Goal: Task Accomplishment & Management: Complete application form

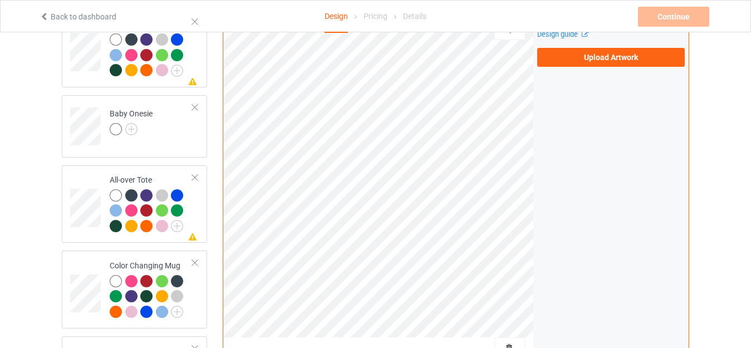
scroll to position [1101, 0]
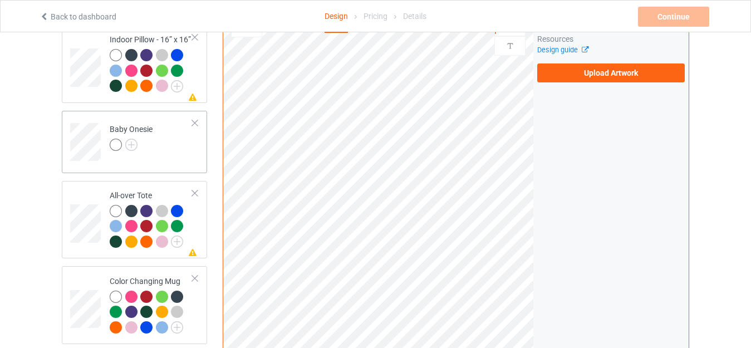
click at [124, 124] on div "Baby Onesie" at bounding box center [131, 137] width 43 height 27
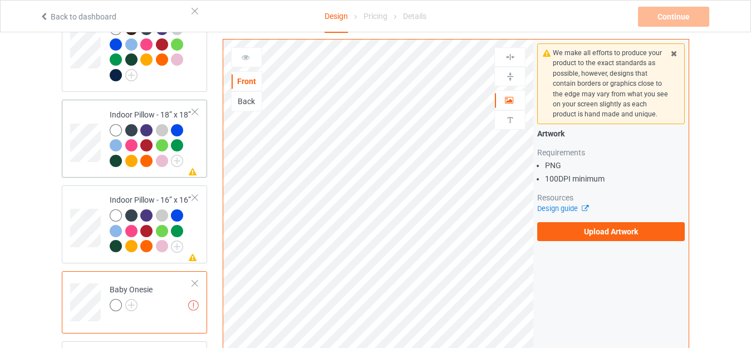
scroll to position [934, 0]
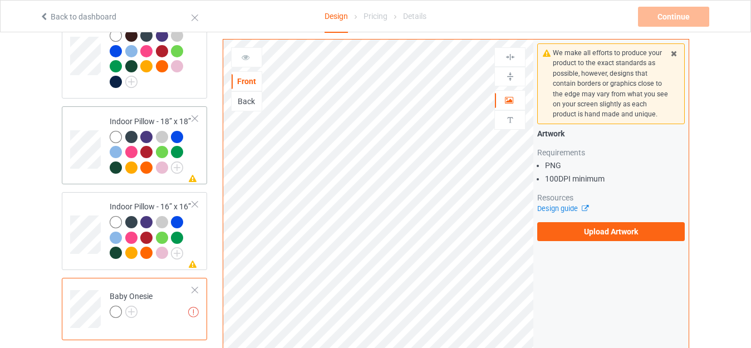
click at [127, 111] on td "Missing artwork on 1 side(s) Indoor Pillow - 18” x 18”" at bounding box center [151, 145] width 95 height 69
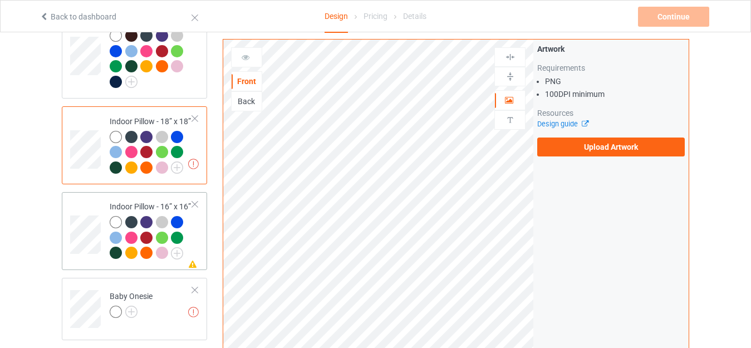
click at [131, 201] on div "Indoor Pillow - 16” x 16”" at bounding box center [151, 229] width 83 height 57
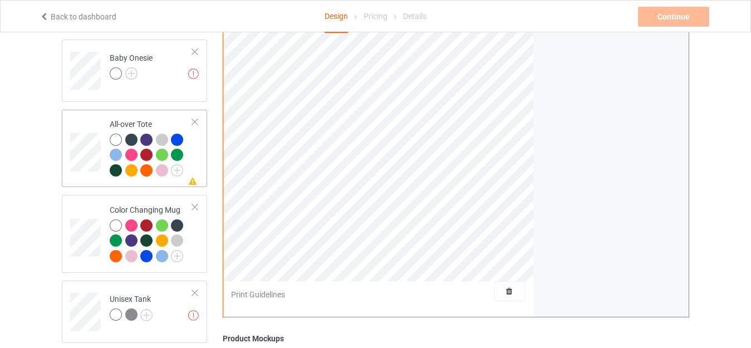
scroll to position [1157, 0]
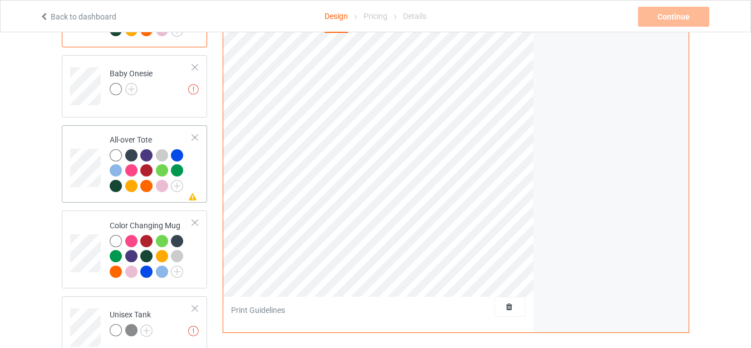
click at [114, 134] on div "All-over Tote" at bounding box center [151, 162] width 83 height 57
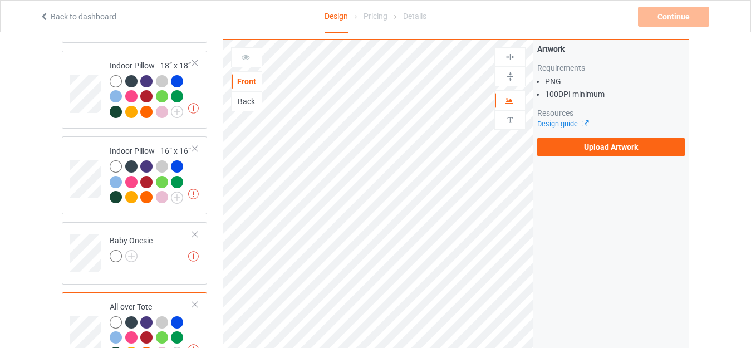
scroll to position [1213, 0]
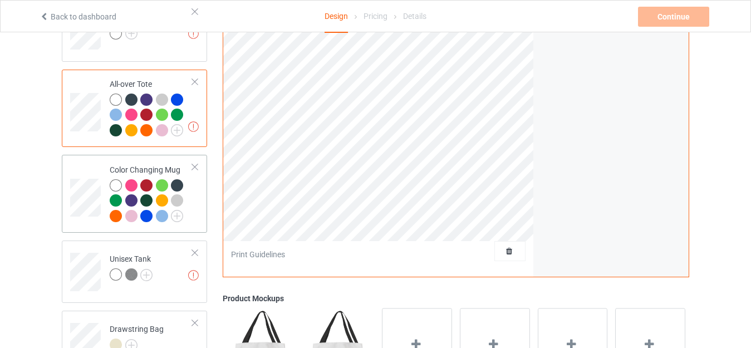
click at [120, 165] on div "Color Changing Mug" at bounding box center [151, 192] width 83 height 57
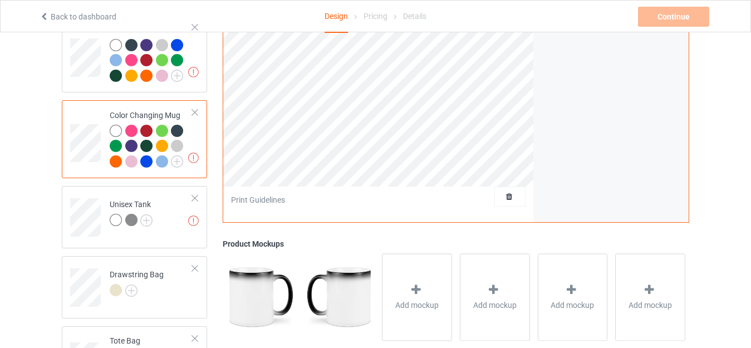
scroll to position [1268, 0]
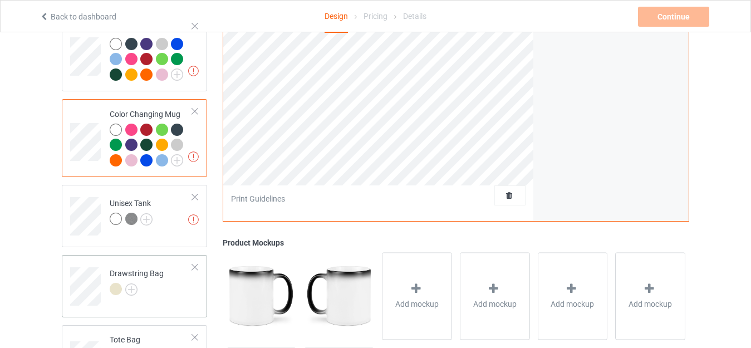
click at [115, 255] on div "Drawstring Bag" at bounding box center [134, 286] width 145 height 62
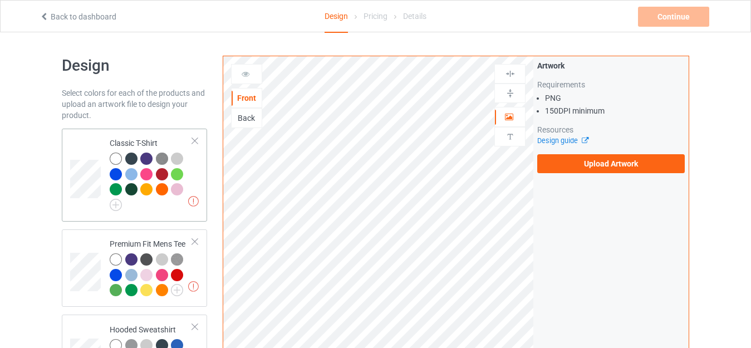
click at [129, 136] on td "Missing artworks Classic T-Shirt" at bounding box center [151, 175] width 95 height 84
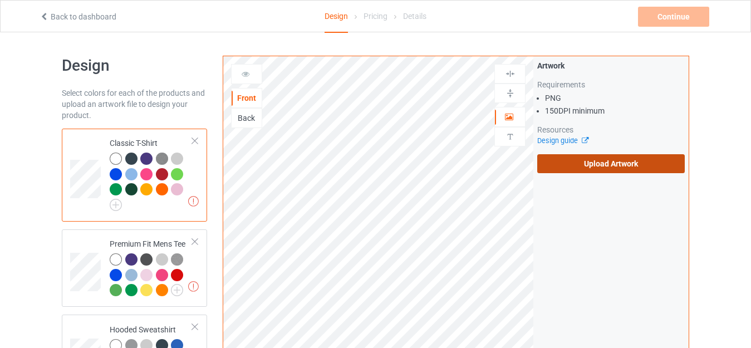
click at [593, 165] on label "Upload Artwork" at bounding box center [611, 163] width 148 height 19
click at [0, 0] on input "Upload Artwork" at bounding box center [0, 0] width 0 height 0
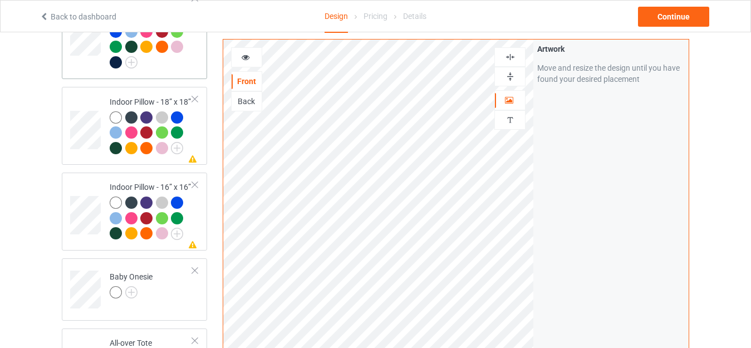
scroll to position [891, 0]
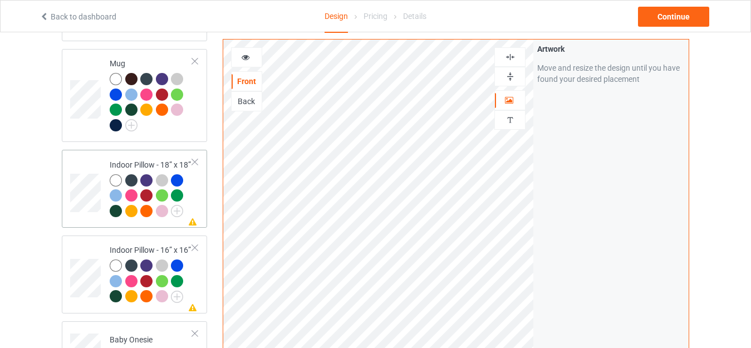
click at [133, 159] on div "Indoor Pillow - 18” x 18”" at bounding box center [151, 187] width 83 height 57
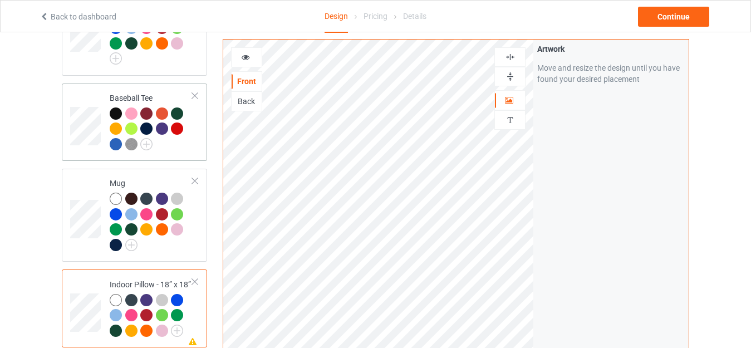
scroll to position [724, 0]
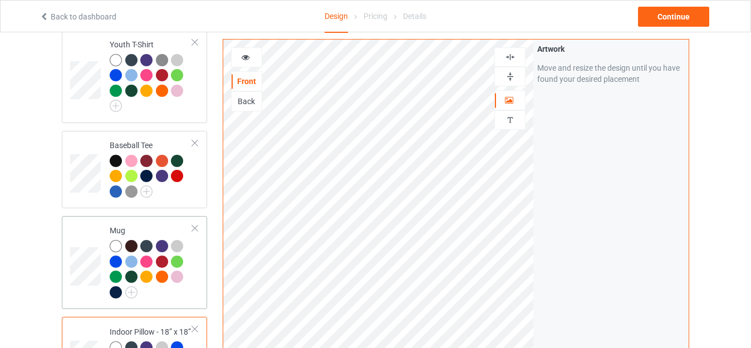
drag, startPoint x: 129, startPoint y: 218, endPoint x: 144, endPoint y: 220, distance: 15.2
click at [129, 220] on td "Mug" at bounding box center [151, 262] width 95 height 84
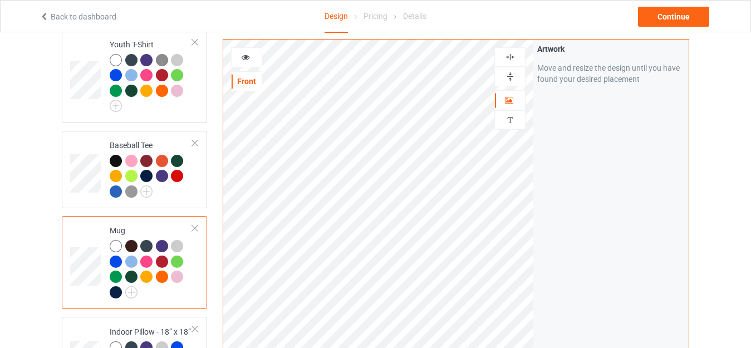
click at [242, 58] on icon at bounding box center [245, 56] width 9 height 8
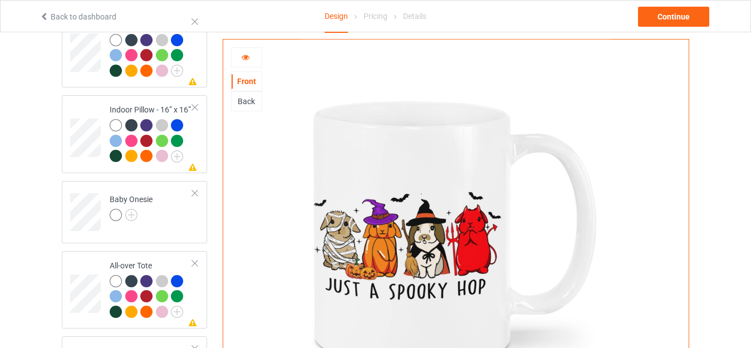
scroll to position [990, 0]
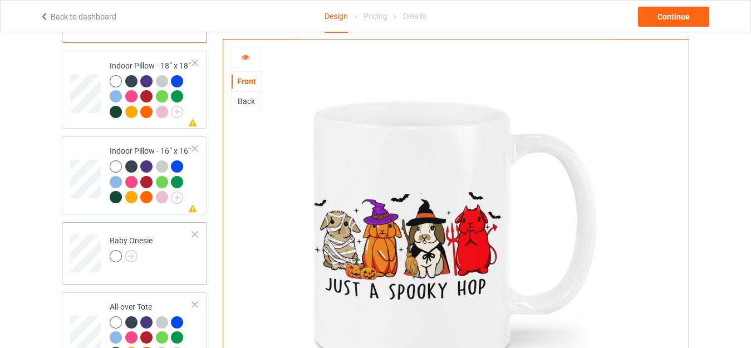
click at [122, 227] on td "Baby Onesie" at bounding box center [151, 250] width 95 height 46
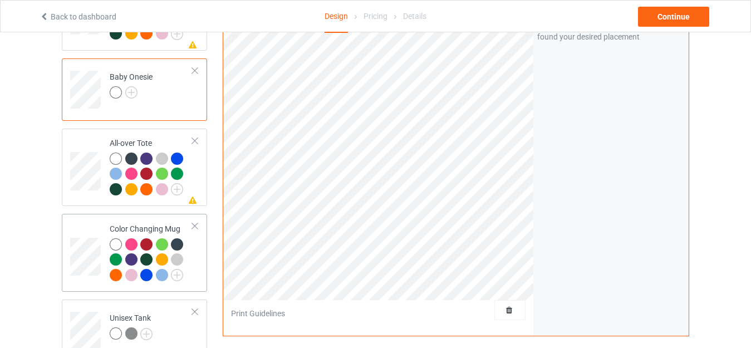
scroll to position [1157, 0]
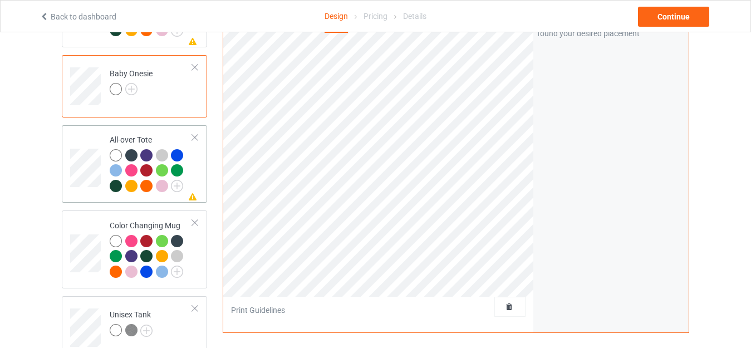
click at [130, 130] on td "Missing artwork on 1 side(s) All-over Tote" at bounding box center [151, 164] width 95 height 69
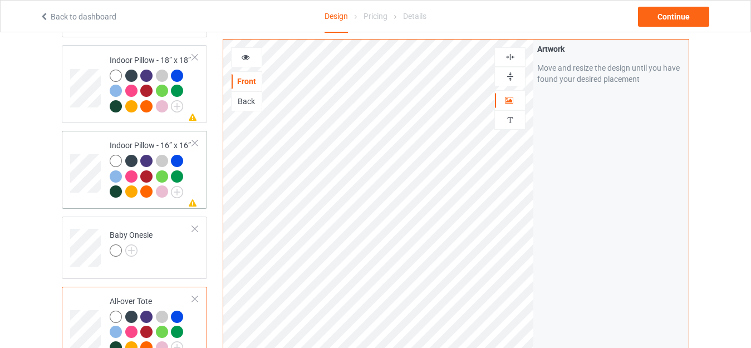
scroll to position [990, 0]
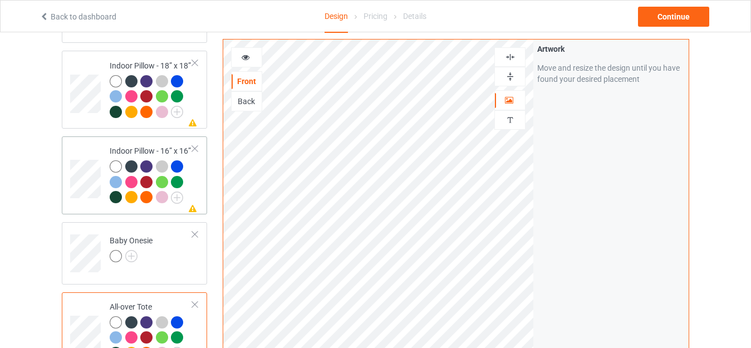
click at [132, 141] on td "Missing artwork on 1 side(s) Indoor Pillow - 16” x 16”" at bounding box center [151, 175] width 95 height 69
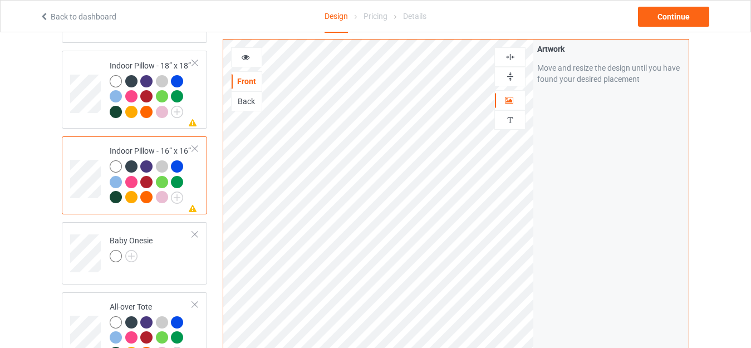
click at [251, 57] on div at bounding box center [247, 57] width 30 height 11
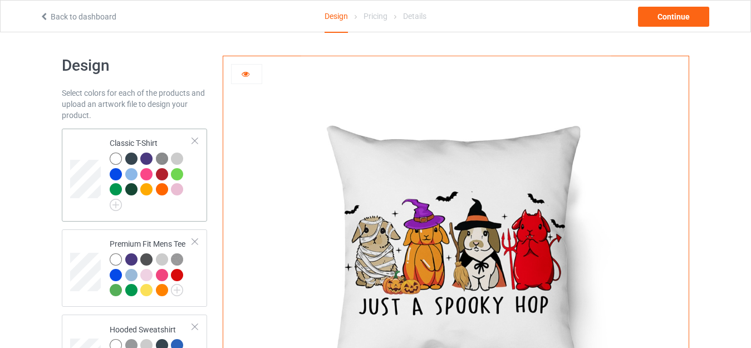
click at [129, 136] on td "Classic T-Shirt" at bounding box center [151, 175] width 95 height 84
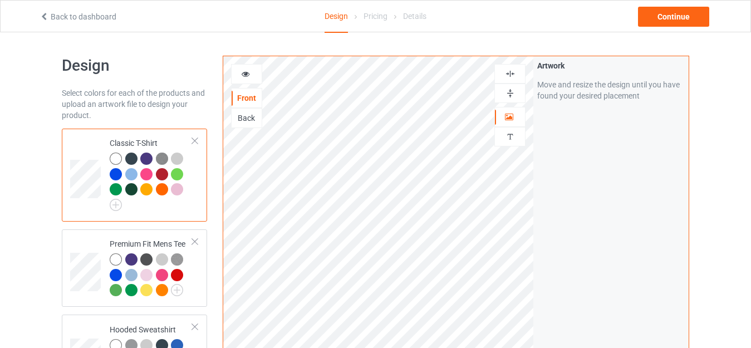
click at [242, 70] on icon at bounding box center [245, 72] width 9 height 8
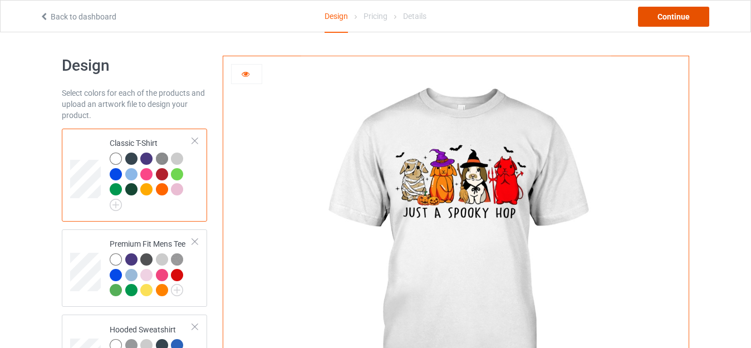
click at [664, 10] on div "Continue" at bounding box center [673, 17] width 71 height 20
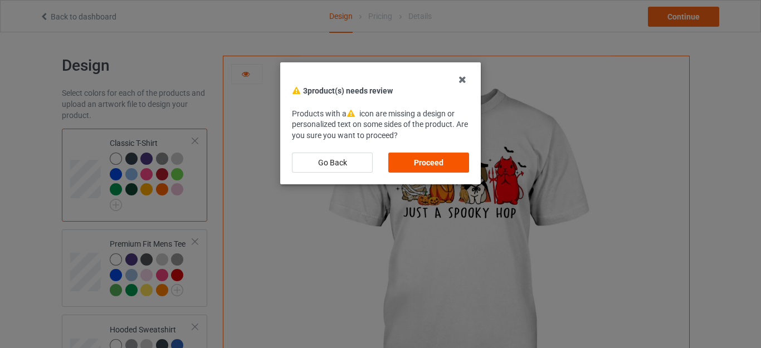
click at [423, 158] on div "Proceed" at bounding box center [428, 163] width 81 height 20
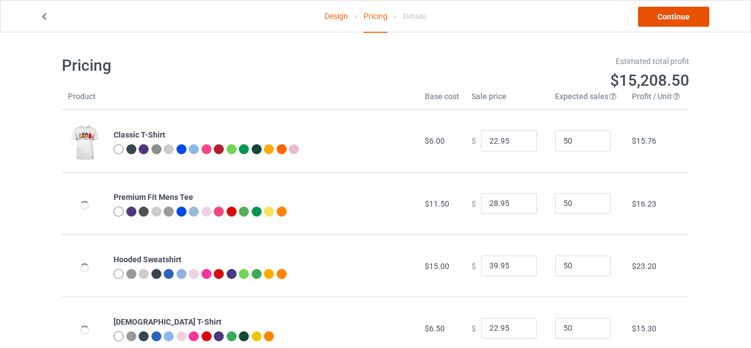
click at [674, 15] on link "Continue" at bounding box center [673, 17] width 71 height 20
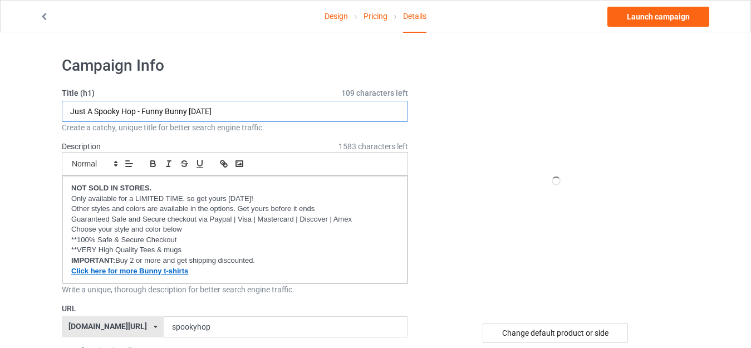
click at [226, 112] on input "Just A Spooky Hop - Funny Bunny Halloween" at bounding box center [235, 111] width 346 height 21
paste input "Cute Bunny Halloween.png"
drag, startPoint x: 149, startPoint y: 109, endPoint x: 276, endPoint y: 111, distance: 127.0
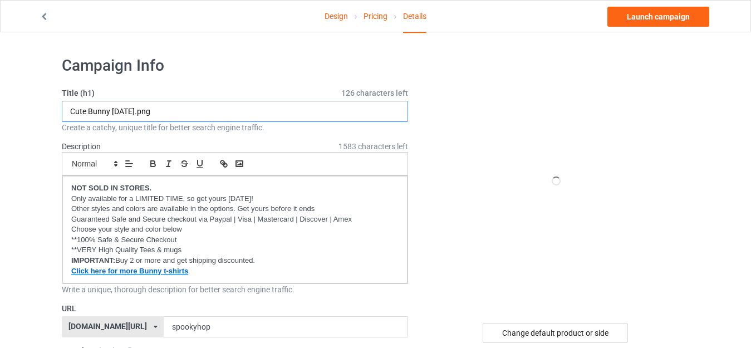
click at [276, 111] on input "Cute Bunny Halloween.png" at bounding box center [235, 111] width 346 height 21
click at [273, 111] on input "Cute Bunny Halloween.png" at bounding box center [235, 111] width 346 height 21
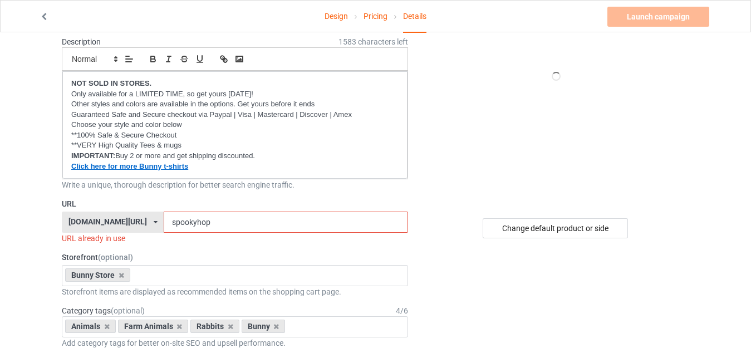
scroll to position [111, 0]
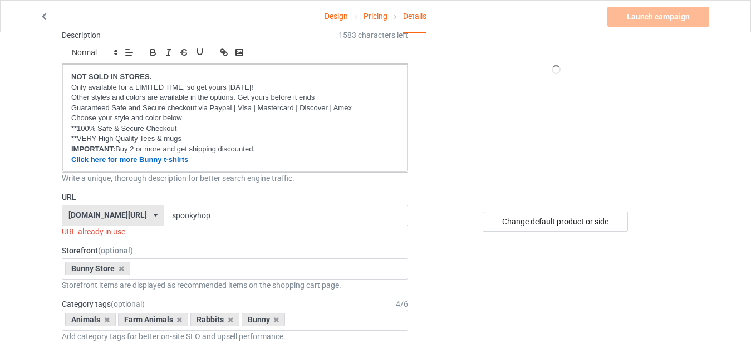
type input "Just A Spooky Hop - Cute Bunny Halloween"
click at [194, 217] on input "spookyhop" at bounding box center [286, 215] width 244 height 21
drag, startPoint x: 176, startPoint y: 214, endPoint x: 269, endPoint y: 214, distance: 93.0
click at [269, 214] on input "spookyhop" at bounding box center [286, 215] width 244 height 21
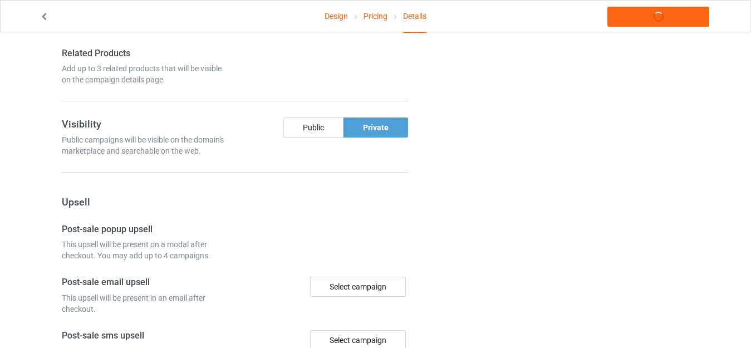
scroll to position [891, 0]
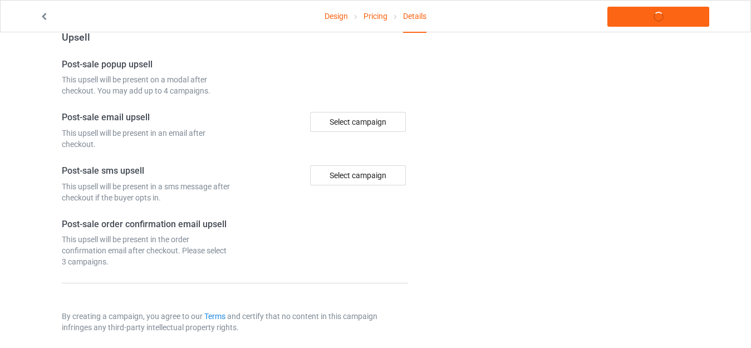
type input "spookybun"
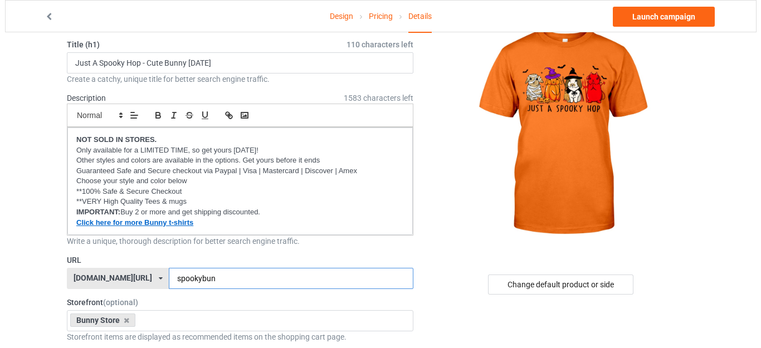
scroll to position [111, 0]
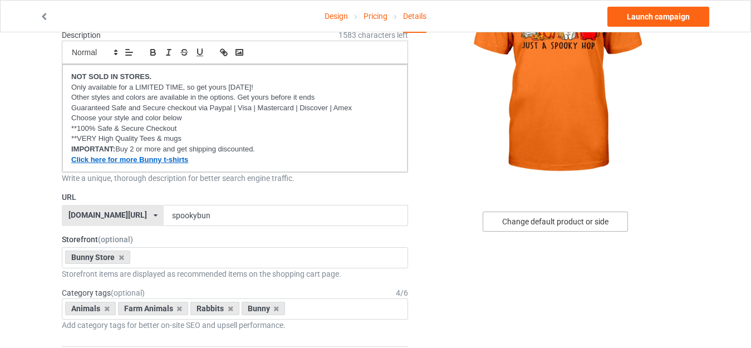
click at [550, 222] on div "Change default product or side" at bounding box center [555, 222] width 145 height 20
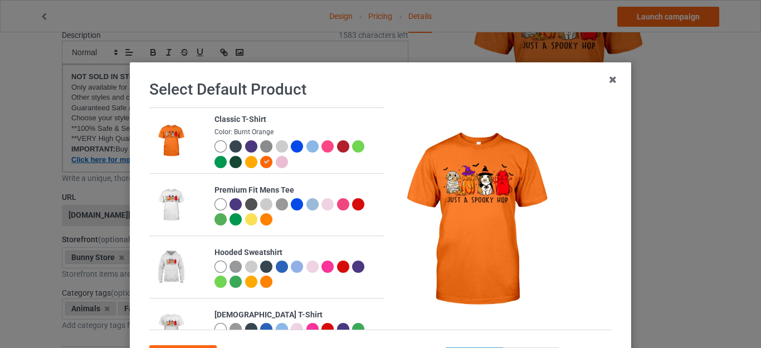
click at [276, 148] on div at bounding box center [282, 146] width 12 height 12
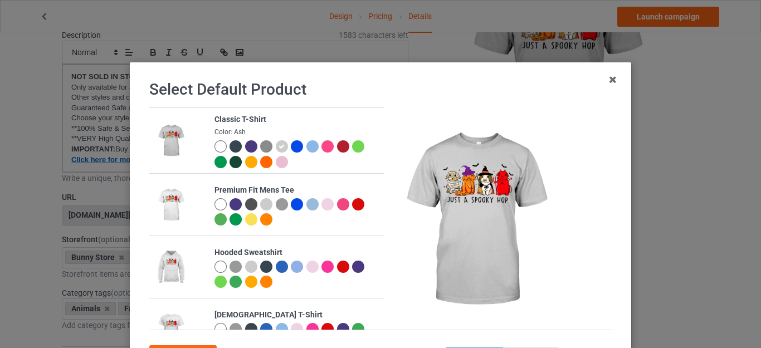
click at [214, 141] on div at bounding box center [220, 146] width 12 height 12
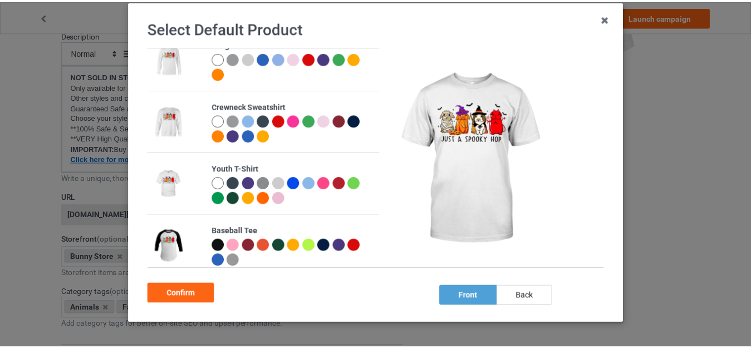
scroll to position [99, 0]
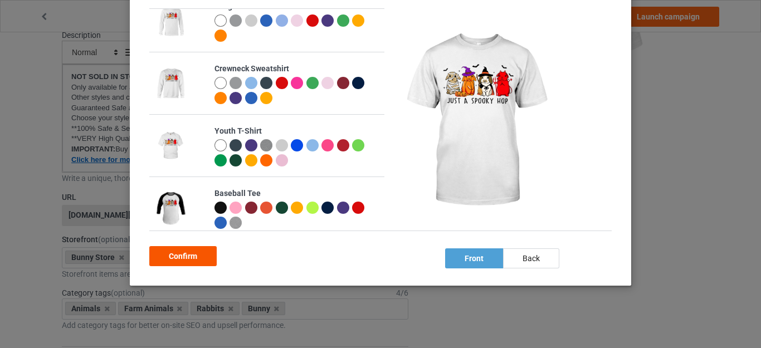
click at [179, 254] on div "Confirm" at bounding box center [182, 256] width 67 height 20
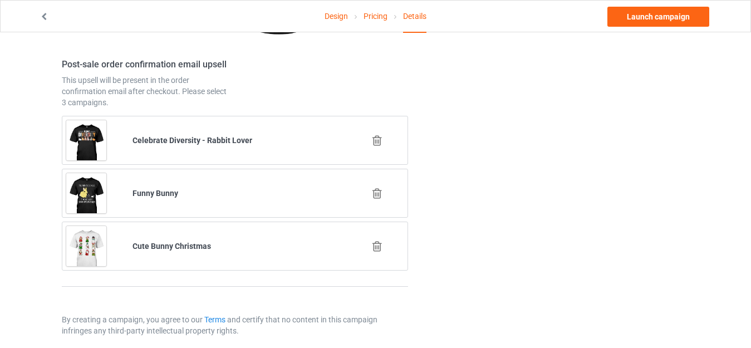
scroll to position [1556, 0]
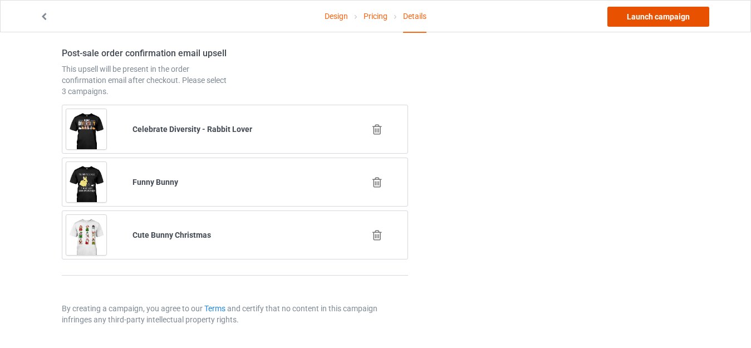
click at [656, 17] on link "Launch campaign" at bounding box center [658, 17] width 102 height 20
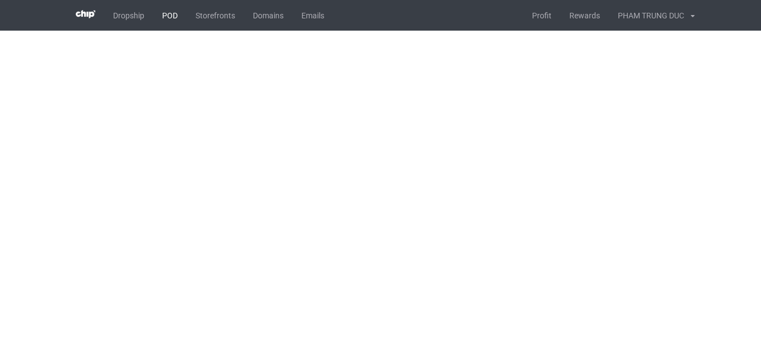
click at [167, 16] on link "POD" at bounding box center [169, 15] width 33 height 31
click at [170, 15] on link "POD" at bounding box center [169, 15] width 33 height 31
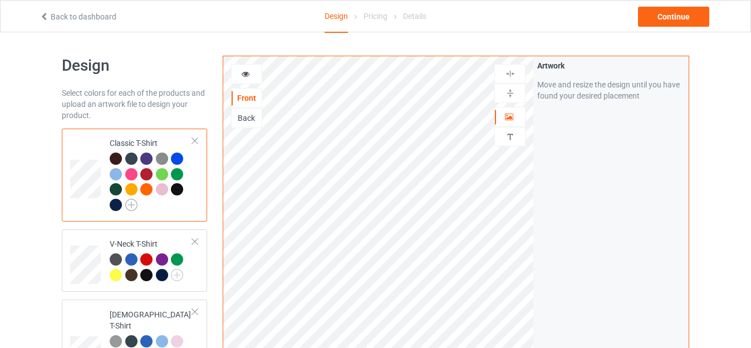
click at [131, 204] on img at bounding box center [131, 205] width 12 height 12
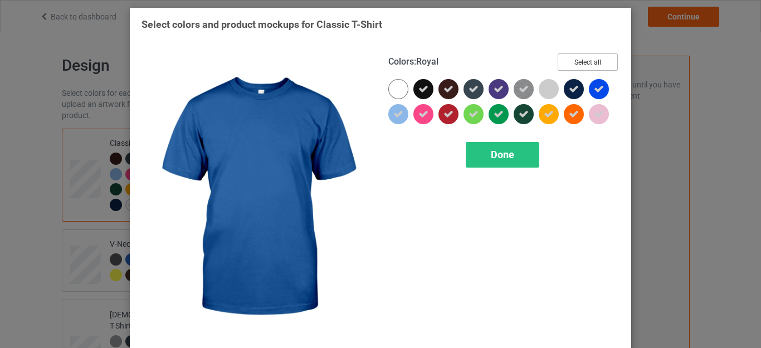
click at [582, 58] on button "Select all" at bounding box center [587, 61] width 60 height 17
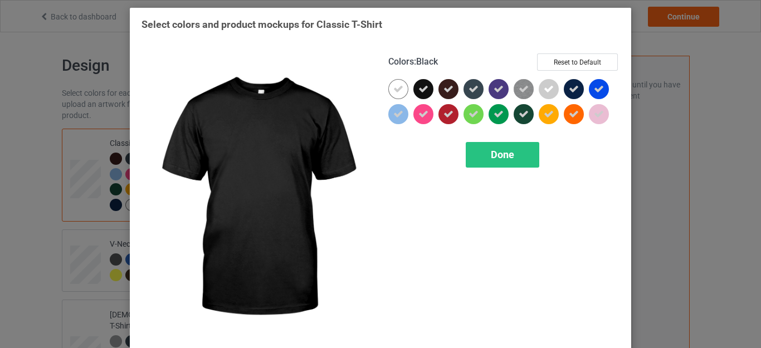
click at [424, 90] on div at bounding box center [423, 89] width 20 height 20
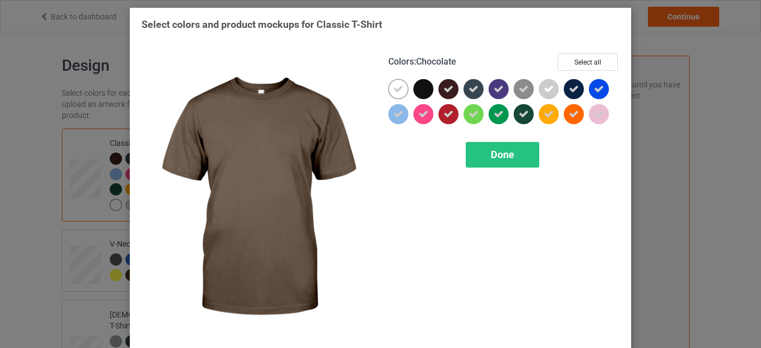
click at [444, 87] on icon at bounding box center [448, 89] width 10 height 10
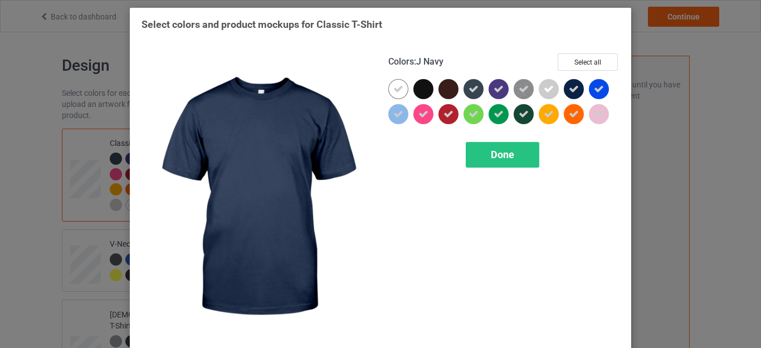
click at [569, 87] on icon at bounding box center [574, 89] width 10 height 10
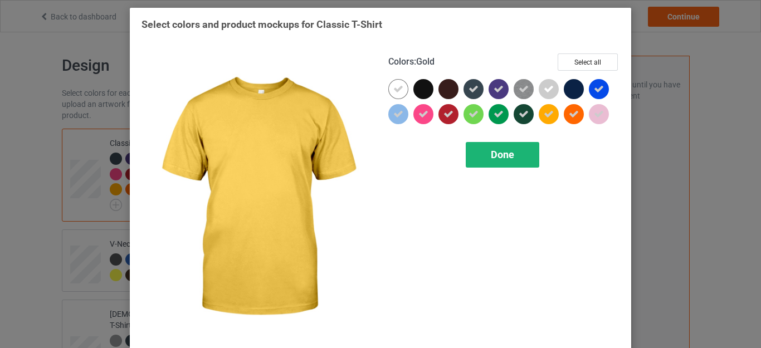
click at [502, 154] on span "Done" at bounding box center [502, 155] width 23 height 12
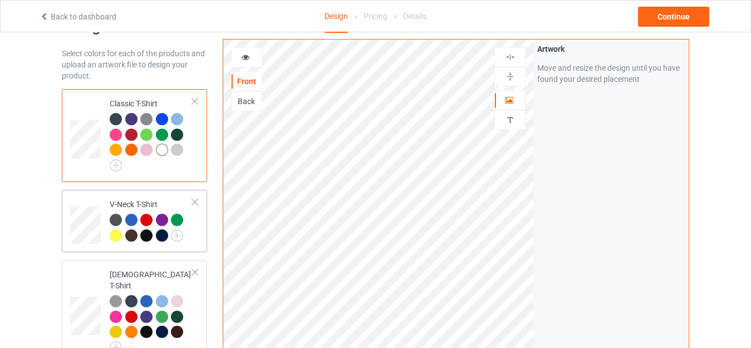
scroll to position [56, 0]
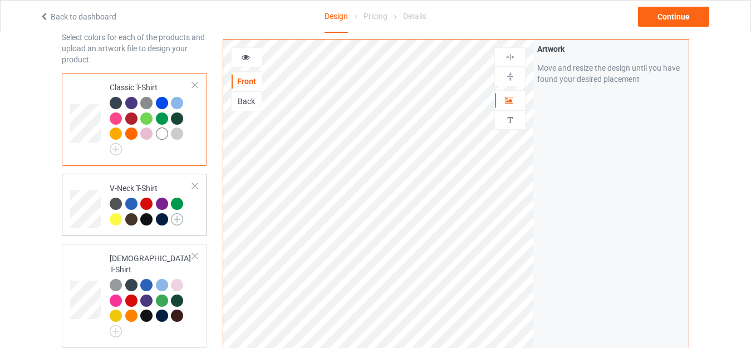
click at [177, 220] on img at bounding box center [177, 219] width 12 height 12
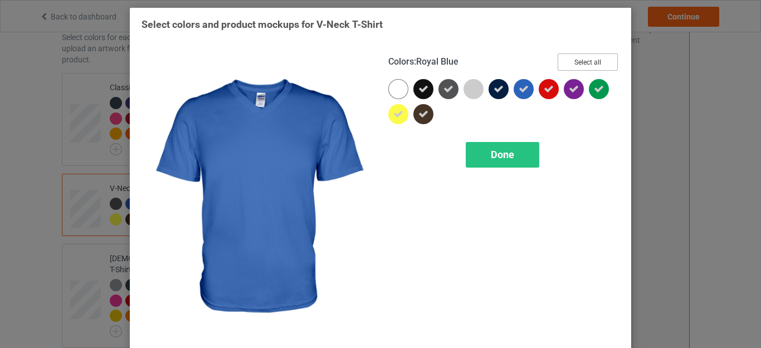
click at [585, 61] on button "Select all" at bounding box center [587, 61] width 60 height 17
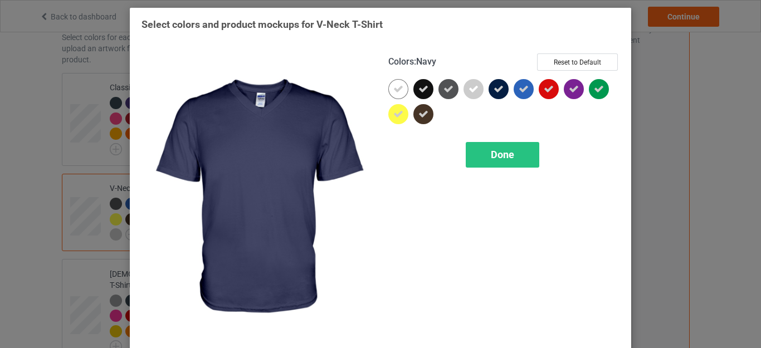
click at [495, 91] on icon at bounding box center [498, 89] width 10 height 10
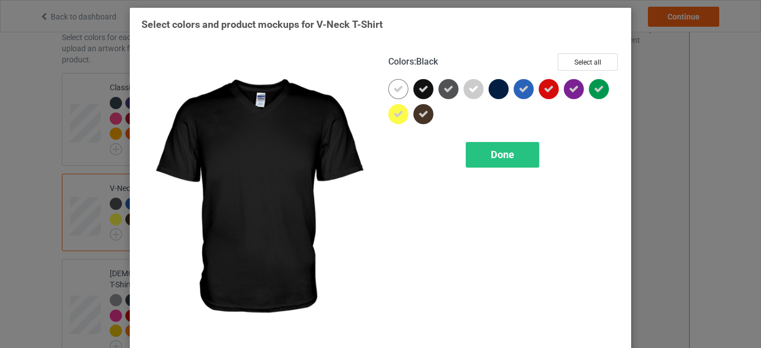
click at [422, 89] on icon at bounding box center [423, 89] width 10 height 10
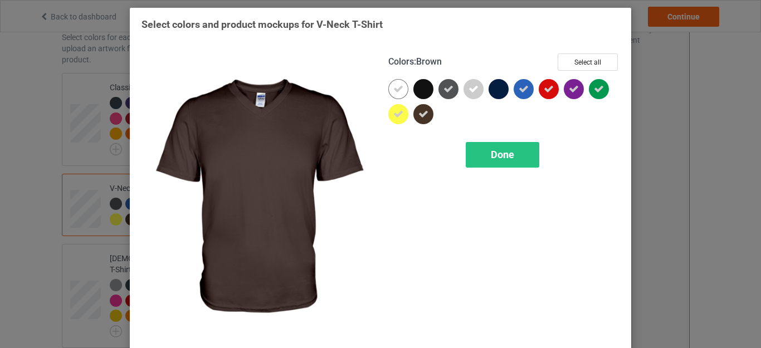
click at [418, 113] on icon at bounding box center [423, 114] width 10 height 10
click at [509, 154] on span "Done" at bounding box center [502, 155] width 23 height 12
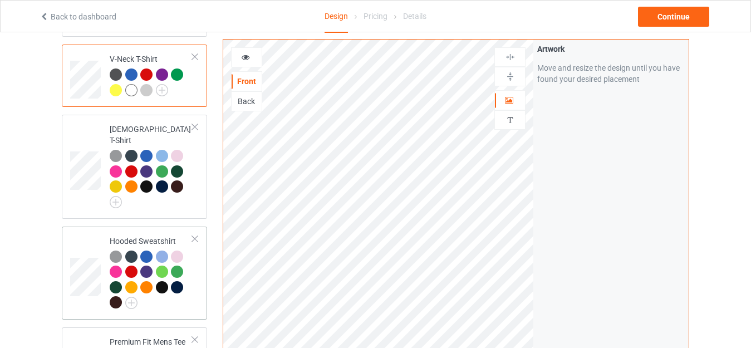
scroll to position [223, 0]
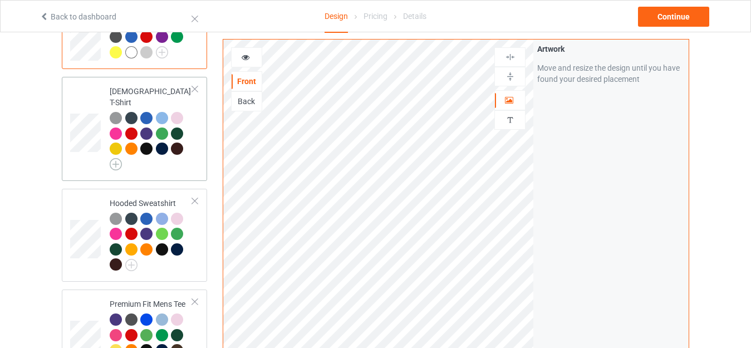
click at [116, 158] on img at bounding box center [116, 164] width 12 height 12
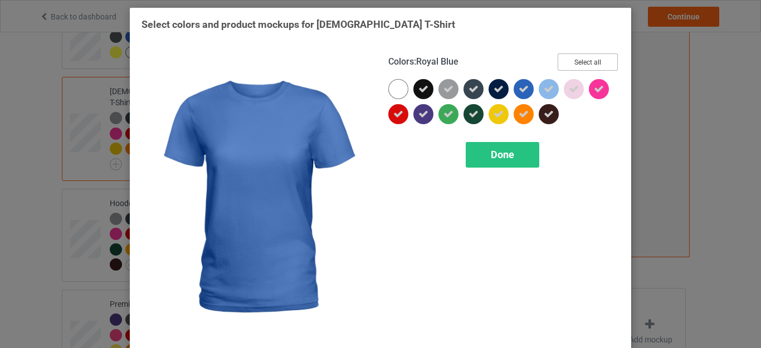
click at [579, 65] on button "Select all" at bounding box center [587, 61] width 60 height 17
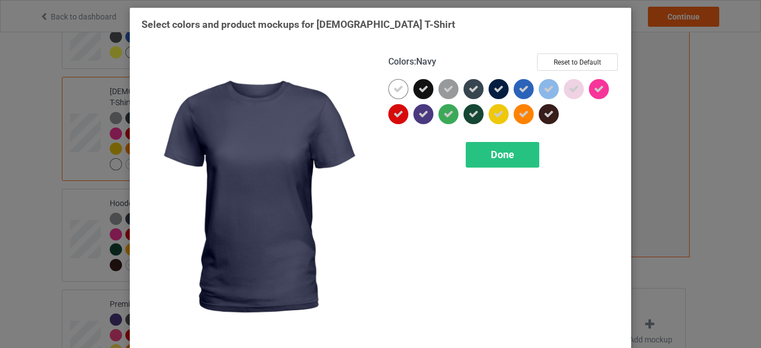
click at [496, 90] on icon at bounding box center [498, 89] width 10 height 10
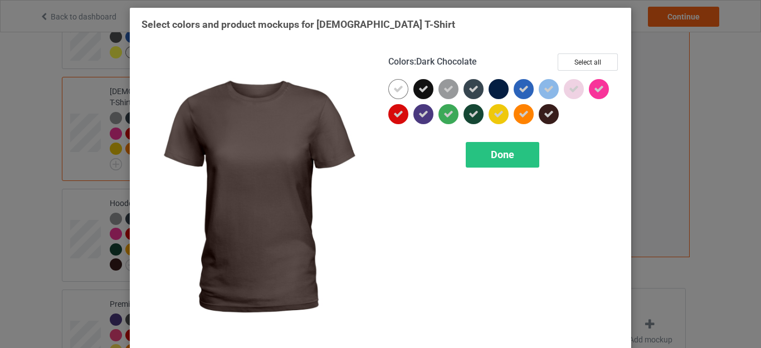
click at [543, 115] on icon at bounding box center [548, 114] width 10 height 10
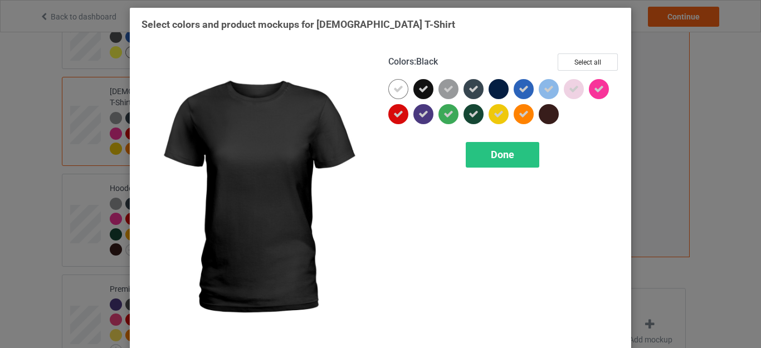
click at [418, 90] on icon at bounding box center [423, 89] width 10 height 10
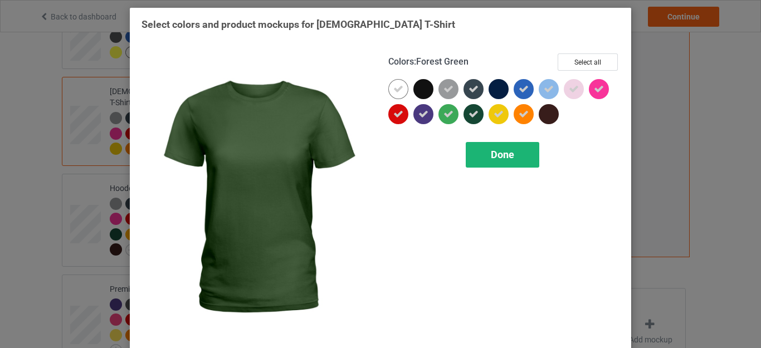
click at [497, 151] on span "Done" at bounding box center [502, 155] width 23 height 12
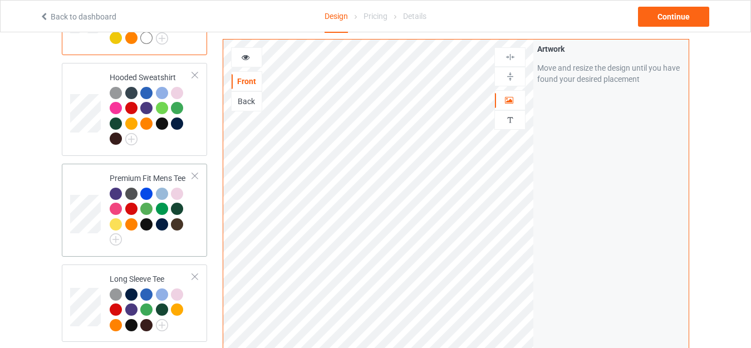
scroll to position [334, 0]
click at [129, 133] on img at bounding box center [131, 139] width 12 height 12
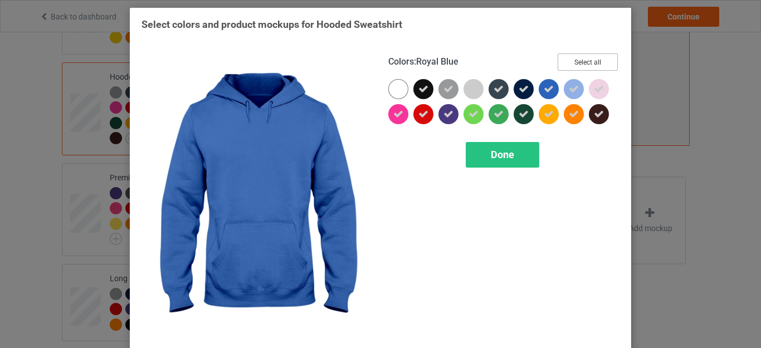
click at [571, 63] on button "Select all" at bounding box center [587, 61] width 60 height 17
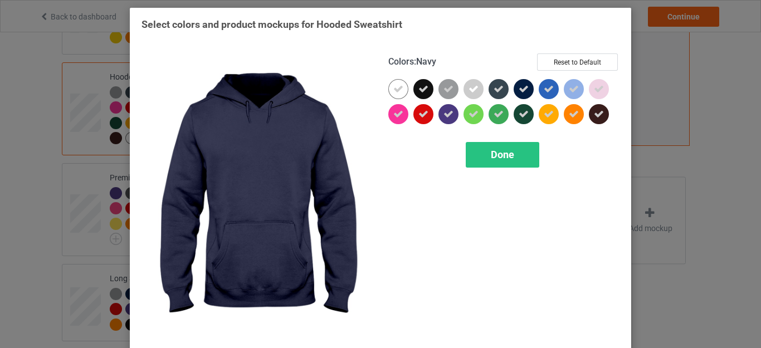
click at [526, 90] on div at bounding box center [523, 89] width 20 height 20
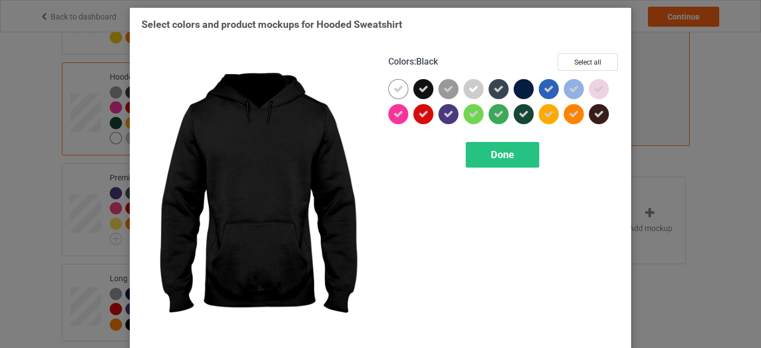
click at [423, 94] on icon at bounding box center [423, 89] width 10 height 10
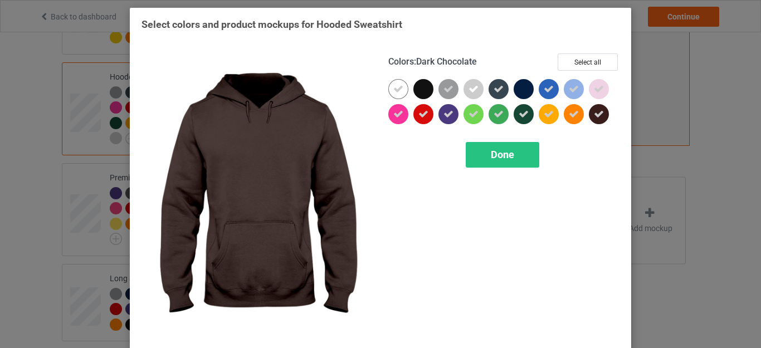
click at [589, 114] on div at bounding box center [599, 114] width 20 height 20
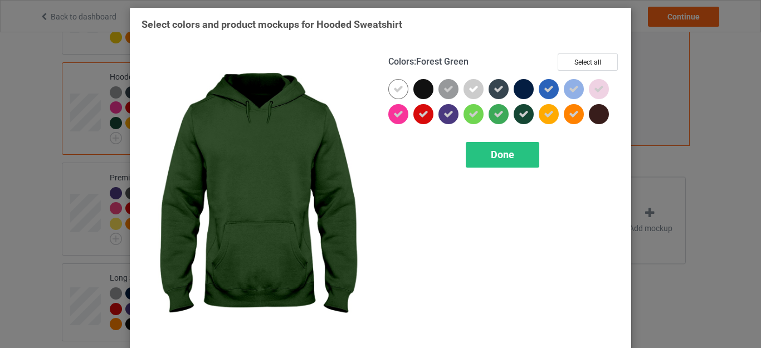
click at [520, 114] on icon at bounding box center [523, 114] width 10 height 10
click at [511, 158] on div "Done" at bounding box center [501, 155] width 73 height 26
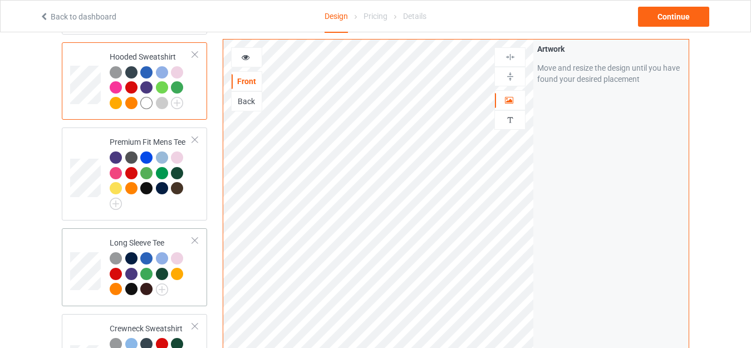
scroll to position [390, 0]
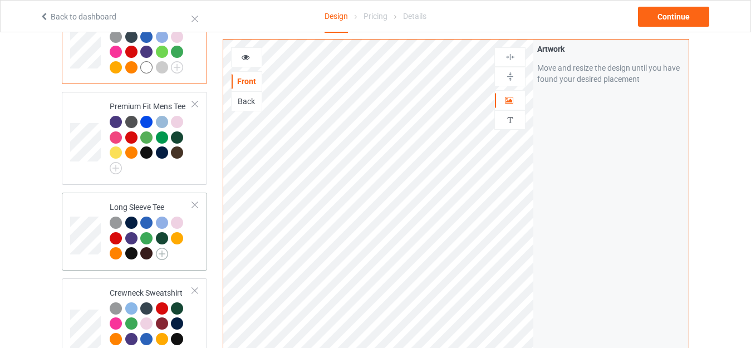
click at [159, 248] on img at bounding box center [162, 254] width 12 height 12
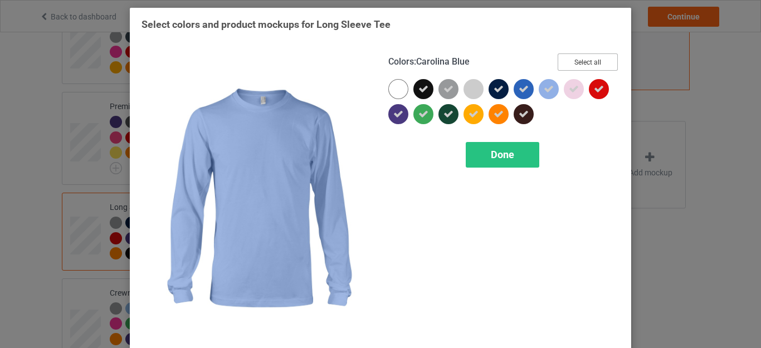
click at [572, 60] on button "Select all" at bounding box center [587, 61] width 60 height 17
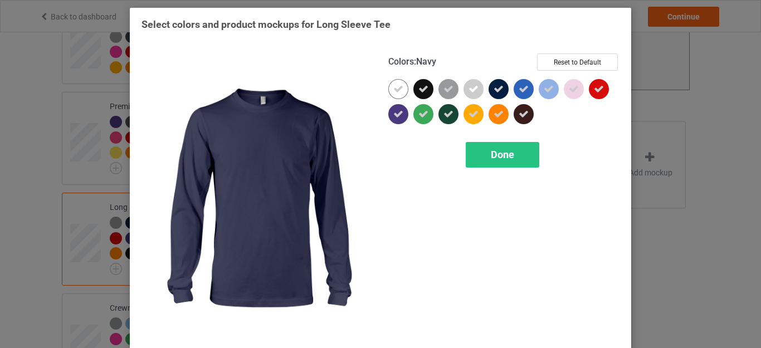
click at [494, 90] on icon at bounding box center [498, 89] width 10 height 10
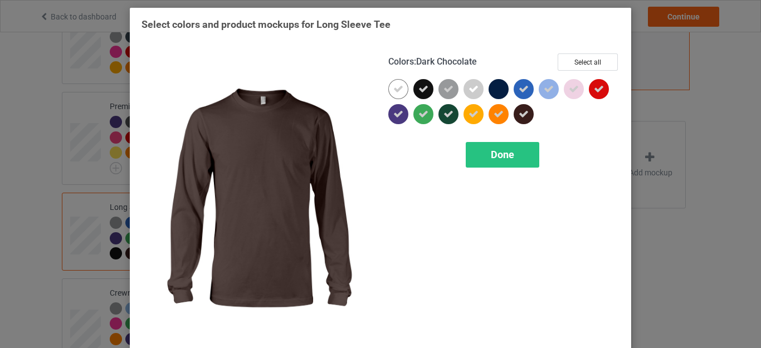
click at [522, 112] on icon at bounding box center [523, 114] width 10 height 10
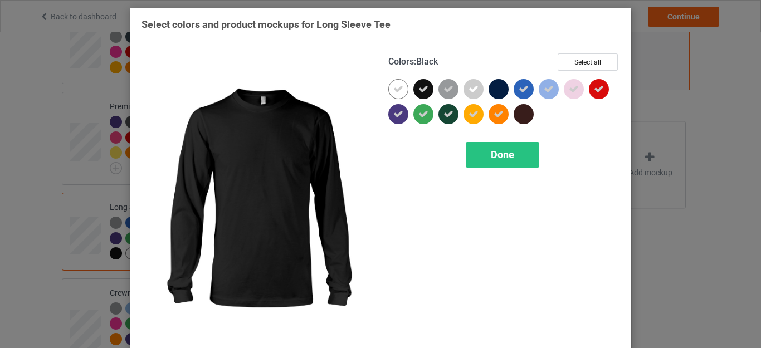
click at [420, 90] on icon at bounding box center [423, 89] width 10 height 10
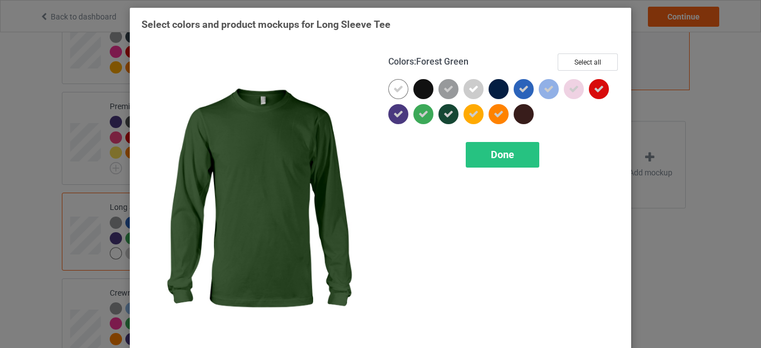
click at [450, 115] on div at bounding box center [448, 114] width 20 height 20
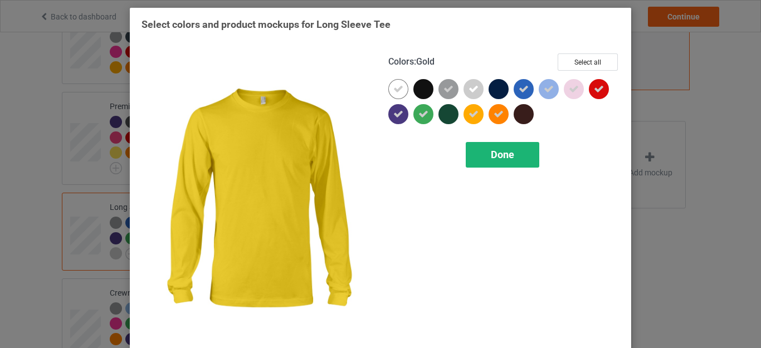
click at [481, 149] on div "Done" at bounding box center [501, 155] width 73 height 26
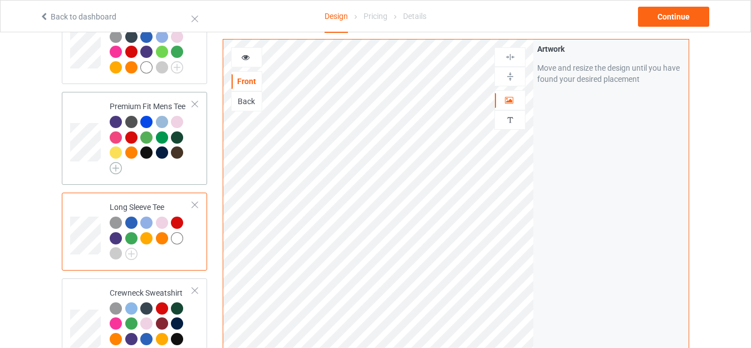
click at [114, 162] on img at bounding box center [116, 168] width 12 height 12
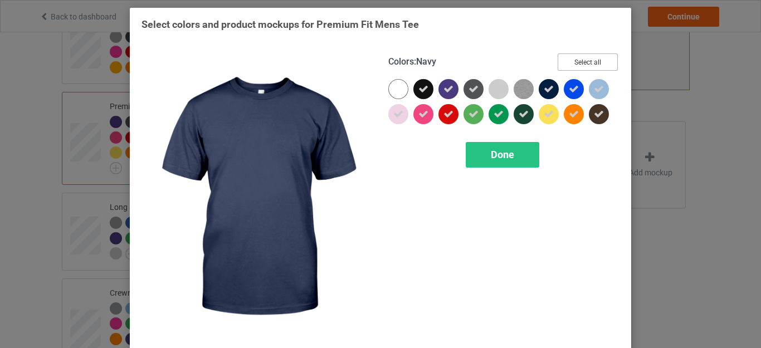
click at [587, 61] on button "Select all" at bounding box center [587, 61] width 60 height 17
click at [545, 88] on icon at bounding box center [548, 89] width 10 height 10
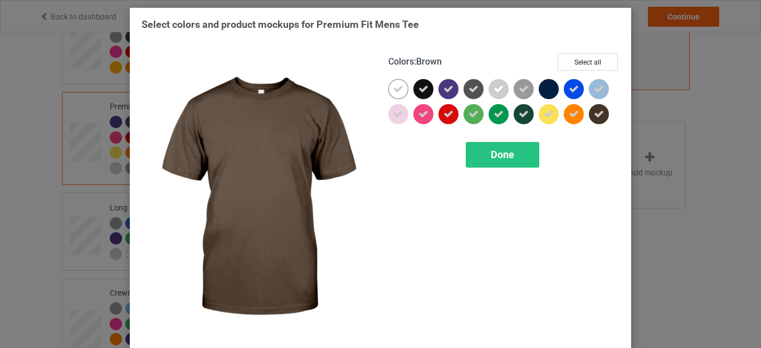
click at [594, 115] on icon at bounding box center [599, 114] width 10 height 10
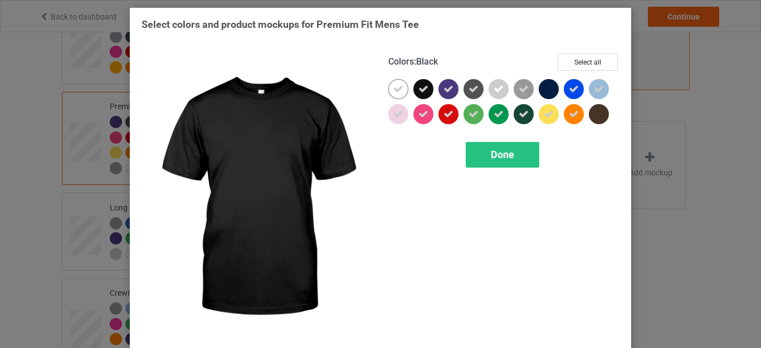
click at [418, 86] on icon at bounding box center [423, 89] width 10 height 10
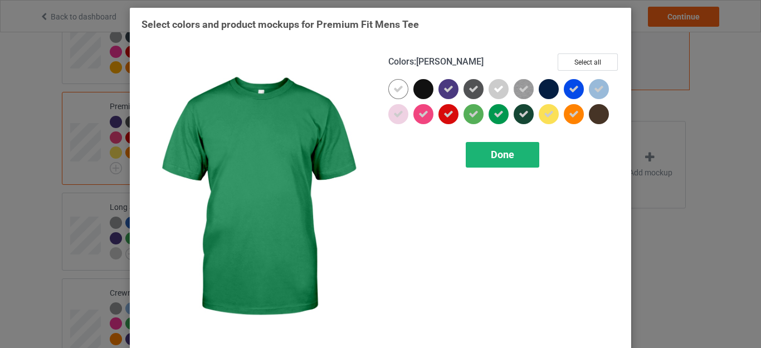
click at [510, 147] on div "Done" at bounding box center [501, 155] width 73 height 26
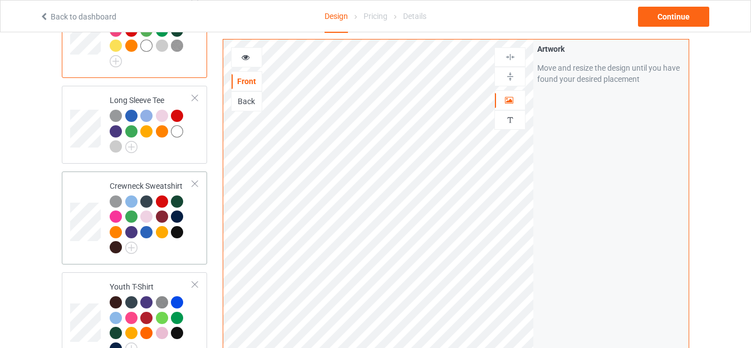
scroll to position [501, 0]
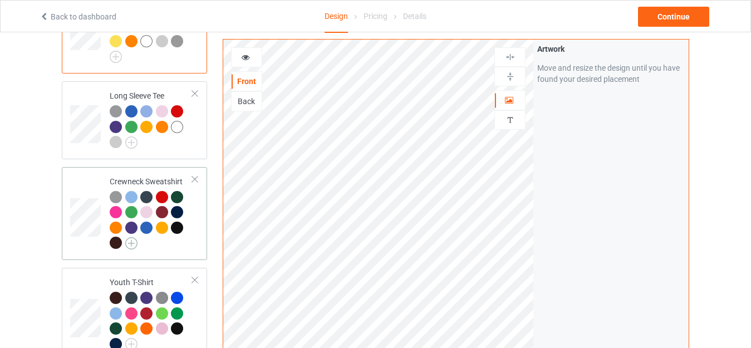
click at [135, 237] on img at bounding box center [131, 243] width 12 height 12
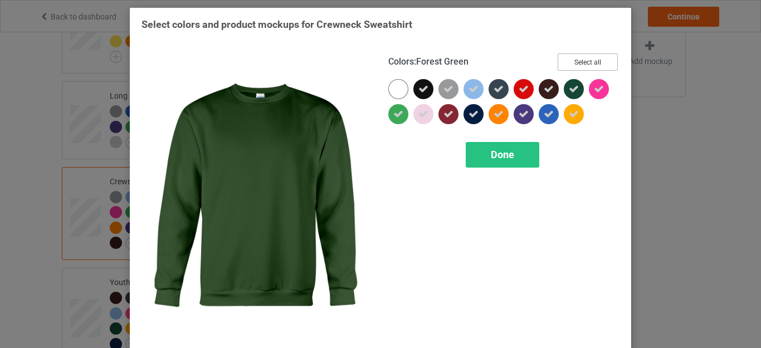
click at [590, 58] on button "Select all" at bounding box center [587, 61] width 60 height 17
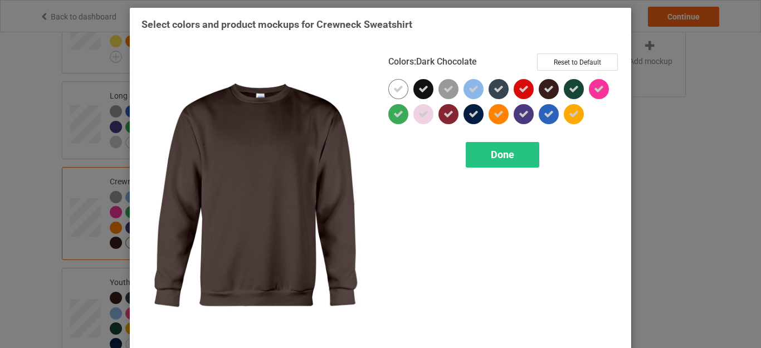
click at [543, 92] on icon at bounding box center [548, 89] width 10 height 10
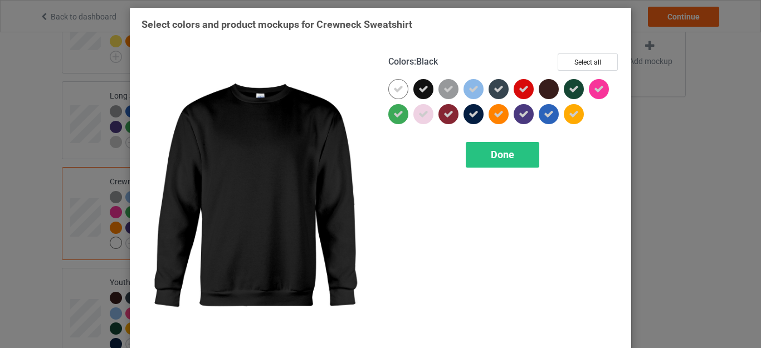
click at [418, 95] on div at bounding box center [423, 89] width 20 height 20
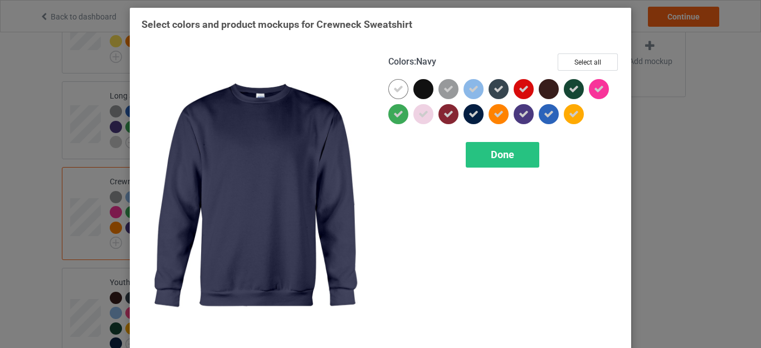
click at [474, 117] on div at bounding box center [473, 114] width 20 height 20
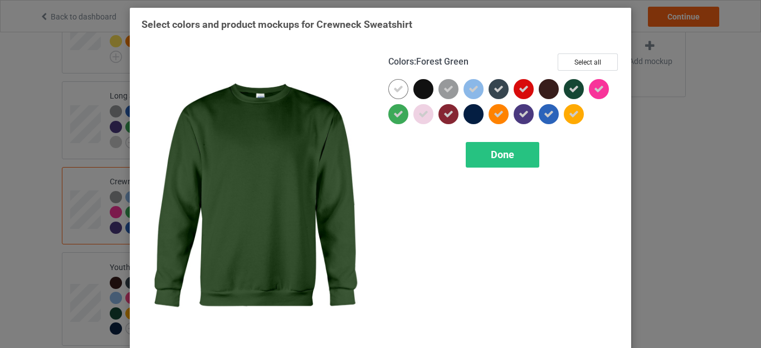
click at [569, 89] on icon at bounding box center [574, 89] width 10 height 10
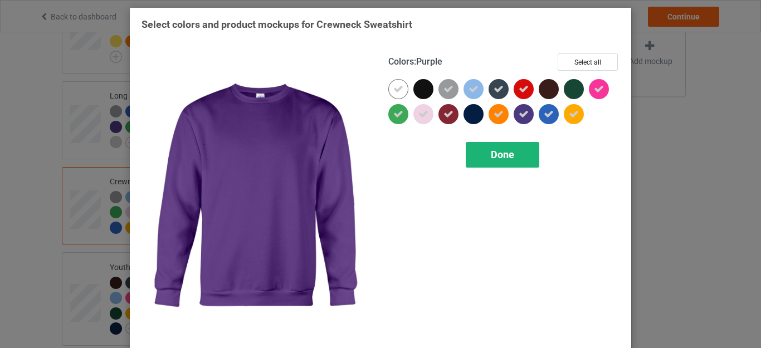
click at [496, 149] on span "Done" at bounding box center [502, 155] width 23 height 12
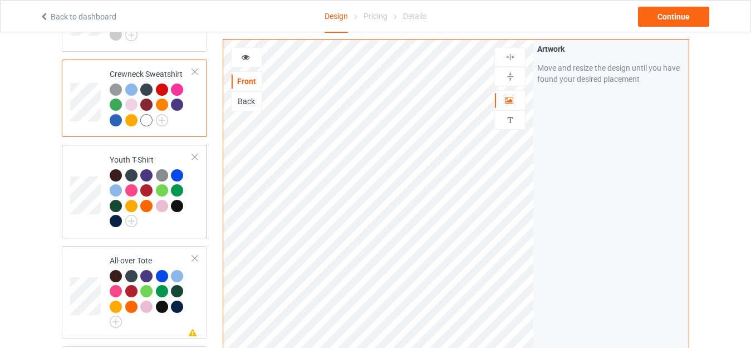
scroll to position [612, 0]
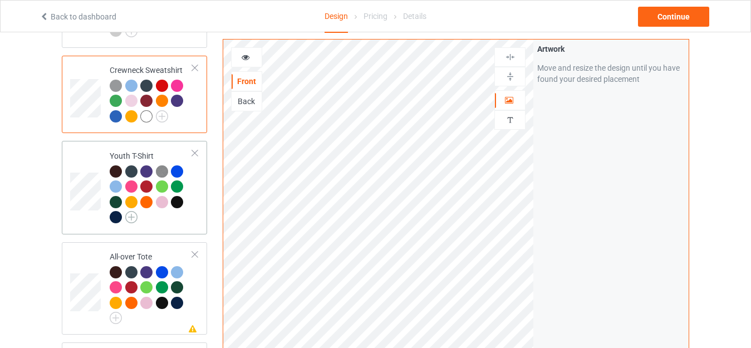
click at [130, 211] on img at bounding box center [131, 217] width 12 height 12
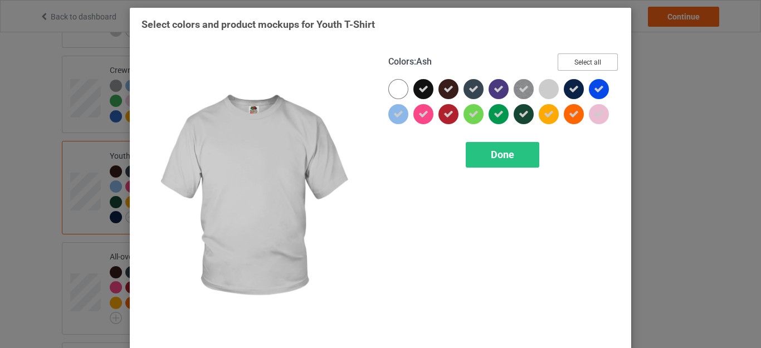
click at [574, 59] on button "Select all" at bounding box center [587, 61] width 60 height 17
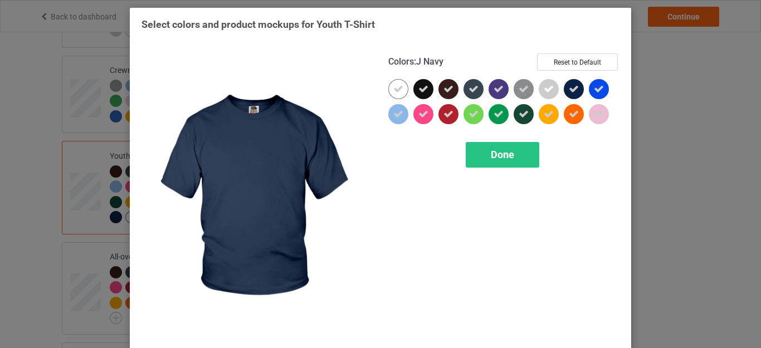
click at [569, 86] on icon at bounding box center [574, 89] width 10 height 10
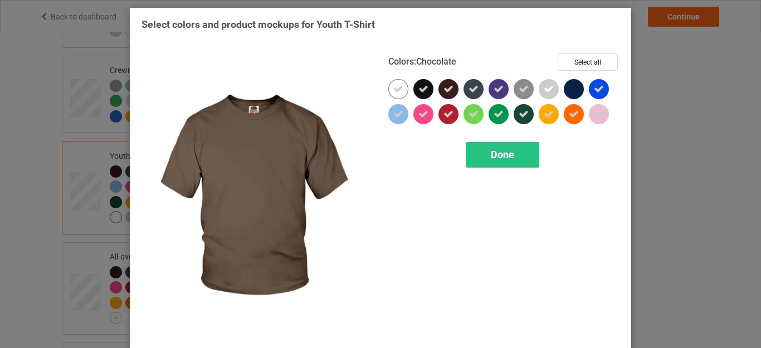
click at [443, 92] on icon at bounding box center [448, 89] width 10 height 10
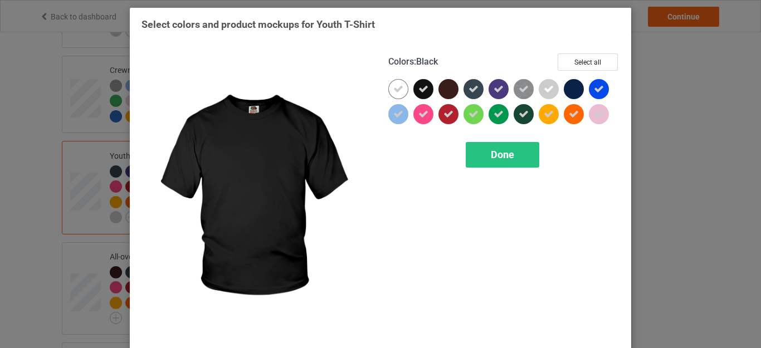
click at [424, 90] on div at bounding box center [423, 89] width 20 height 20
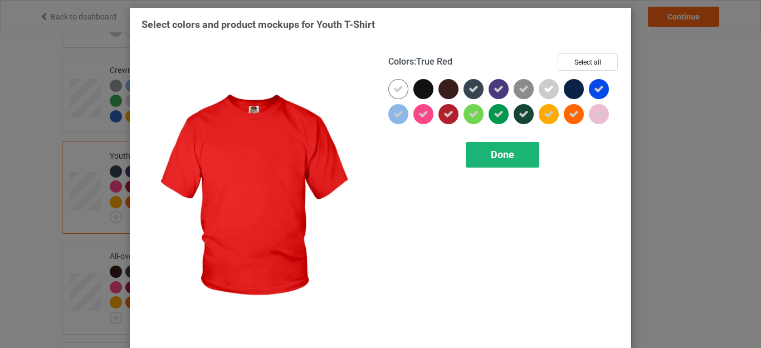
click at [491, 153] on span "Done" at bounding box center [502, 155] width 23 height 12
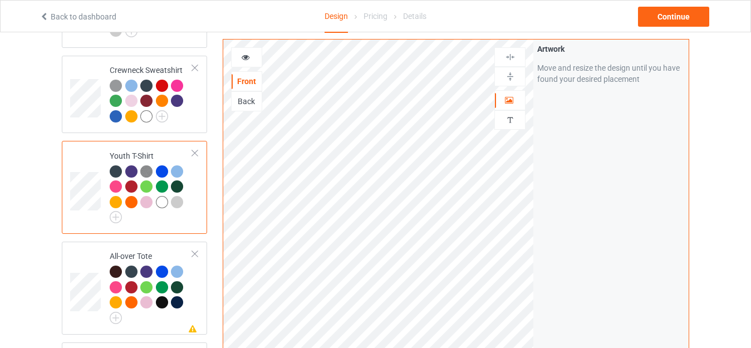
scroll to position [724, 0]
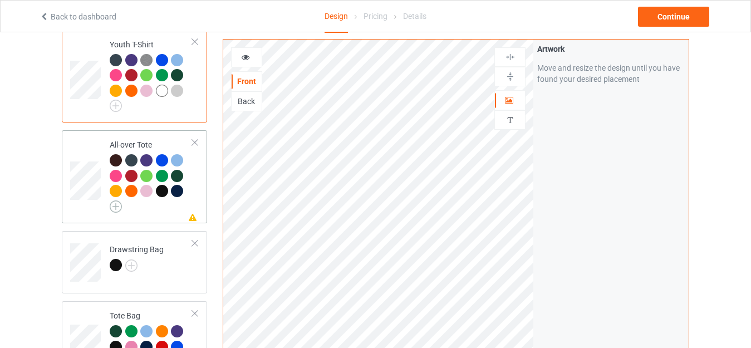
click at [116, 200] on img at bounding box center [116, 206] width 12 height 12
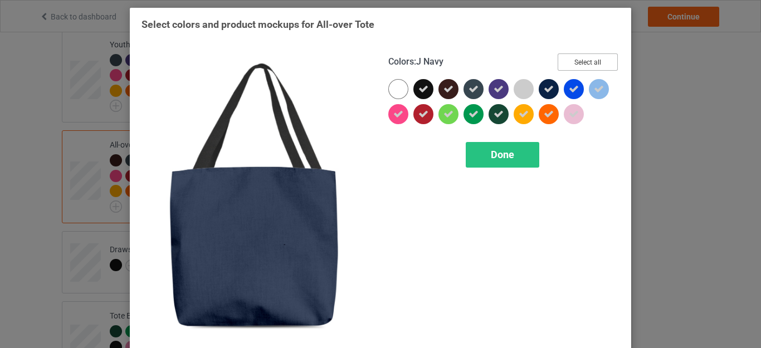
drag, startPoint x: 580, startPoint y: 62, endPoint x: 558, endPoint y: 70, distance: 23.6
click at [580, 61] on button "Select all" at bounding box center [587, 61] width 60 height 17
click at [544, 90] on icon at bounding box center [548, 89] width 10 height 10
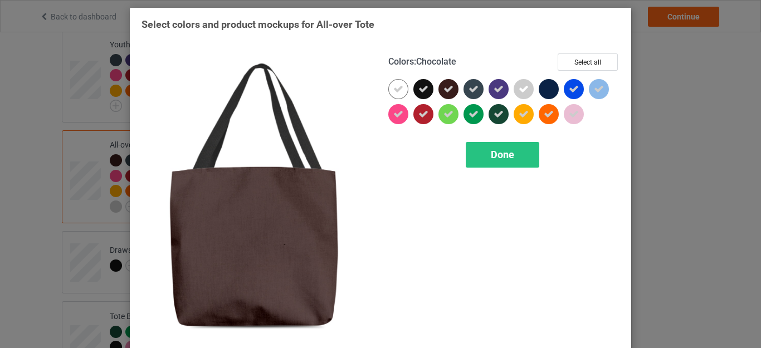
click at [438, 90] on div at bounding box center [448, 89] width 20 height 20
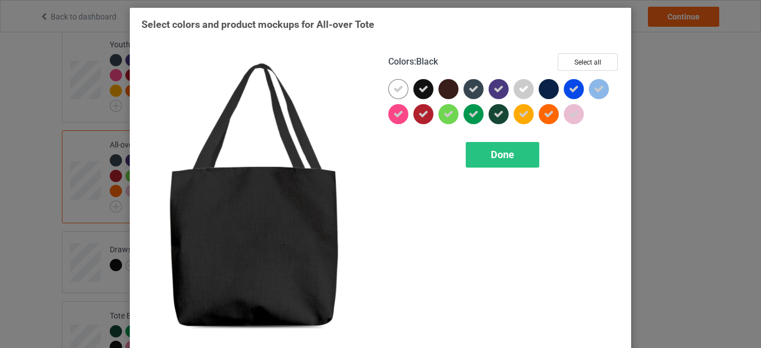
click at [420, 90] on icon at bounding box center [423, 89] width 10 height 10
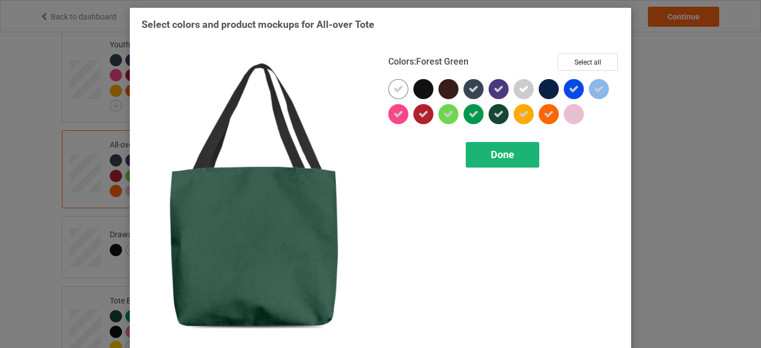
click at [494, 156] on span "Done" at bounding box center [502, 155] width 23 height 12
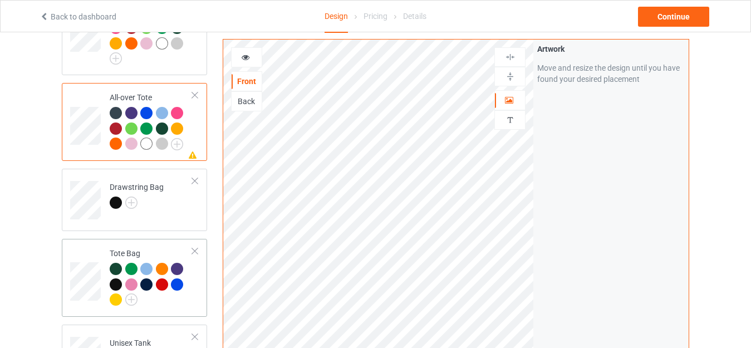
scroll to position [835, 0]
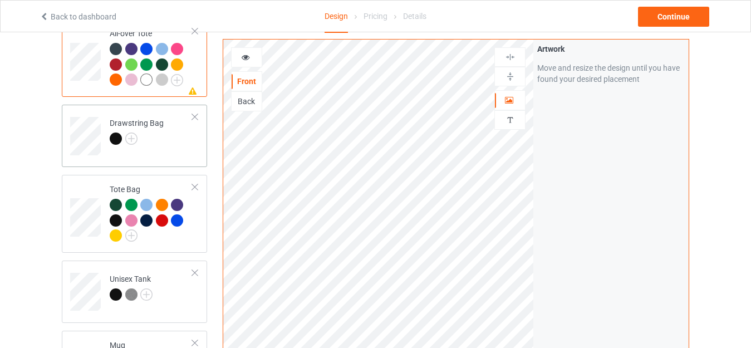
click at [131, 125] on div "Drawstring Bag" at bounding box center [137, 130] width 54 height 27
click at [136, 133] on img at bounding box center [131, 139] width 12 height 12
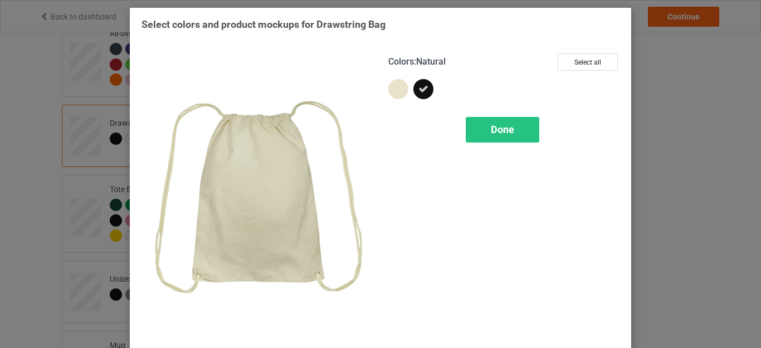
click at [390, 91] on div at bounding box center [398, 89] width 20 height 20
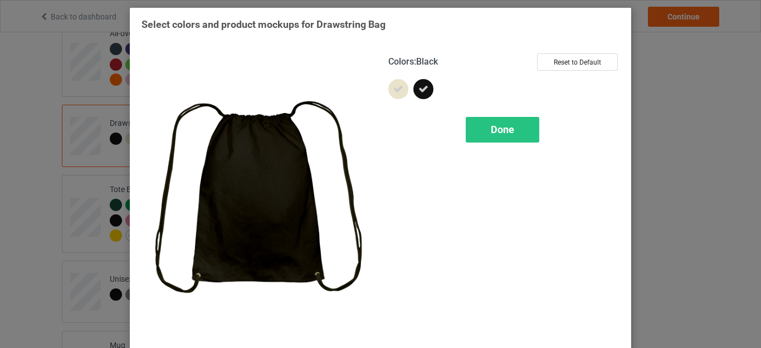
click at [418, 90] on icon at bounding box center [423, 89] width 10 height 10
click at [498, 128] on span "Done" at bounding box center [502, 130] width 23 height 12
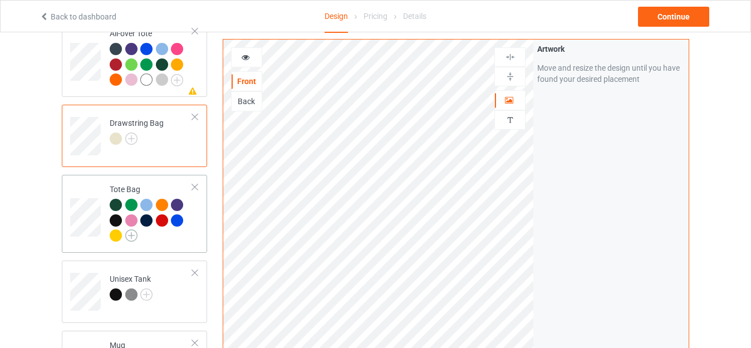
click at [130, 229] on img at bounding box center [131, 235] width 12 height 12
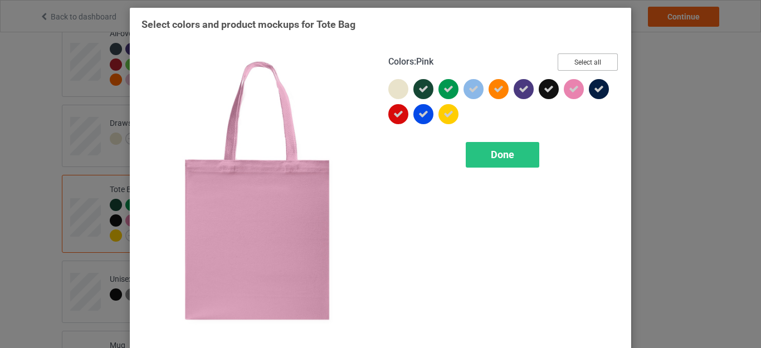
click at [583, 63] on button "Select all" at bounding box center [587, 61] width 60 height 17
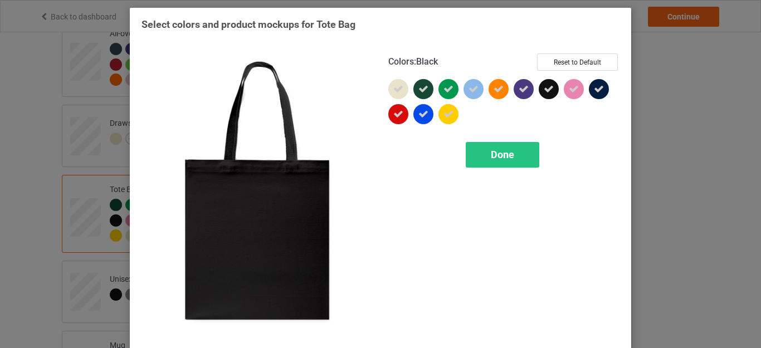
click at [545, 89] on icon at bounding box center [548, 89] width 10 height 10
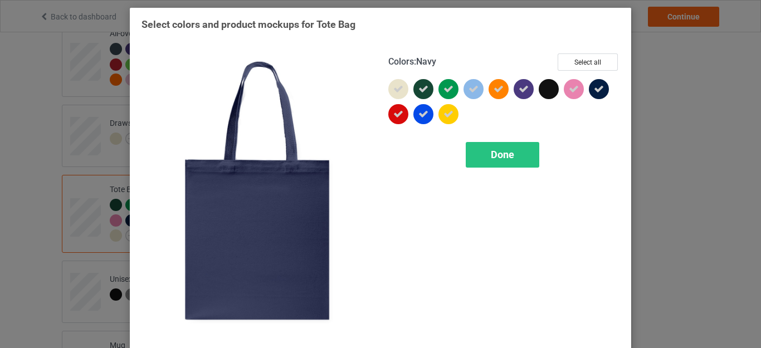
click at [594, 91] on icon at bounding box center [599, 89] width 10 height 10
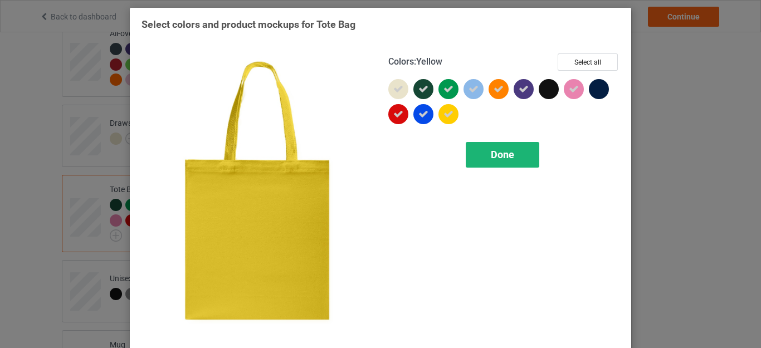
click at [489, 161] on div "Done" at bounding box center [501, 155] width 73 height 26
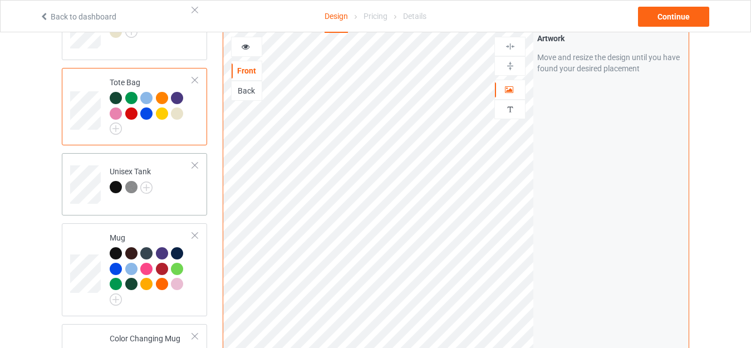
scroll to position [947, 0]
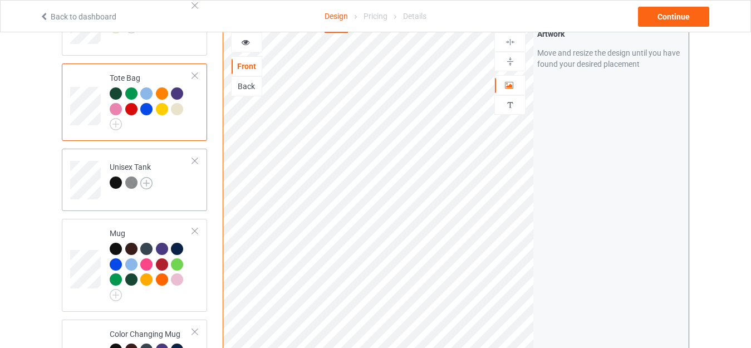
click at [146, 177] on img at bounding box center [146, 183] width 12 height 12
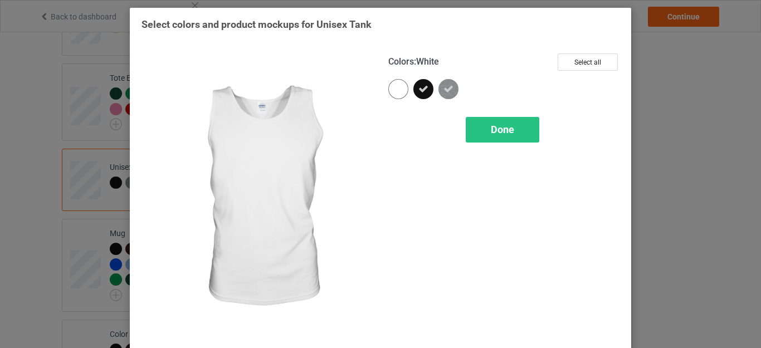
click at [388, 92] on div at bounding box center [398, 89] width 20 height 20
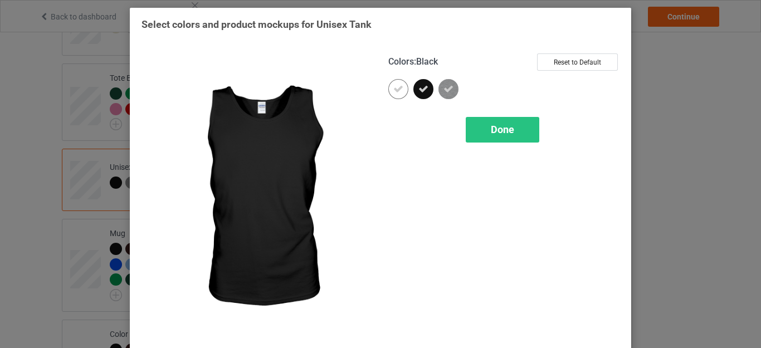
click at [413, 92] on div at bounding box center [423, 89] width 20 height 20
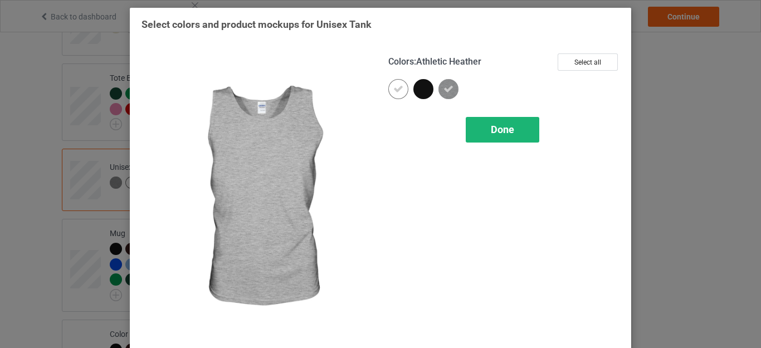
click at [500, 130] on span "Done" at bounding box center [502, 130] width 23 height 12
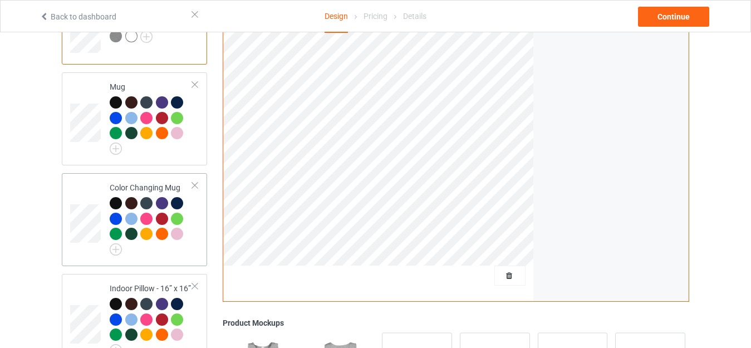
scroll to position [1114, 0]
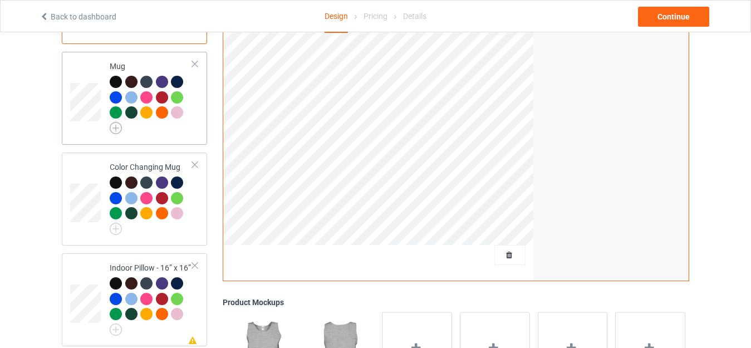
click at [118, 122] on img at bounding box center [116, 128] width 12 height 12
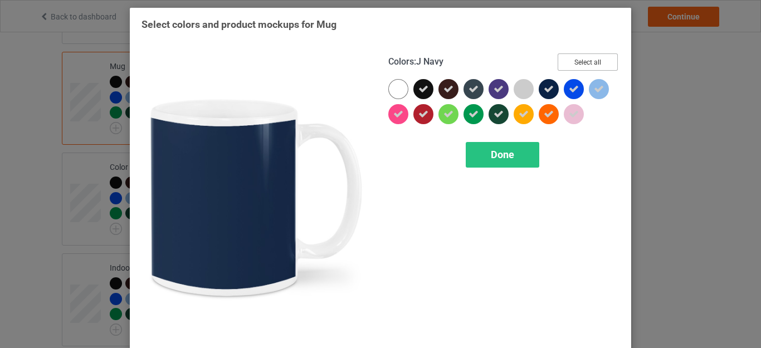
click at [594, 61] on button "Select all" at bounding box center [587, 61] width 60 height 17
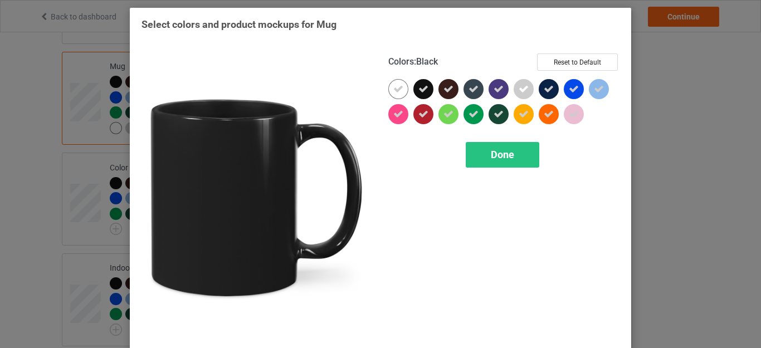
click at [418, 90] on icon at bounding box center [423, 89] width 10 height 10
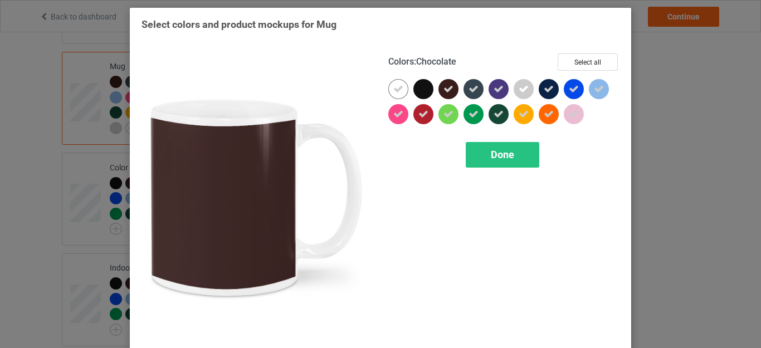
click at [445, 89] on icon at bounding box center [448, 89] width 10 height 10
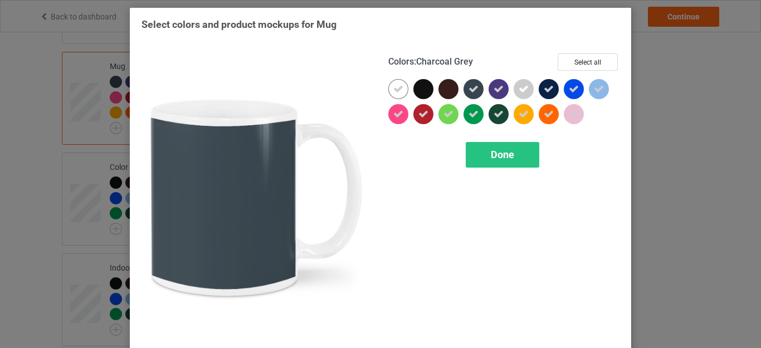
click at [474, 92] on div at bounding box center [473, 89] width 20 height 20
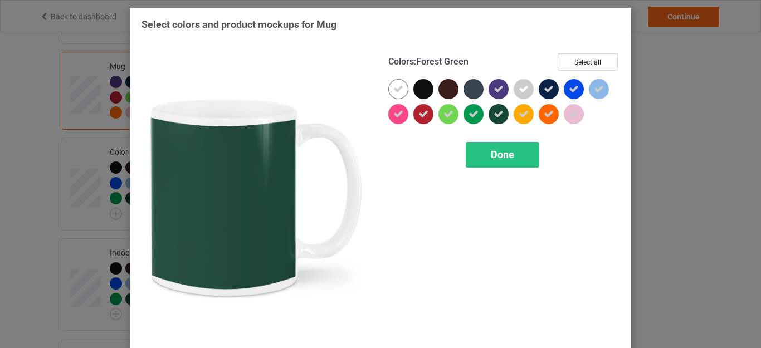
click at [499, 117] on div at bounding box center [498, 114] width 20 height 20
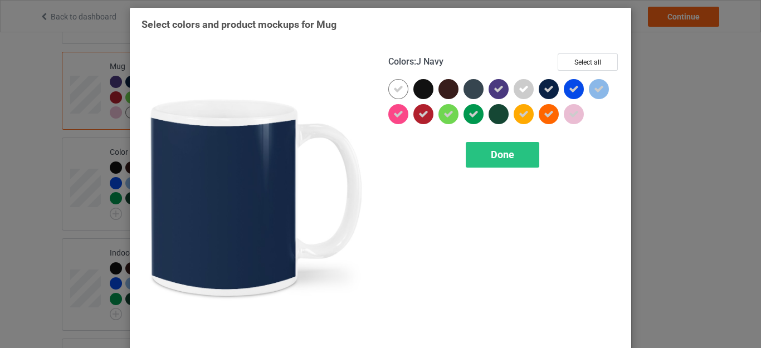
click at [543, 90] on icon at bounding box center [548, 89] width 10 height 10
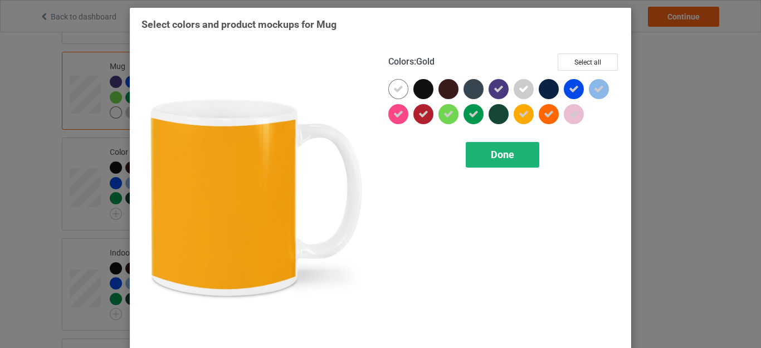
click at [501, 163] on div "Done" at bounding box center [501, 155] width 73 height 26
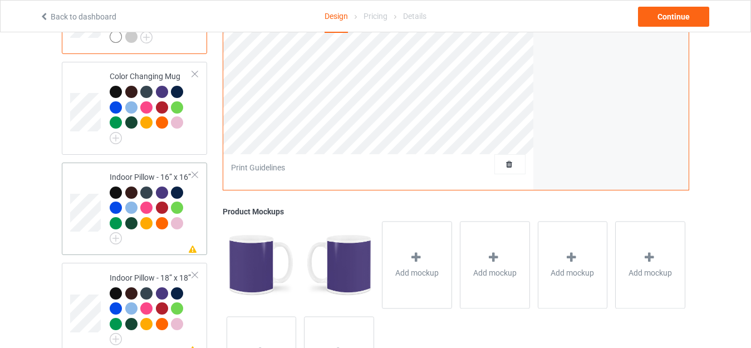
scroll to position [1225, 0]
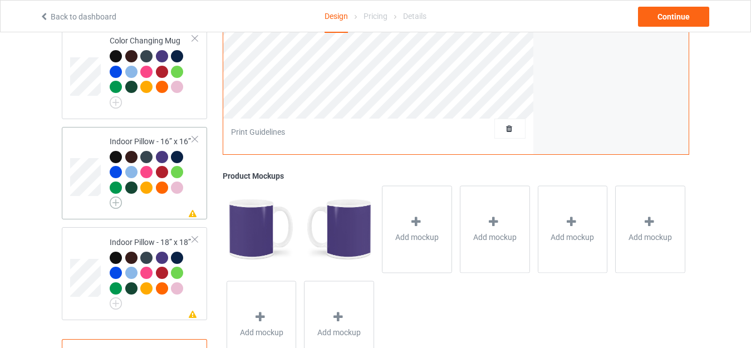
click at [114, 197] on img at bounding box center [116, 203] width 12 height 12
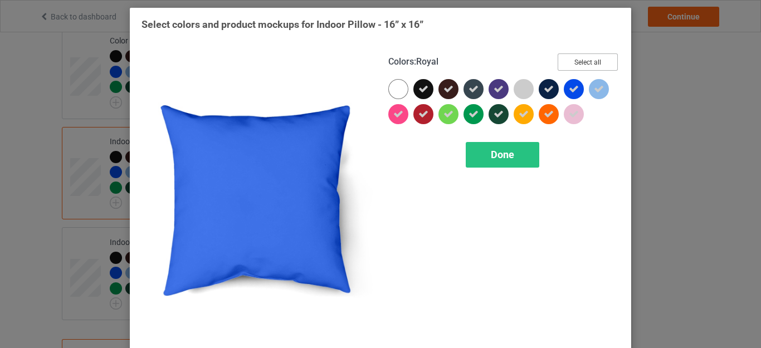
click at [594, 55] on button "Select all" at bounding box center [587, 61] width 60 height 17
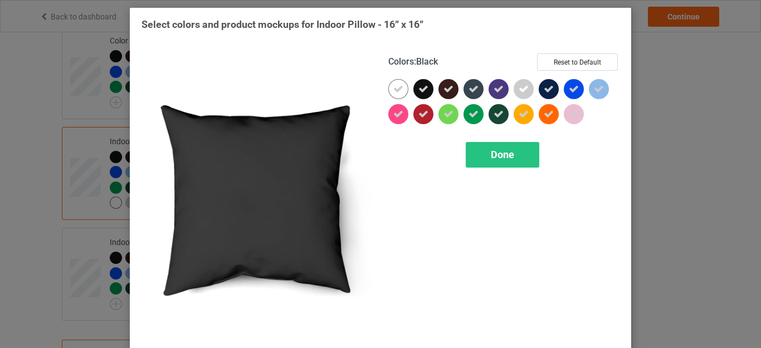
click at [418, 89] on icon at bounding box center [423, 89] width 10 height 10
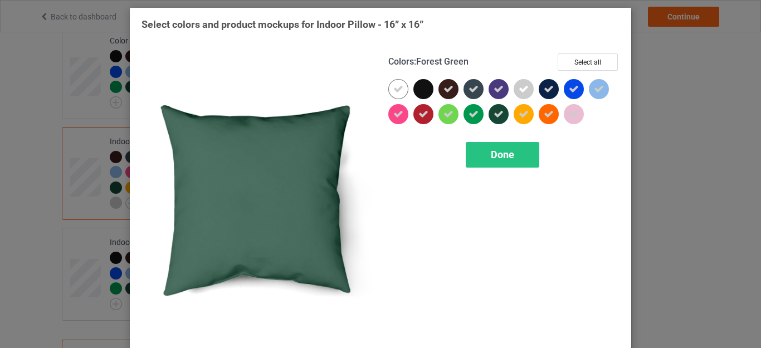
click at [493, 111] on icon at bounding box center [498, 114] width 10 height 10
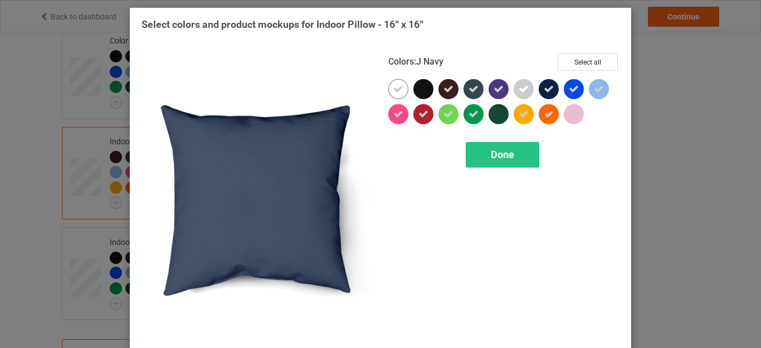
click at [543, 84] on div at bounding box center [548, 89] width 20 height 20
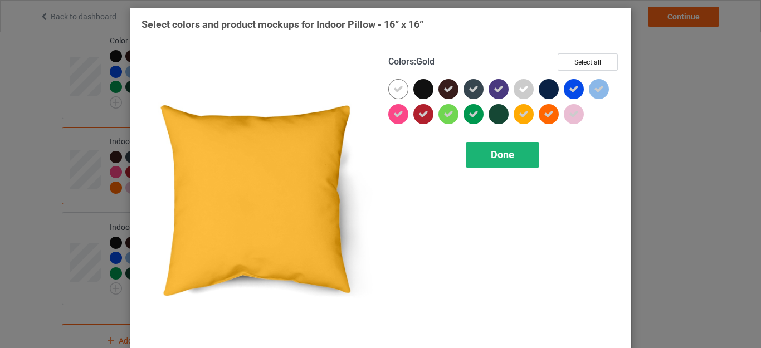
click at [499, 152] on span "Done" at bounding box center [502, 155] width 23 height 12
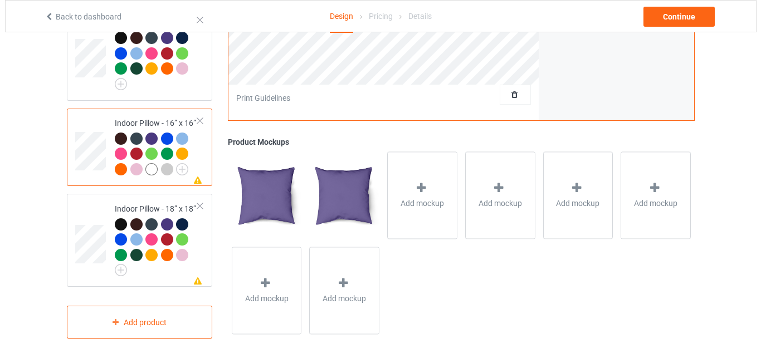
scroll to position [1253, 0]
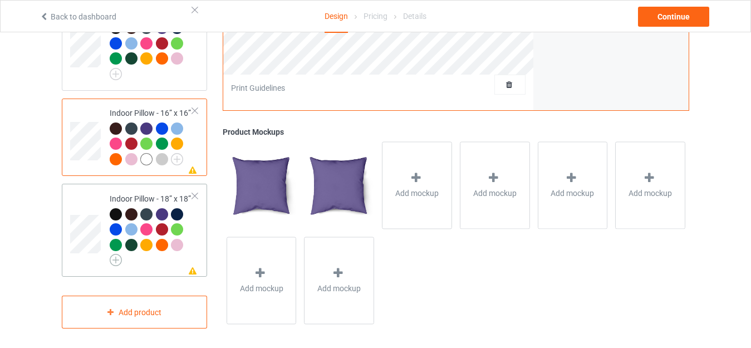
click at [117, 254] on img at bounding box center [116, 260] width 12 height 12
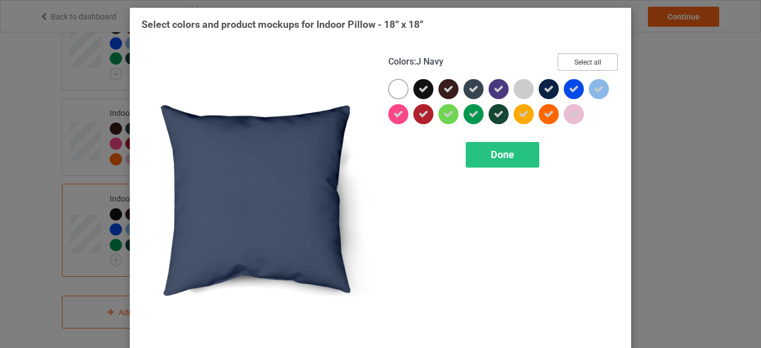
click at [571, 60] on button "Select all" at bounding box center [587, 61] width 60 height 17
drag, startPoint x: 542, startPoint y: 90, endPoint x: 497, endPoint y: 88, distance: 44.6
click at [543, 91] on icon at bounding box center [548, 89] width 10 height 10
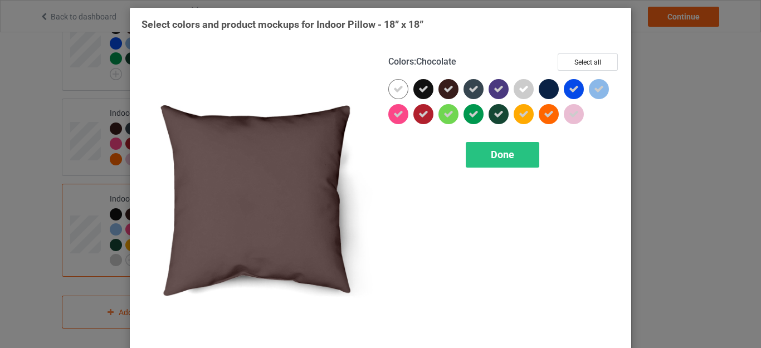
click at [443, 89] on icon at bounding box center [448, 89] width 10 height 10
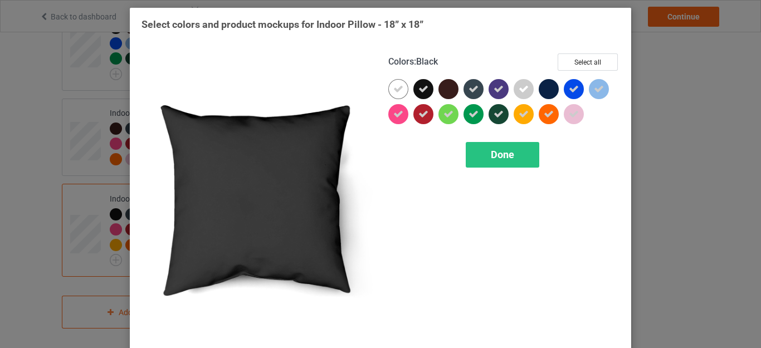
click at [425, 87] on div at bounding box center [423, 89] width 20 height 20
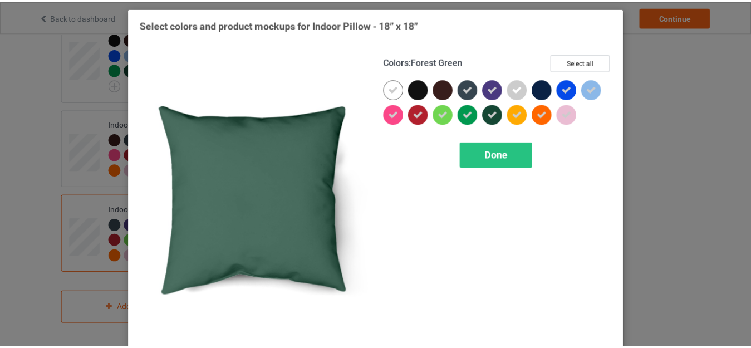
scroll to position [1238, 0]
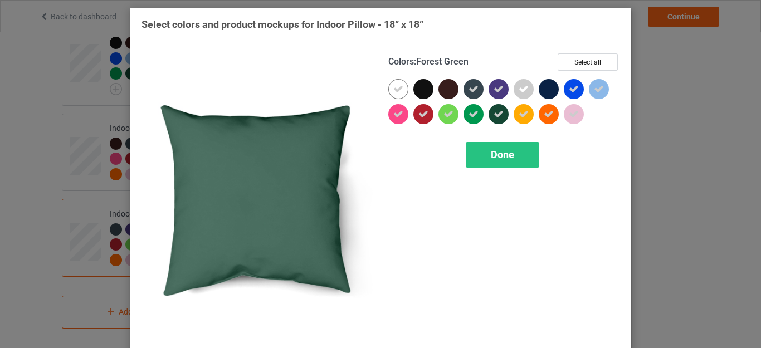
click at [494, 117] on icon at bounding box center [498, 114] width 10 height 10
click at [497, 153] on span "Done" at bounding box center [502, 155] width 23 height 12
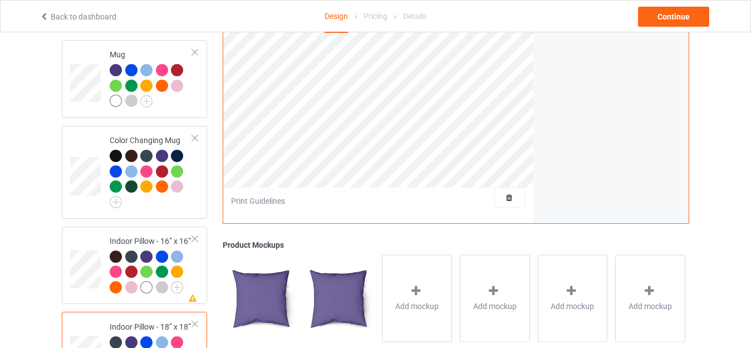
scroll to position [1127, 0]
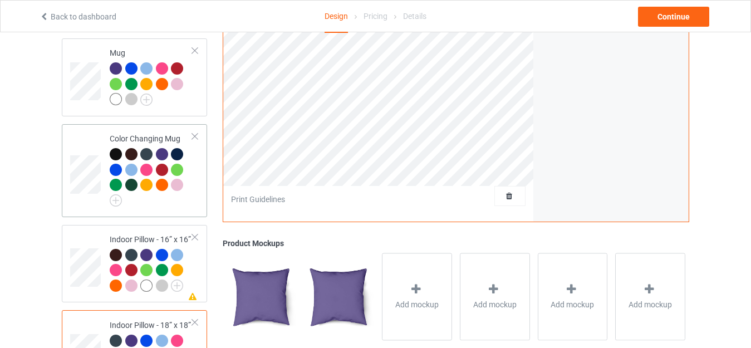
click at [109, 193] on td "Color Changing Mug" at bounding box center [151, 171] width 95 height 84
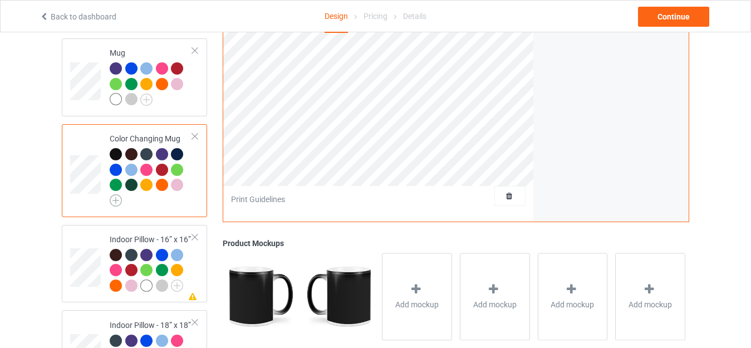
click at [114, 194] on img at bounding box center [116, 200] width 12 height 12
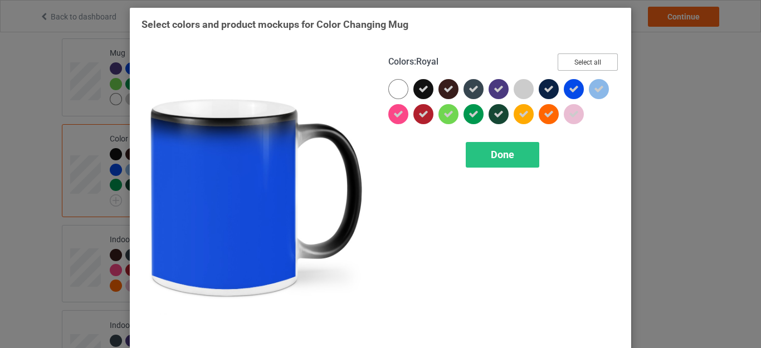
drag, startPoint x: 574, startPoint y: 61, endPoint x: 561, endPoint y: 68, distance: 15.0
click at [574, 60] on button "Select all" at bounding box center [587, 61] width 60 height 17
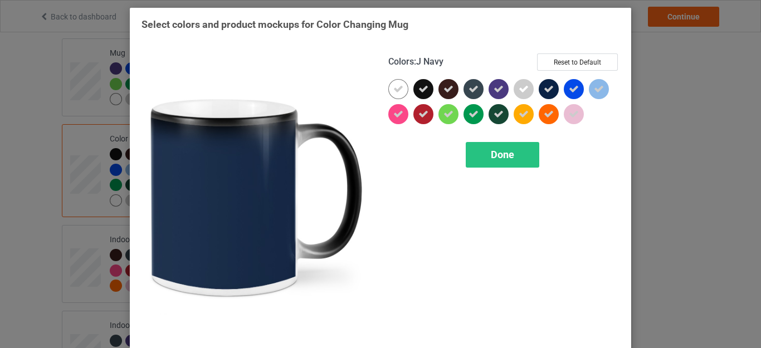
click at [548, 87] on icon at bounding box center [548, 89] width 10 height 10
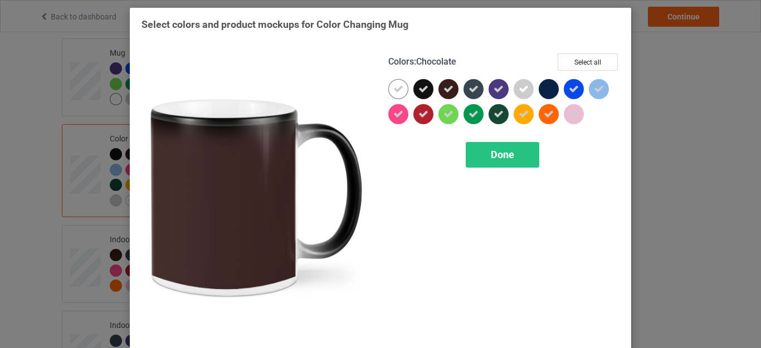
drag, startPoint x: 441, startPoint y: 86, endPoint x: 434, endPoint y: 88, distance: 7.4
click at [443, 87] on icon at bounding box center [448, 89] width 10 height 10
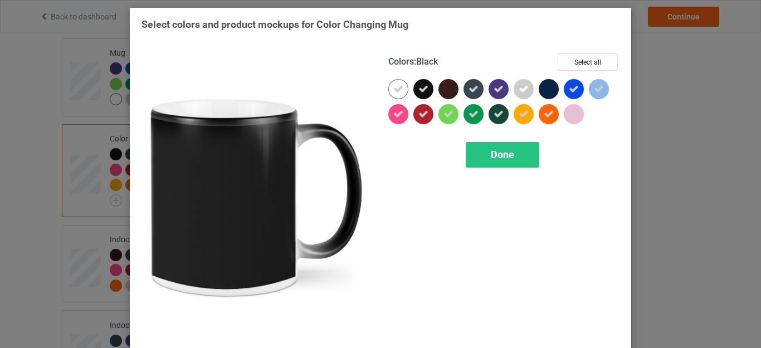
click at [422, 90] on icon at bounding box center [423, 89] width 10 height 10
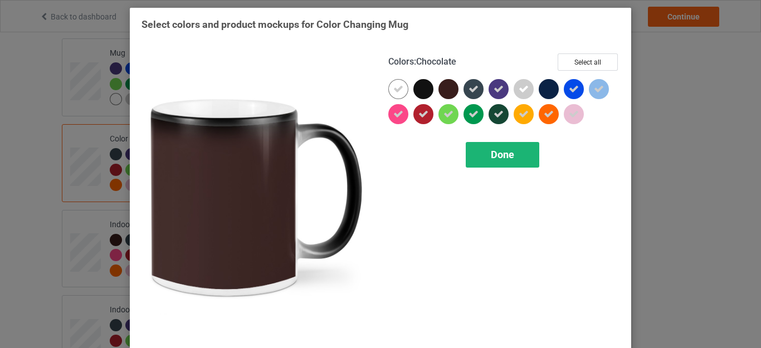
click at [490, 148] on div "Done" at bounding box center [501, 155] width 73 height 26
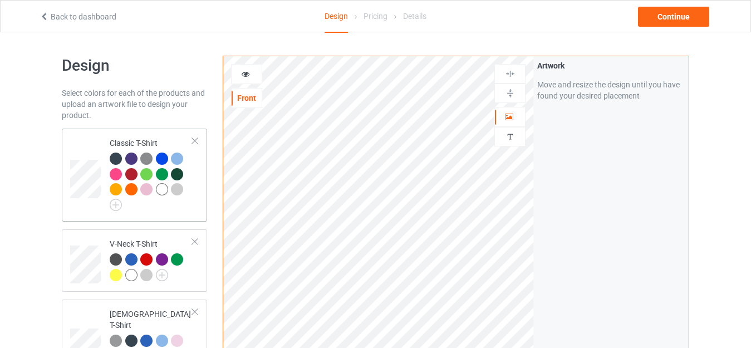
click at [148, 143] on div "Classic T-Shirt" at bounding box center [151, 173] width 83 height 70
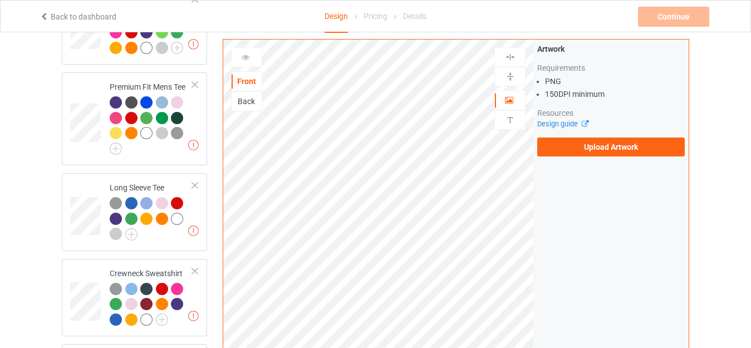
scroll to position [668, 0]
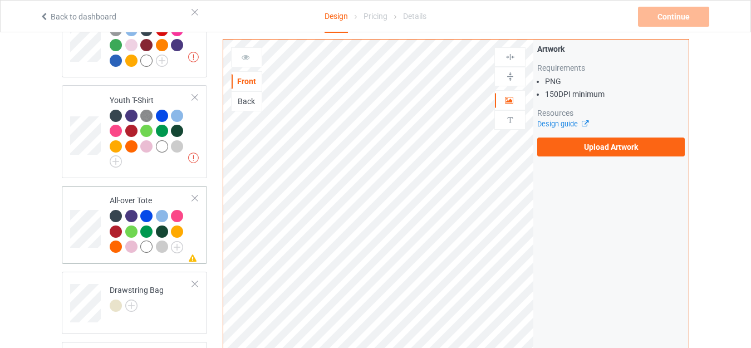
click at [132, 195] on div "All-over Tote" at bounding box center [151, 223] width 83 height 57
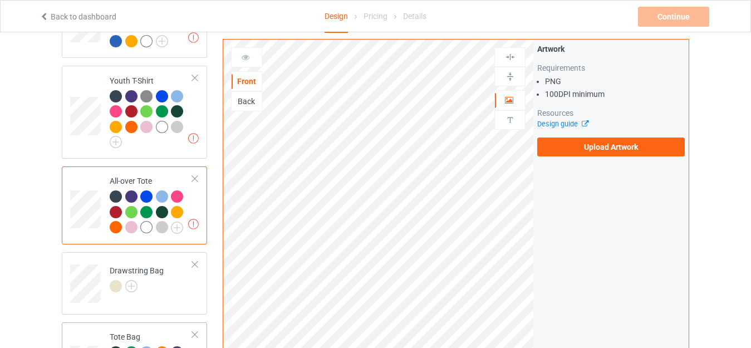
scroll to position [835, 0]
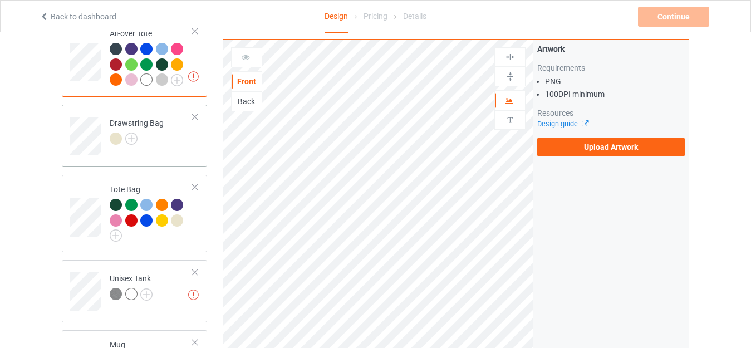
click at [125, 117] on div "Drawstring Bag" at bounding box center [137, 130] width 54 height 27
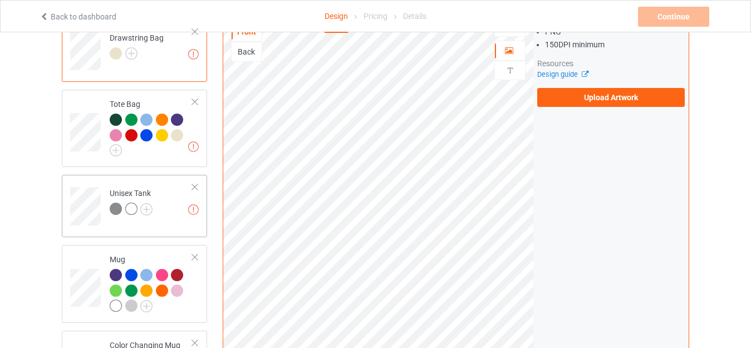
scroll to position [1114, 0]
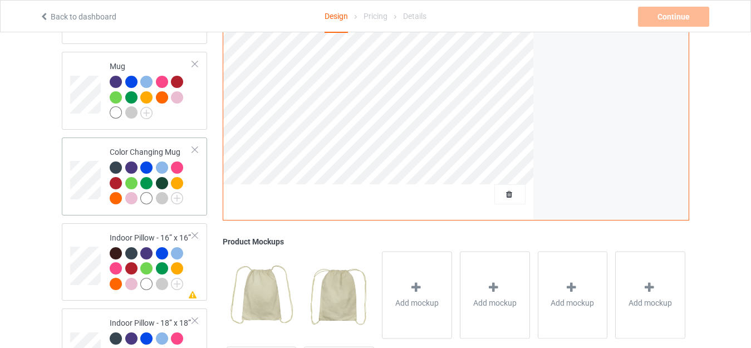
click at [119, 146] on div "Color Changing Mug" at bounding box center [151, 174] width 83 height 57
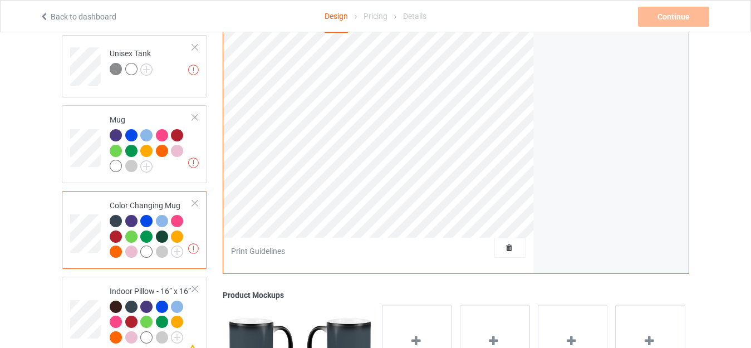
scroll to position [1223, 0]
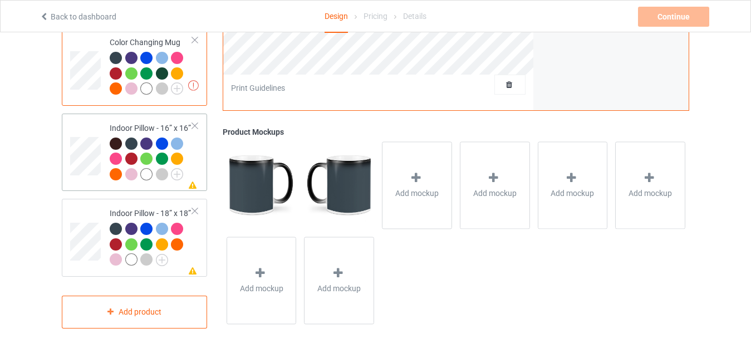
click at [125, 122] on div "Indoor Pillow - 16” x 16”" at bounding box center [151, 150] width 83 height 57
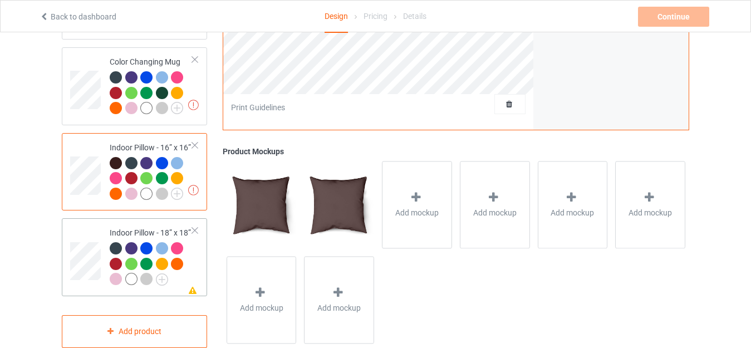
scroll to position [1223, 0]
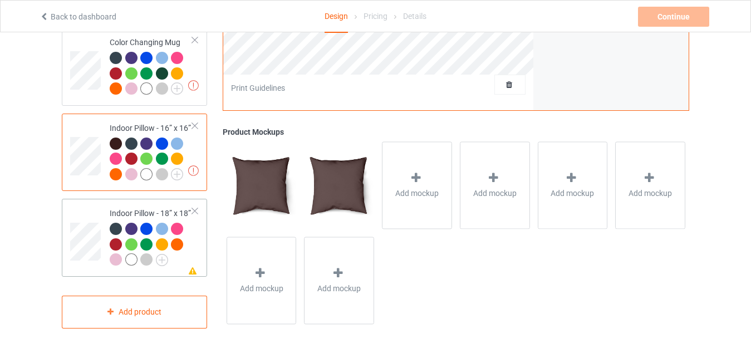
click at [128, 208] on div "Indoor Pillow - 18” x 18”" at bounding box center [151, 236] width 83 height 57
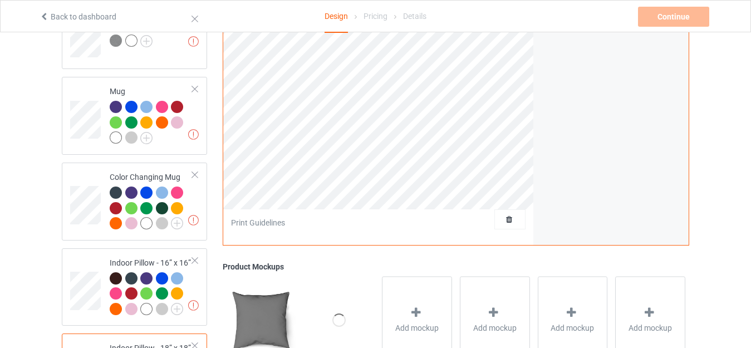
scroll to position [1001, 0]
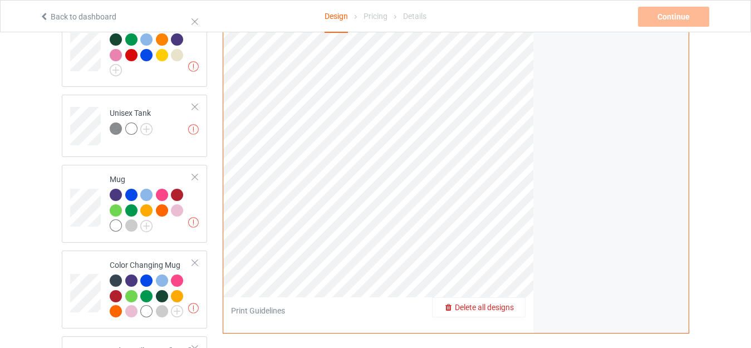
click at [492, 303] on span "Delete all designs" at bounding box center [484, 307] width 59 height 9
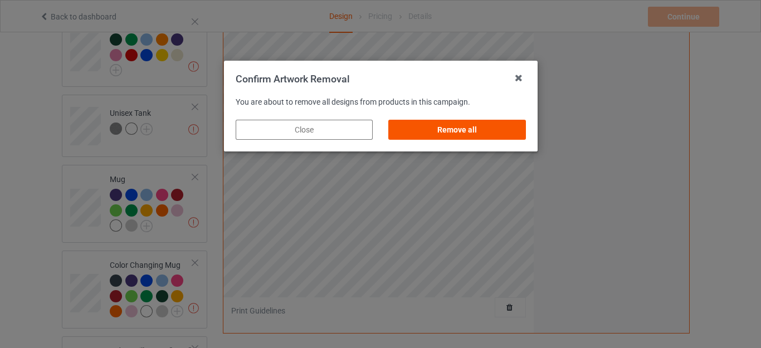
click at [465, 128] on div "Remove all" at bounding box center [456, 130] width 137 height 20
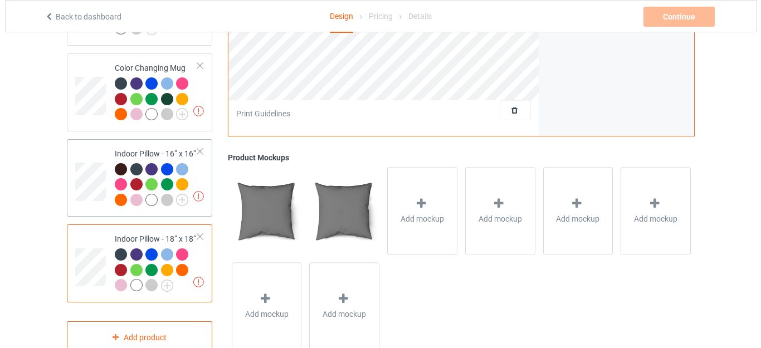
scroll to position [1223, 0]
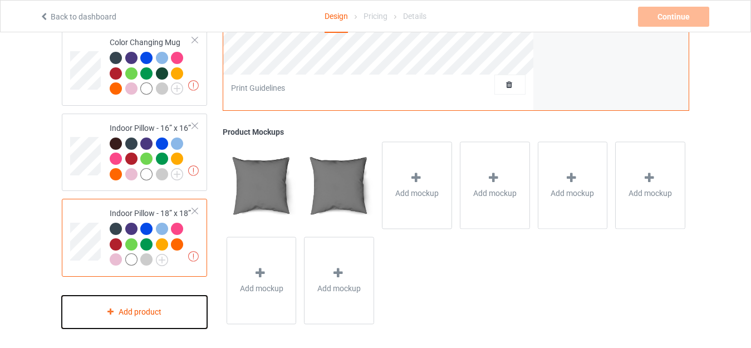
click at [131, 305] on div "Add product" at bounding box center [134, 312] width 145 height 33
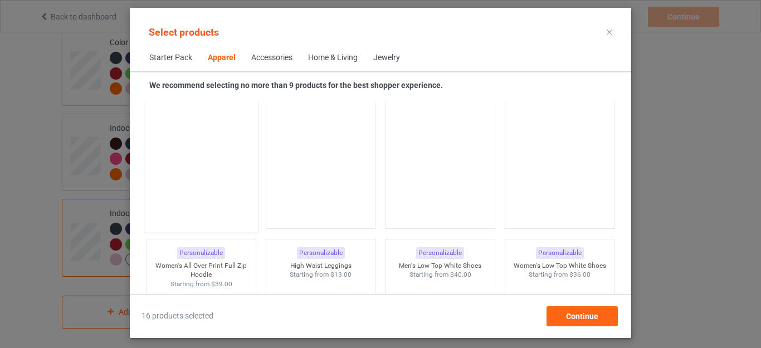
click at [202, 151] on img at bounding box center [201, 161] width 105 height 131
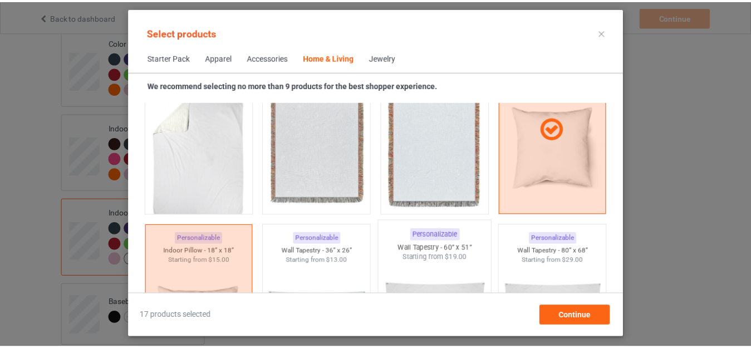
scroll to position [5872, 0]
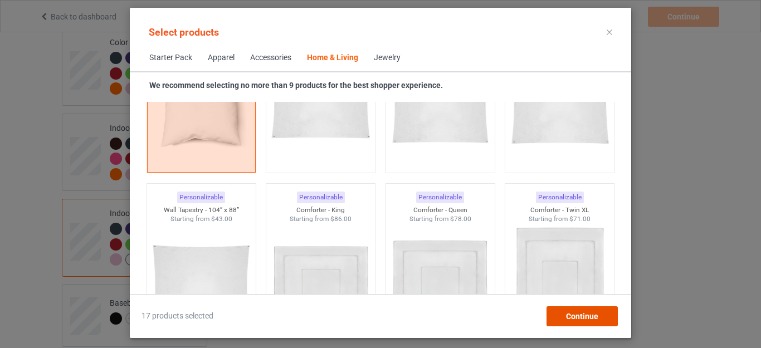
click at [581, 313] on span "Continue" at bounding box center [582, 316] width 32 height 9
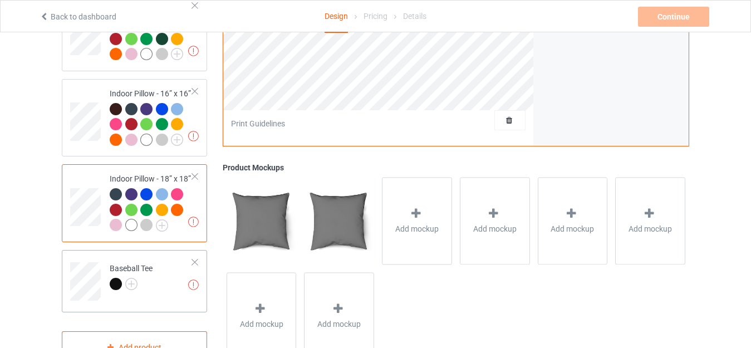
scroll to position [1293, 0]
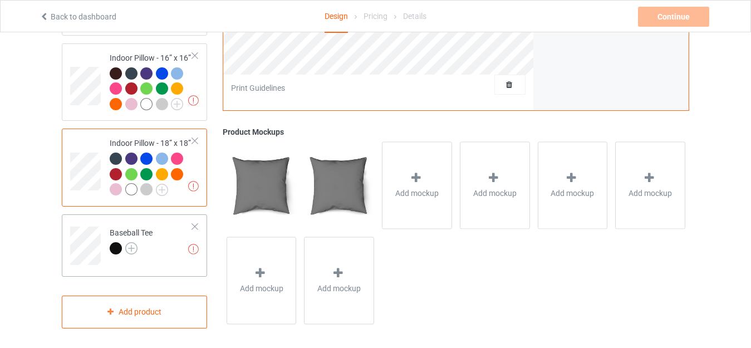
click at [132, 243] on img at bounding box center [131, 248] width 12 height 12
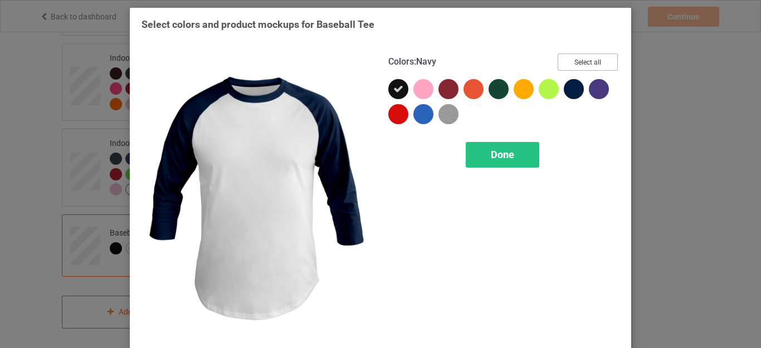
drag, startPoint x: 585, startPoint y: 55, endPoint x: 558, endPoint y: 79, distance: 36.3
click at [585, 55] on button "Select all" at bounding box center [587, 61] width 60 height 17
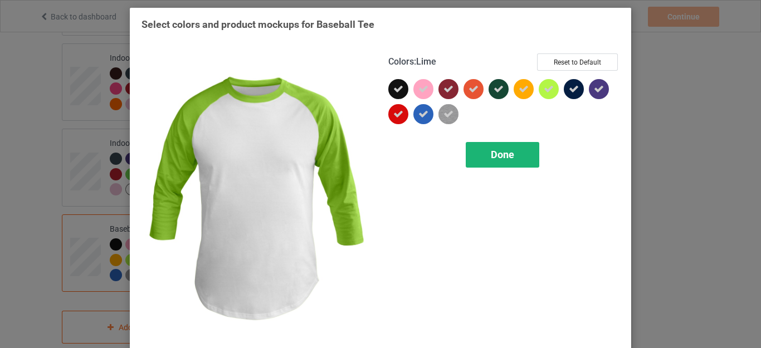
click at [506, 152] on span "Done" at bounding box center [502, 155] width 23 height 12
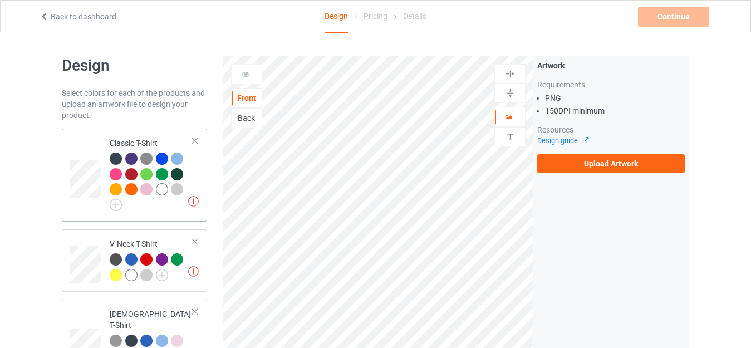
click at [159, 188] on div at bounding box center [162, 189] width 12 height 12
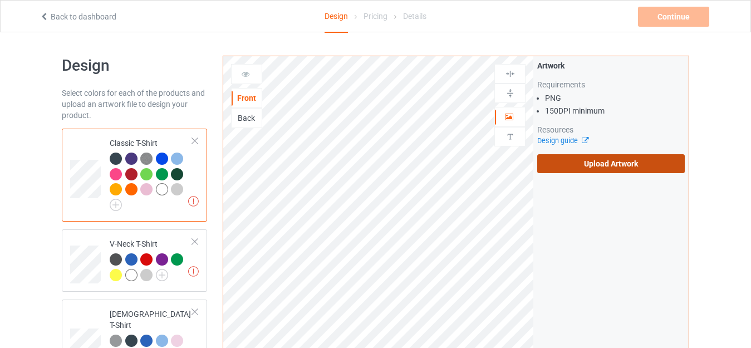
click at [578, 159] on label "Upload Artwork" at bounding box center [611, 163] width 148 height 19
click at [0, 0] on input "Upload Artwork" at bounding box center [0, 0] width 0 height 0
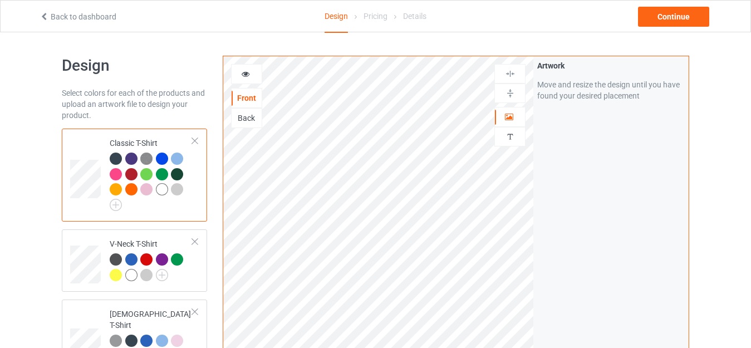
click at [241, 72] on icon at bounding box center [245, 72] width 9 height 8
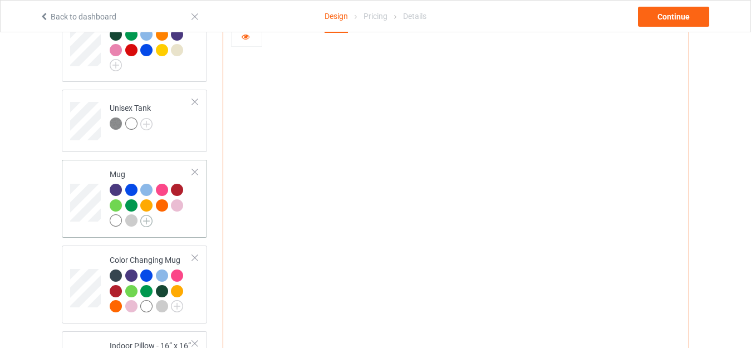
scroll to position [1058, 0]
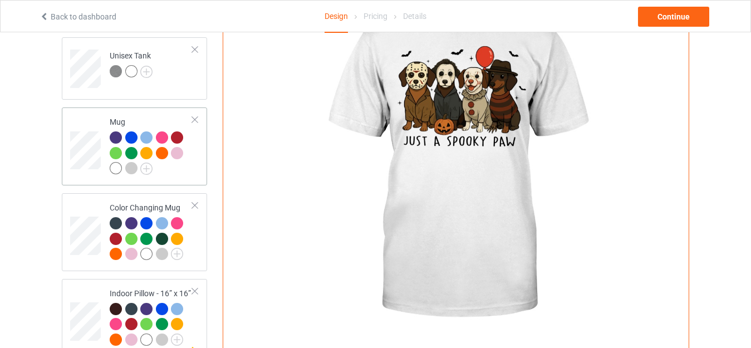
click at [128, 116] on div "Mug" at bounding box center [151, 144] width 83 height 57
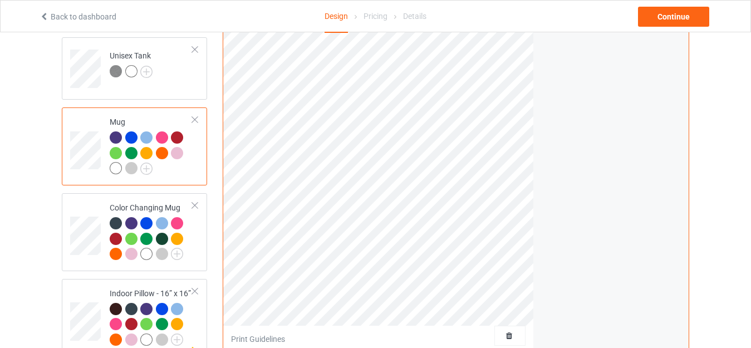
scroll to position [947, 0]
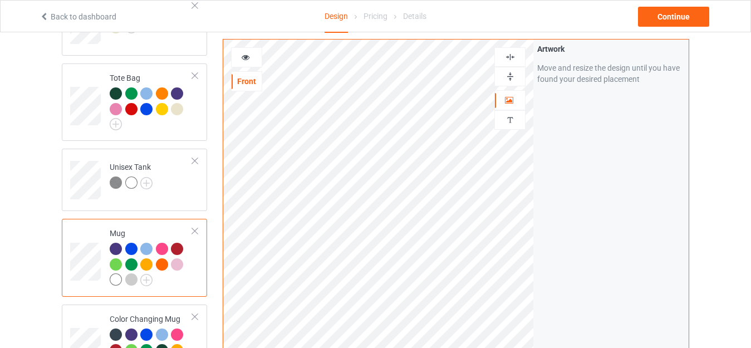
click at [248, 55] on icon at bounding box center [245, 56] width 9 height 8
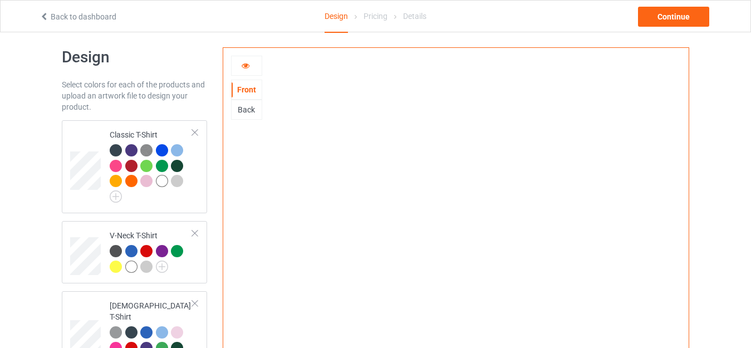
scroll to position [0, 0]
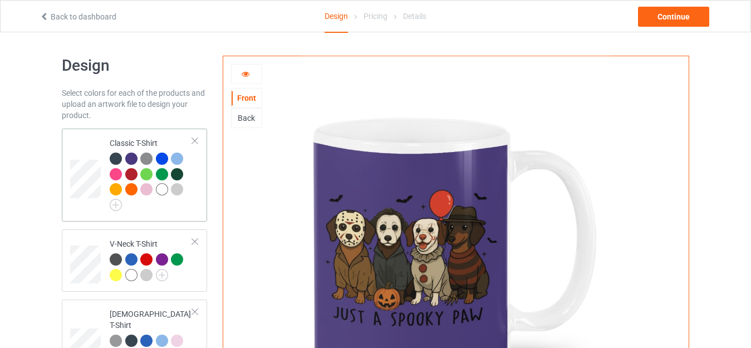
click at [130, 138] on div "Classic T-Shirt" at bounding box center [151, 173] width 83 height 70
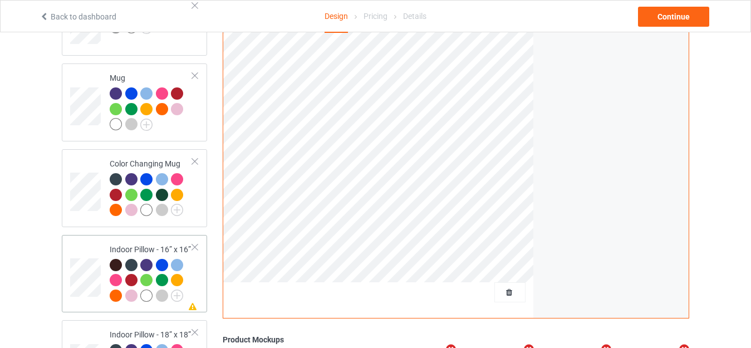
scroll to position [1169, 0]
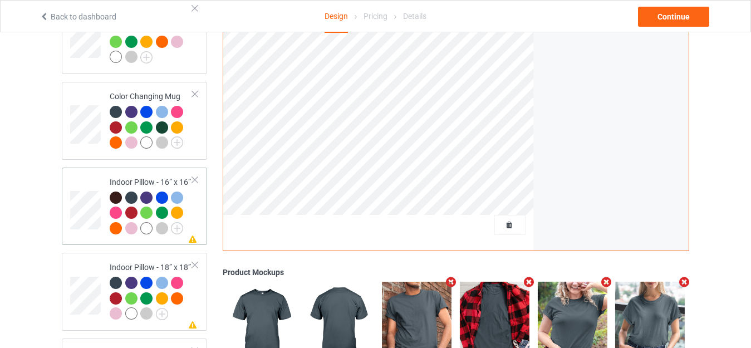
click at [139, 172] on td "Missing artwork on 1 side(s) Indoor Pillow - 16” x 16”" at bounding box center [151, 206] width 95 height 69
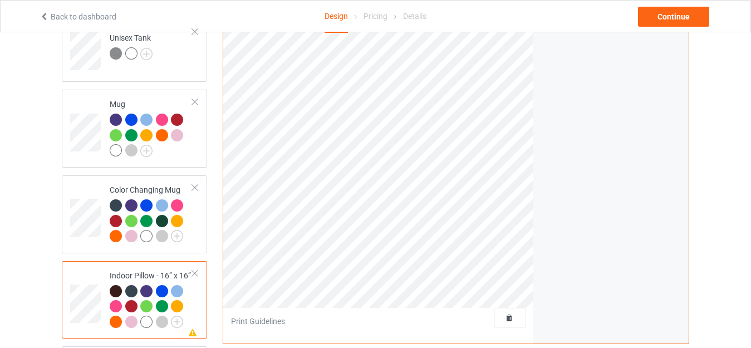
scroll to position [947, 0]
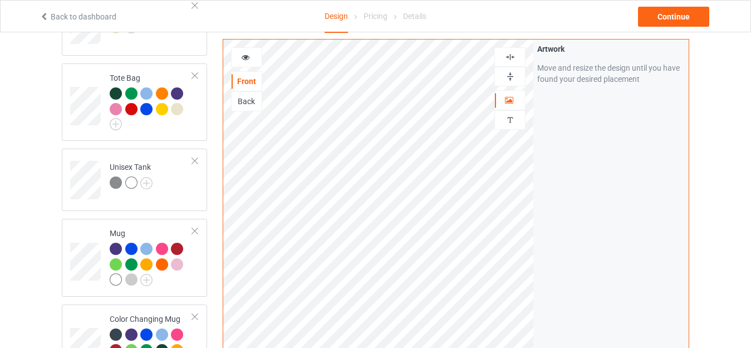
click at [512, 77] on img at bounding box center [510, 76] width 11 height 11
click at [515, 57] on img at bounding box center [510, 57] width 11 height 11
click at [241, 57] on icon at bounding box center [245, 56] width 9 height 8
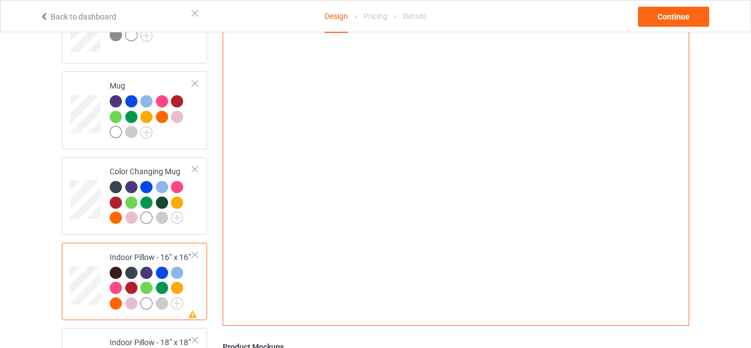
scroll to position [1114, 0]
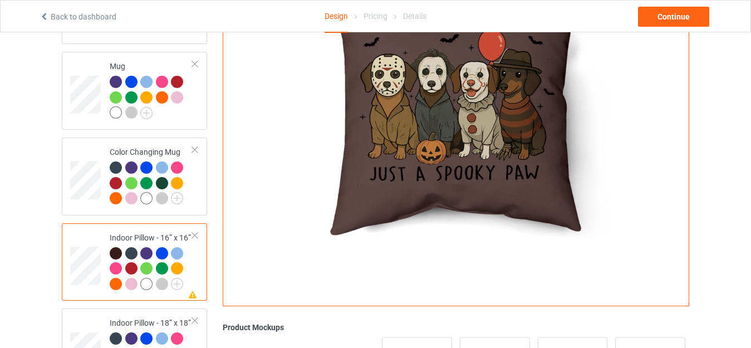
click at [132, 232] on div "Indoor Pillow - 16” x 16”" at bounding box center [151, 260] width 83 height 57
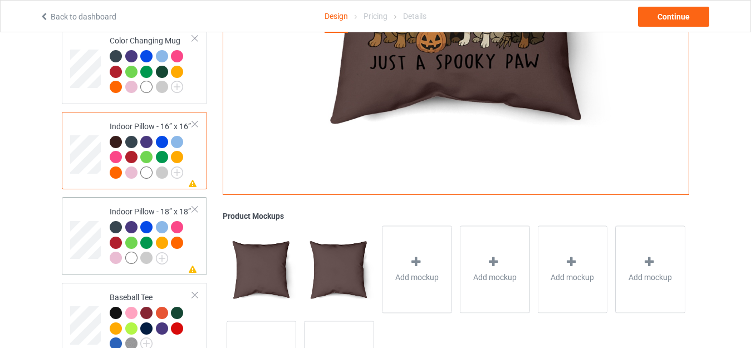
click at [137, 202] on td "Missing artwork on 1 side(s) Indoor Pillow - 18” x 18”" at bounding box center [151, 236] width 95 height 69
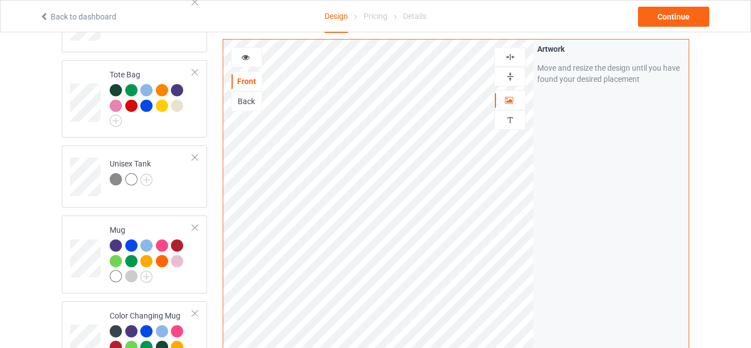
scroll to position [891, 0]
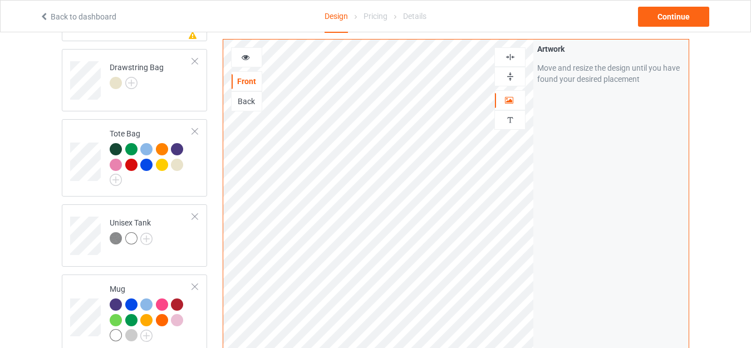
click at [511, 73] on img at bounding box center [510, 76] width 11 height 11
click at [510, 51] on div at bounding box center [509, 56] width 31 height 19
click at [513, 58] on img at bounding box center [510, 57] width 11 height 11
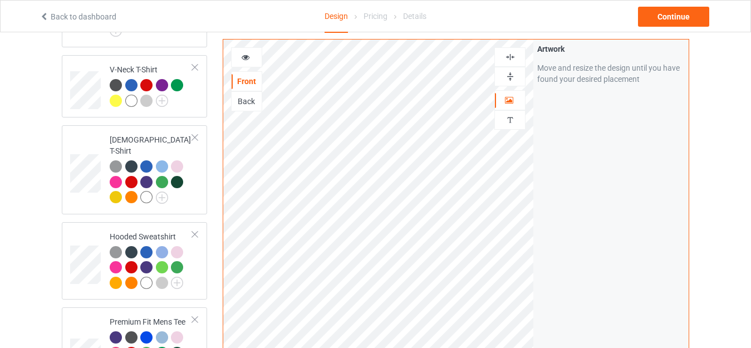
scroll to position [0, 0]
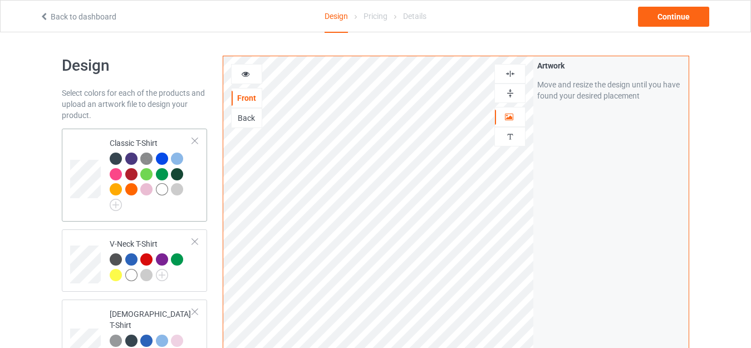
click at [120, 134] on td "Classic T-Shirt" at bounding box center [151, 175] width 95 height 84
click at [159, 191] on div at bounding box center [162, 189] width 12 height 12
click at [174, 190] on div at bounding box center [177, 189] width 12 height 12
click at [178, 190] on div at bounding box center [177, 189] width 12 height 12
click at [162, 187] on div at bounding box center [162, 189] width 12 height 12
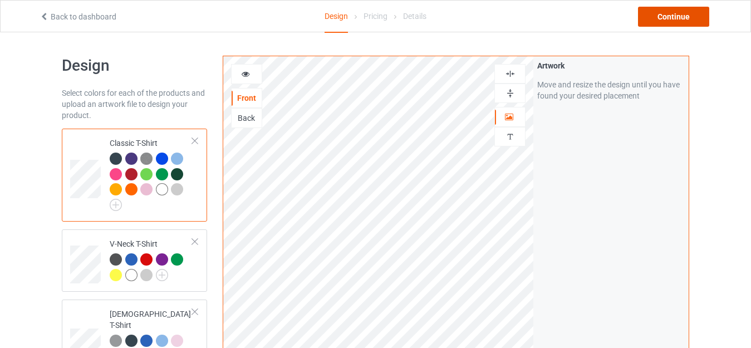
click at [676, 16] on div "Continue" at bounding box center [673, 17] width 71 height 20
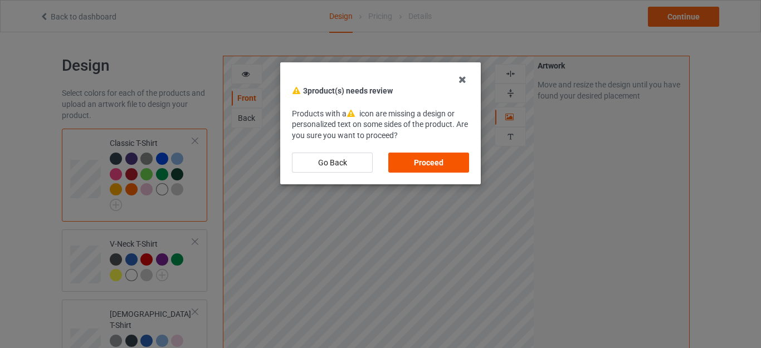
click at [432, 158] on div "Proceed" at bounding box center [428, 163] width 81 height 20
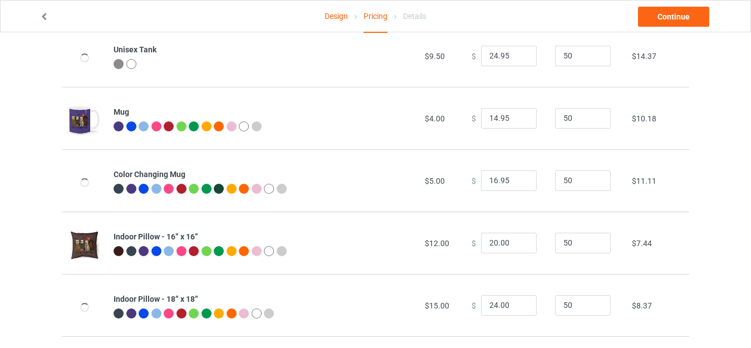
scroll to position [845, 0]
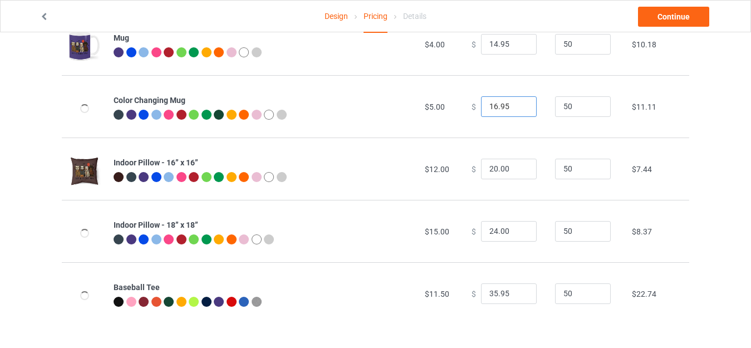
click at [487, 106] on input "16.95" at bounding box center [509, 106] width 56 height 21
drag, startPoint x: 491, startPoint y: 101, endPoint x: 433, endPoint y: 109, distance: 58.0
click at [433, 109] on tr "Color Changing Mug $5.00 $ 19.95 50 $13.90" at bounding box center [376, 106] width 628 height 62
type input "21.95"
click at [488, 41] on input "14.95" at bounding box center [509, 44] width 56 height 21
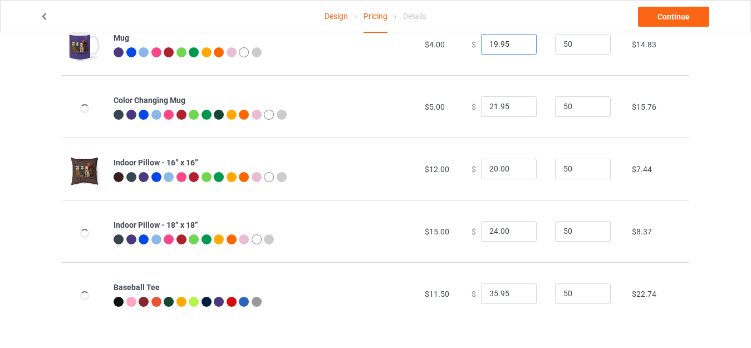
type input "19.95"
click at [486, 228] on input "24.00" at bounding box center [509, 231] width 56 height 21
click at [488, 226] on input "24.00" at bounding box center [509, 231] width 56 height 21
drag, startPoint x: 491, startPoint y: 229, endPoint x: 455, endPoint y: 229, distance: 35.1
click at [455, 229] on tr "Indoor Pillow - 18” x 18” $15.00 $ 24.00 50 $8.37" at bounding box center [376, 231] width 628 height 62
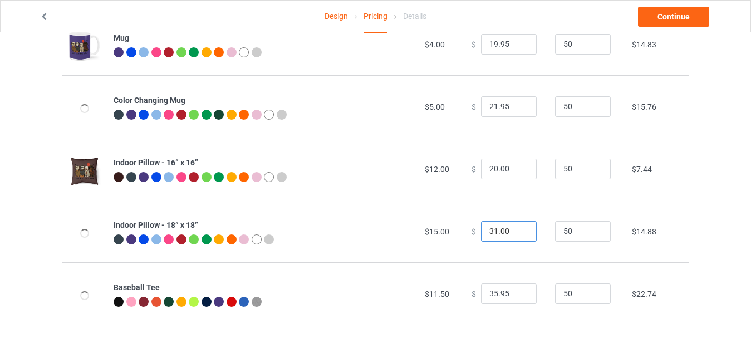
drag, startPoint x: 495, startPoint y: 230, endPoint x: 507, endPoint y: 230, distance: 12.2
click at [507, 230] on input "31.00" at bounding box center [509, 231] width 56 height 21
type input "31.95"
click at [488, 165] on input "20.00" at bounding box center [509, 169] width 56 height 21
drag, startPoint x: 494, startPoint y: 167, endPoint x: 521, endPoint y: 168, distance: 27.3
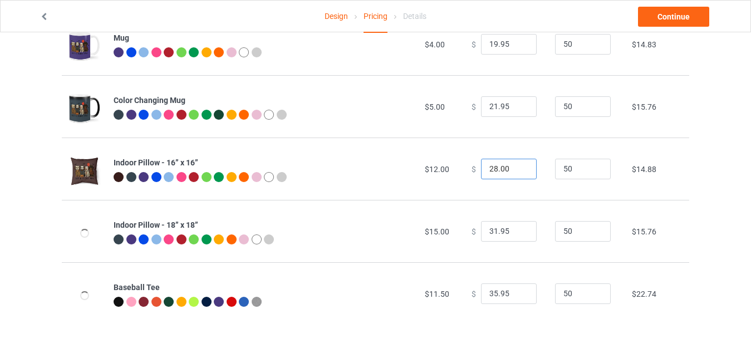
click at [521, 168] on input "28.00" at bounding box center [509, 169] width 56 height 21
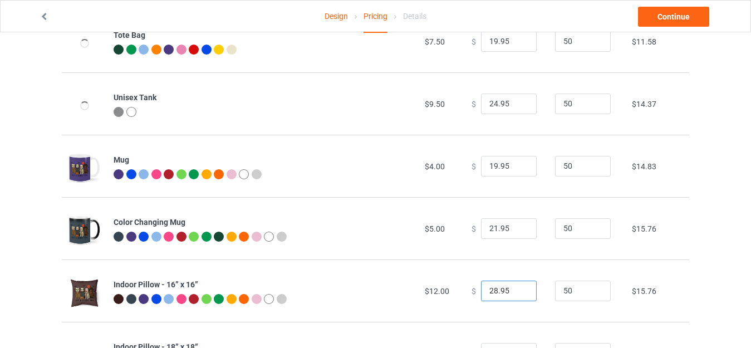
scroll to position [678, 0]
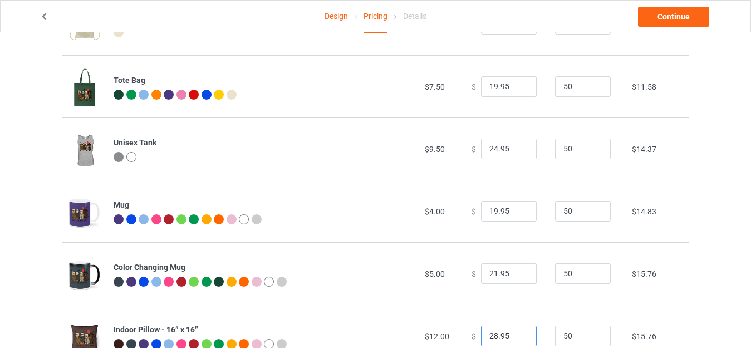
type input "28.95"
click at [487, 148] on input "24.95" at bounding box center [509, 149] width 56 height 21
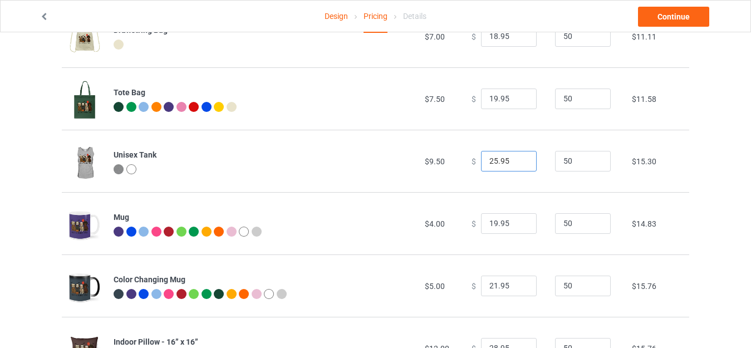
scroll to position [646, 0]
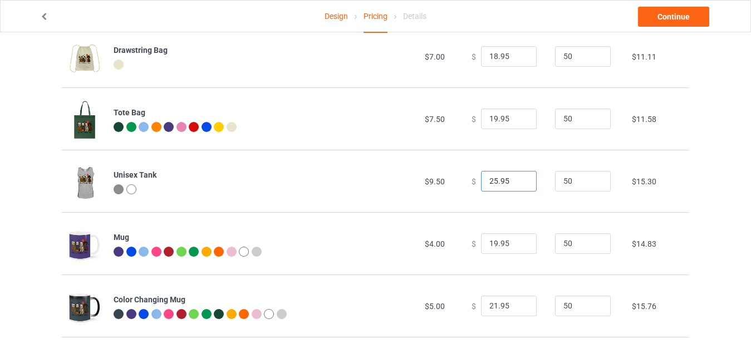
type input "25.95"
drag, startPoint x: 491, startPoint y: 115, endPoint x: 425, endPoint y: 120, distance: 65.9
click at [427, 120] on tr "Tote Bag $7.50 $ 19.95 50 $11.58" at bounding box center [376, 118] width 628 height 62
type input "23.95"
drag, startPoint x: 489, startPoint y: 51, endPoint x: 476, endPoint y: 55, distance: 14.1
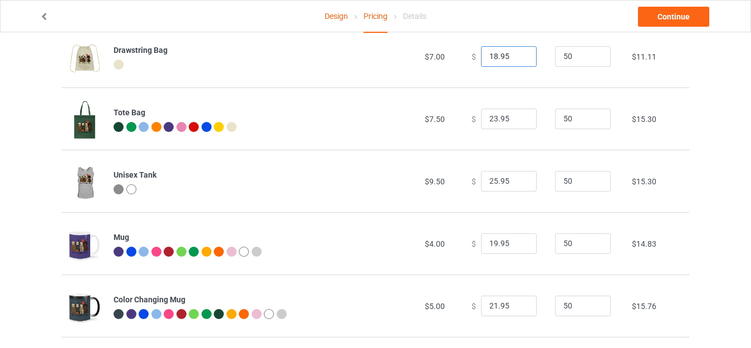
click at [481, 55] on input "18.95" at bounding box center [509, 56] width 56 height 21
drag, startPoint x: 491, startPoint y: 55, endPoint x: 437, endPoint y: 57, distance: 53.5
click at [437, 57] on tr "Drawstring Bag $7.00 $ 18.95 50 $11.11" at bounding box center [376, 56] width 628 height 62
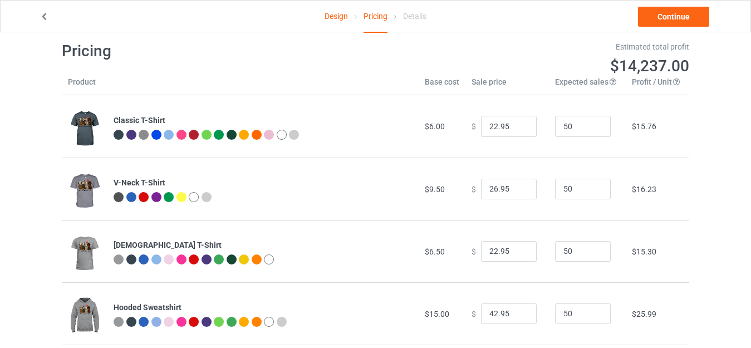
scroll to position [0, 0]
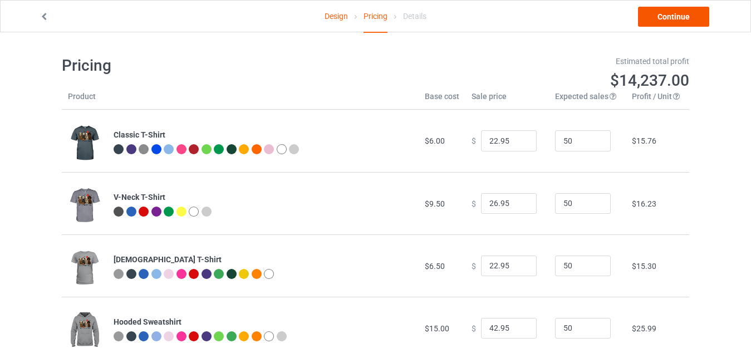
type input "23.95"
click at [663, 19] on link "Continue" at bounding box center [673, 17] width 71 height 20
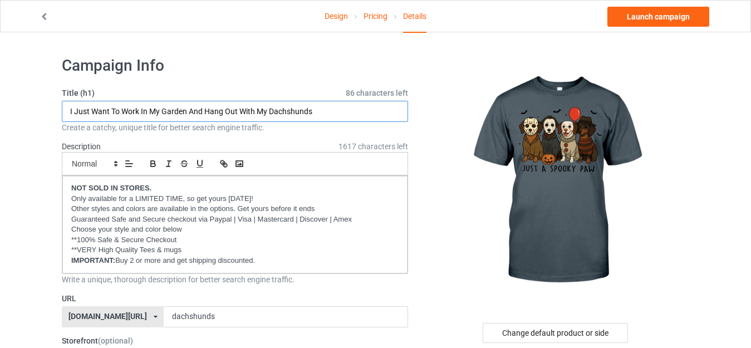
click at [176, 104] on input "I Just Want To Work In My Garden And Hang Out With My Dachshunds" at bounding box center [235, 111] width 346 height 21
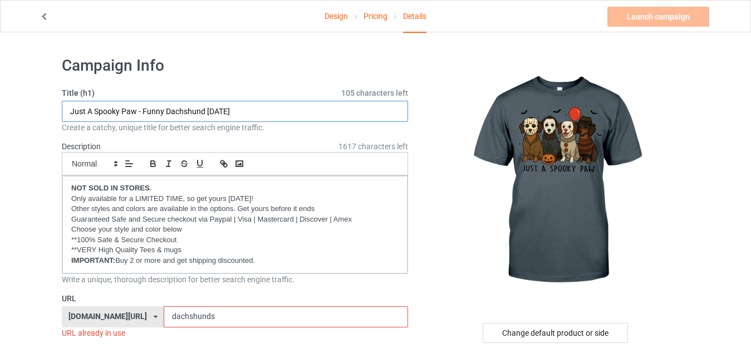
type input "Just A Spooky Paw - Funny Dachshund Halloween"
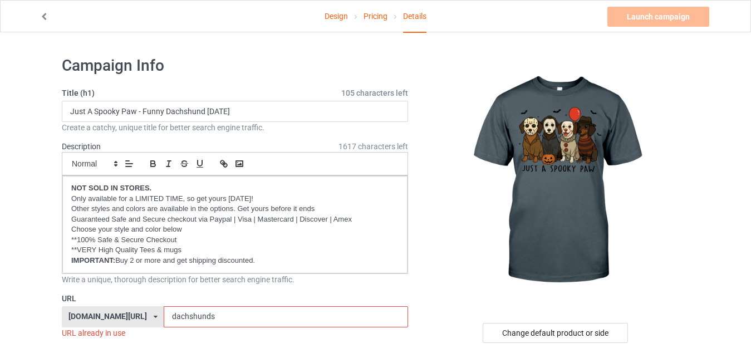
click at [198, 318] on input "dachshunds" at bounding box center [286, 316] width 244 height 21
click at [197, 318] on input "dachshunds" at bounding box center [286, 316] width 244 height 21
click at [193, 313] on input "dachshunds" at bounding box center [286, 316] width 244 height 21
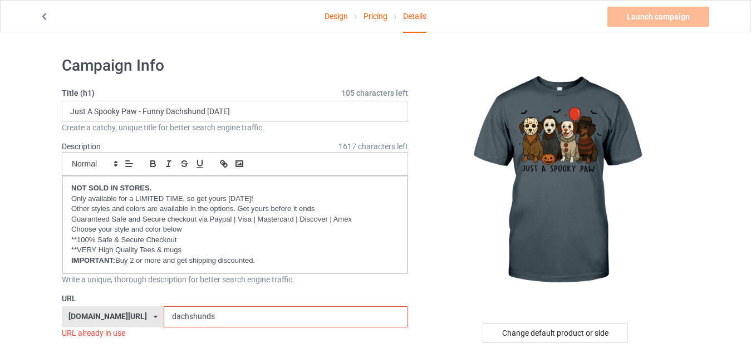
click at [192, 313] on input "dachshunds" at bounding box center [286, 316] width 244 height 21
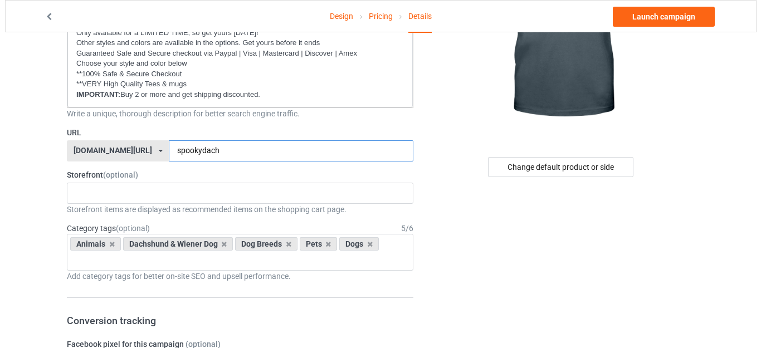
scroll to position [167, 0]
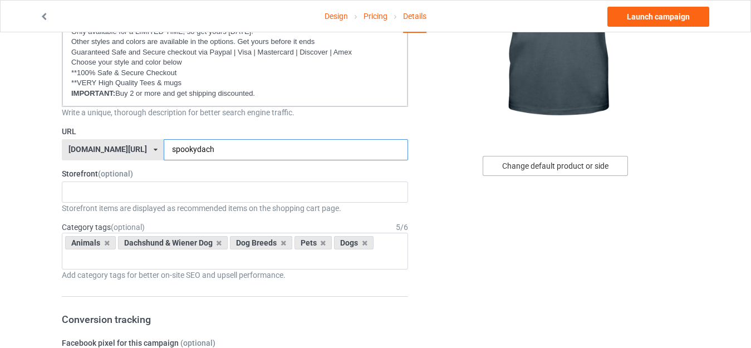
type input "spookydach"
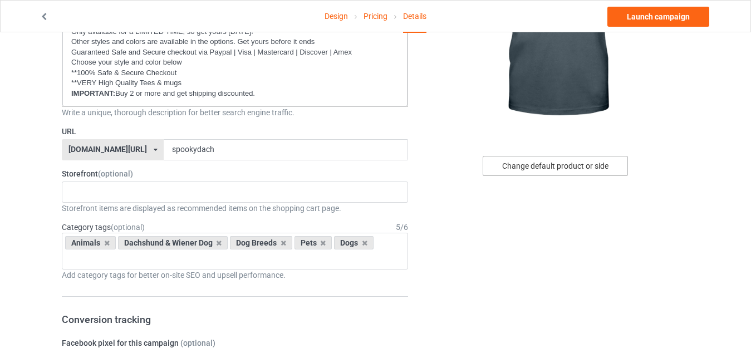
click at [552, 170] on div "Change default product or side" at bounding box center [555, 166] width 145 height 20
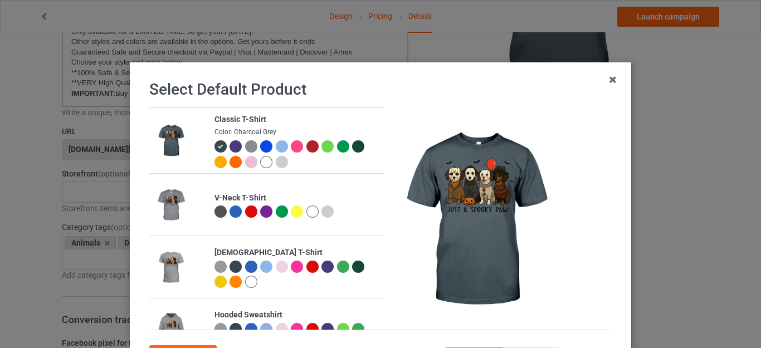
click at [260, 161] on div at bounding box center [266, 162] width 12 height 12
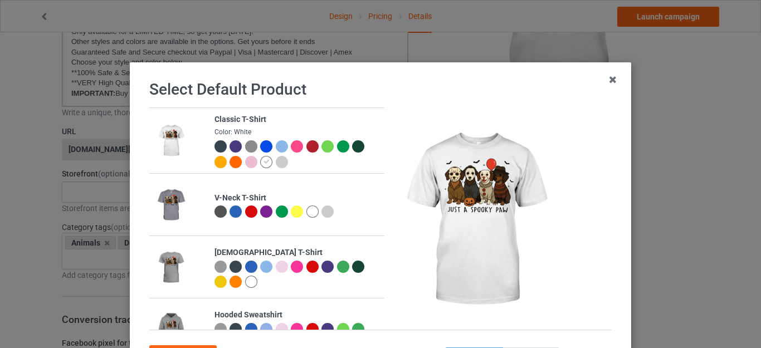
click at [276, 165] on div at bounding box center [282, 162] width 12 height 12
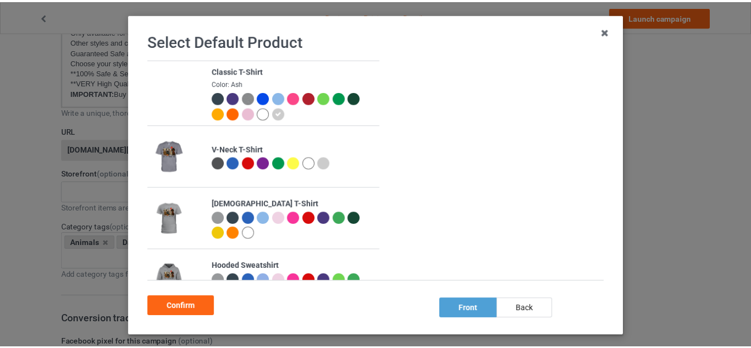
scroll to position [99, 0]
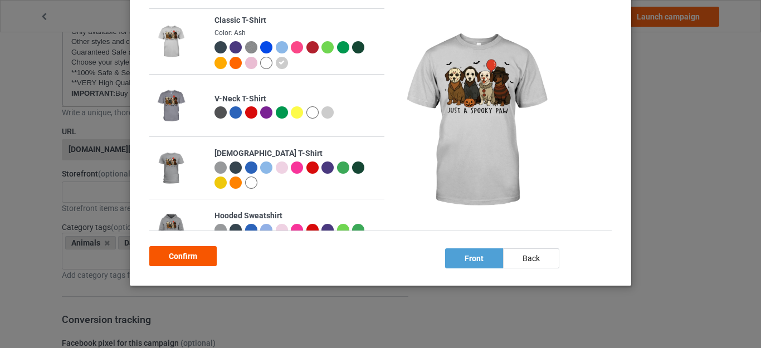
click at [186, 247] on div "Confirm" at bounding box center [182, 256] width 67 height 20
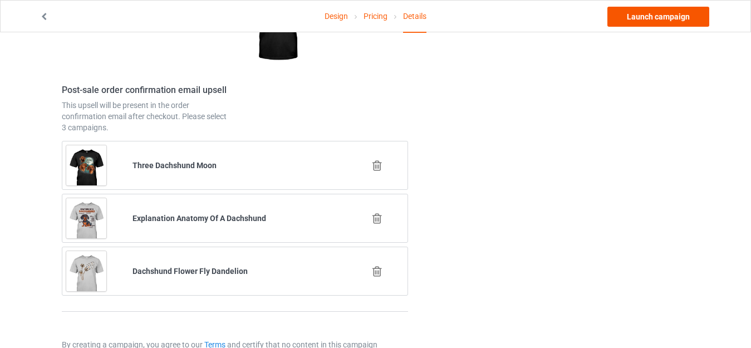
scroll to position [1506, 0]
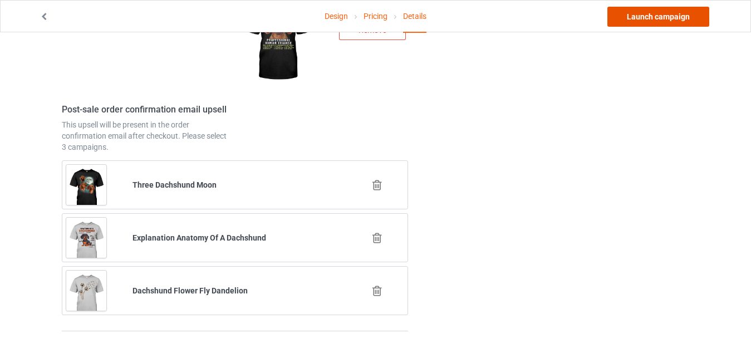
click at [672, 16] on link "Launch campaign" at bounding box center [658, 17] width 102 height 20
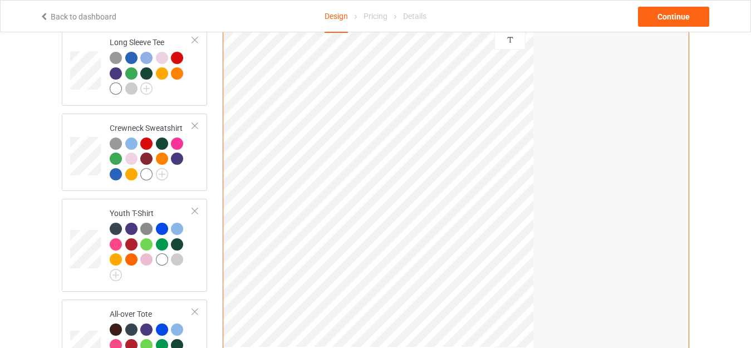
scroll to position [724, 0]
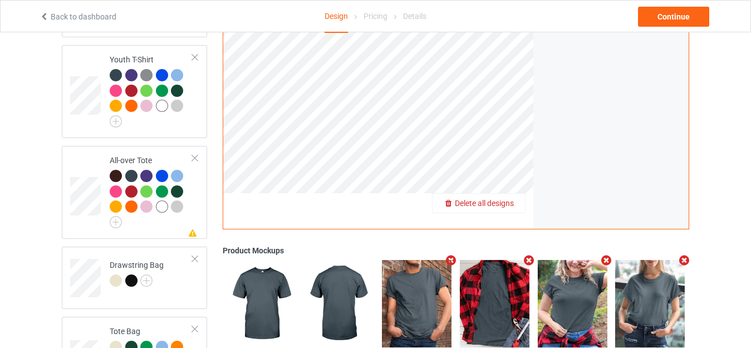
click at [506, 199] on span "Delete all designs" at bounding box center [484, 203] width 59 height 9
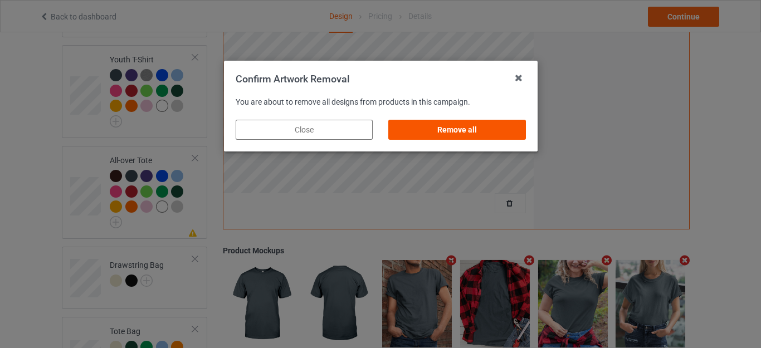
click at [459, 130] on div "Remove all" at bounding box center [456, 130] width 137 height 20
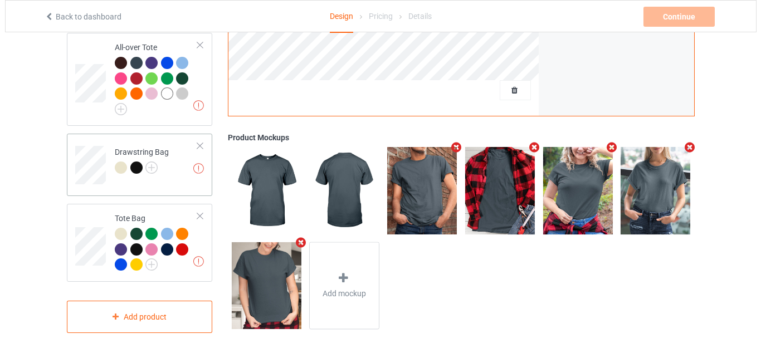
scroll to position [840, 0]
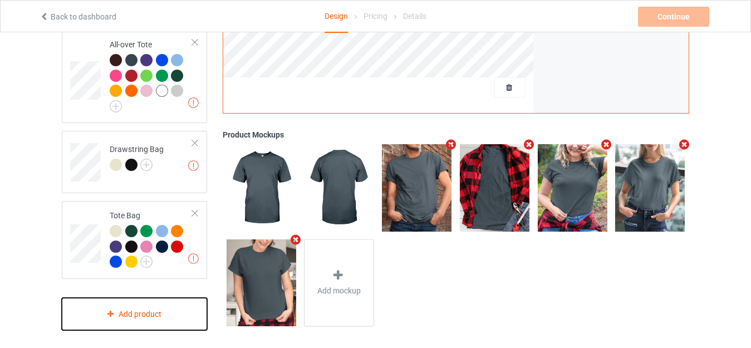
click at [137, 318] on div "Add product" at bounding box center [134, 314] width 145 height 33
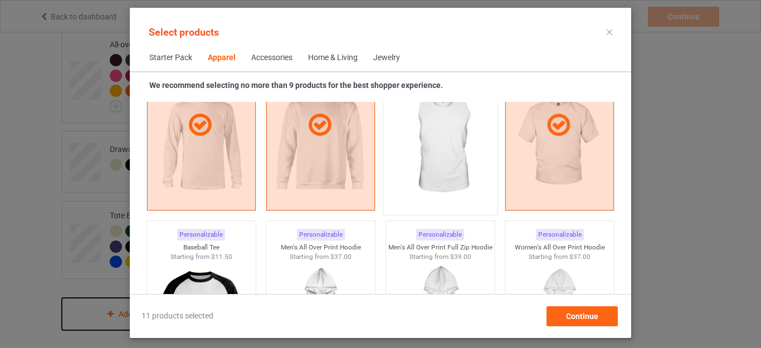
scroll to position [860, 0]
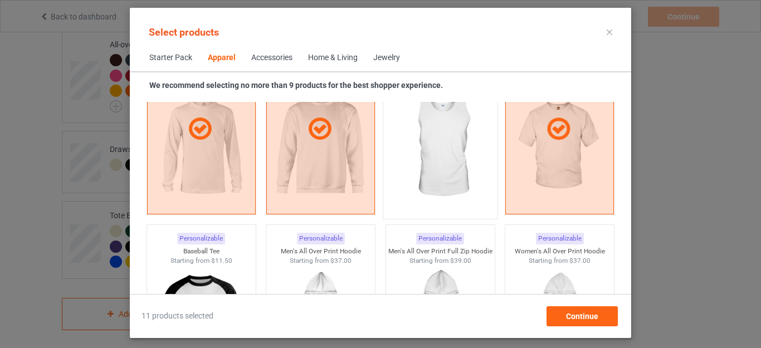
click at [432, 169] on img at bounding box center [440, 147] width 105 height 131
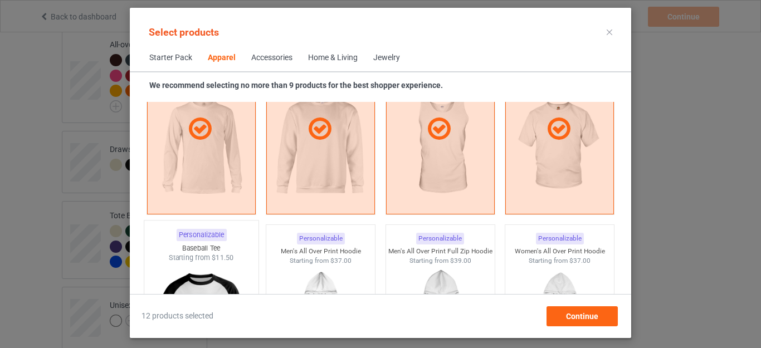
click at [230, 279] on img at bounding box center [201, 328] width 105 height 131
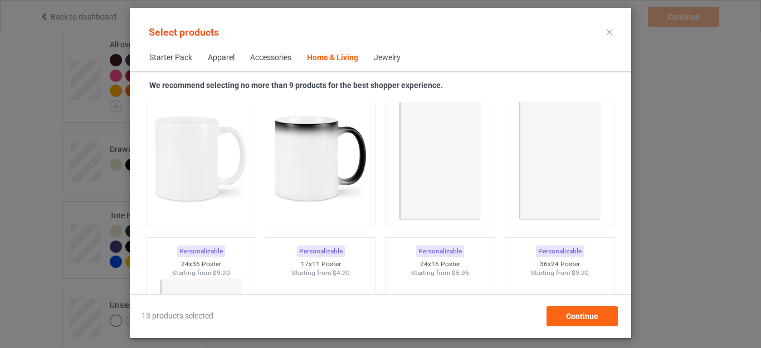
scroll to position [5092, 0]
click at [181, 191] on img at bounding box center [201, 160] width 105 height 131
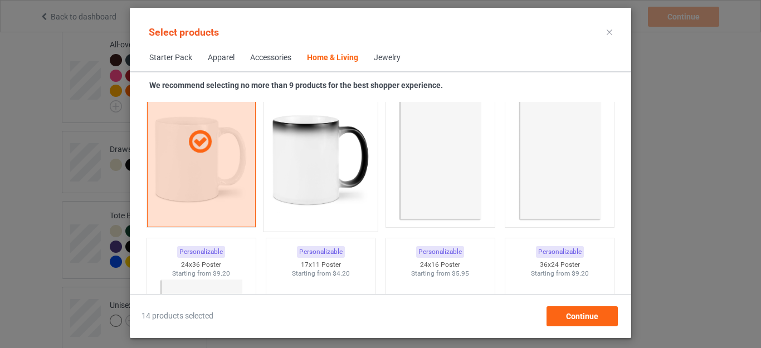
click at [330, 179] on img at bounding box center [320, 160] width 105 height 131
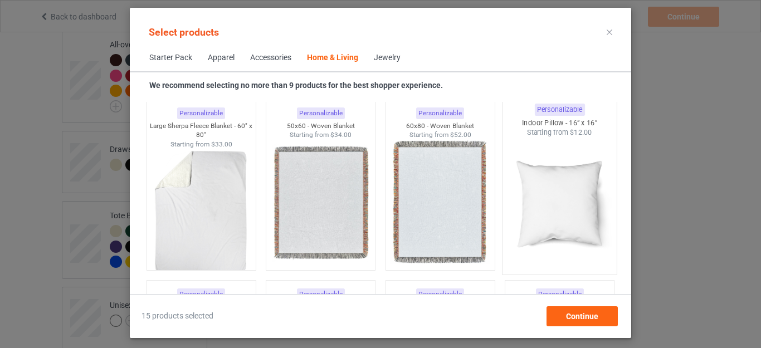
click at [535, 183] on img at bounding box center [559, 203] width 105 height 131
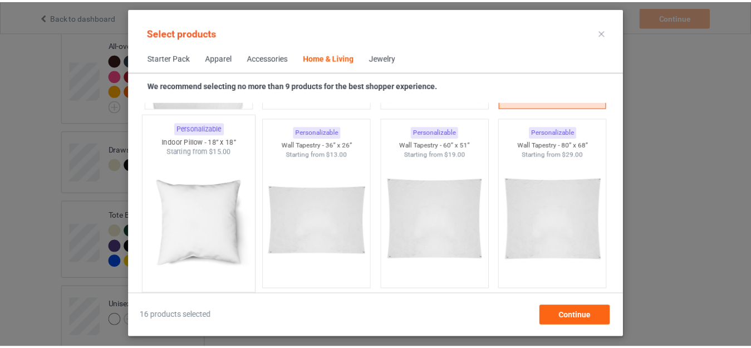
scroll to position [5760, 0]
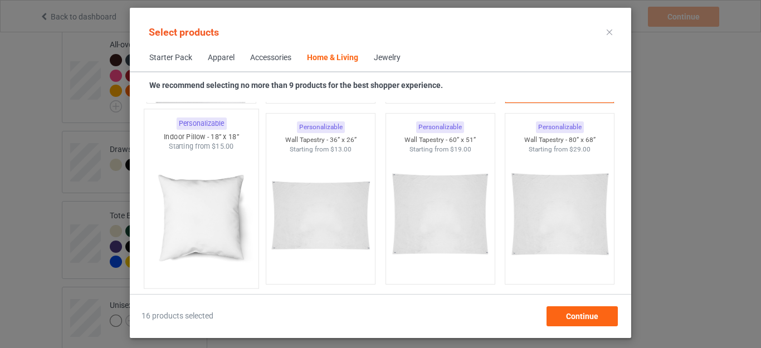
click at [222, 222] on img at bounding box center [201, 216] width 105 height 131
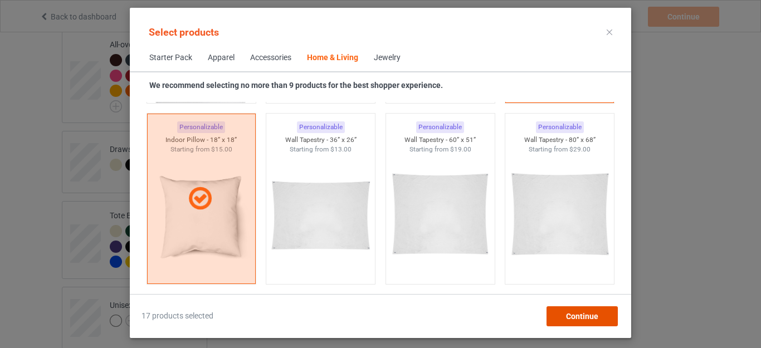
click at [574, 316] on span "Continue" at bounding box center [582, 316] width 32 height 9
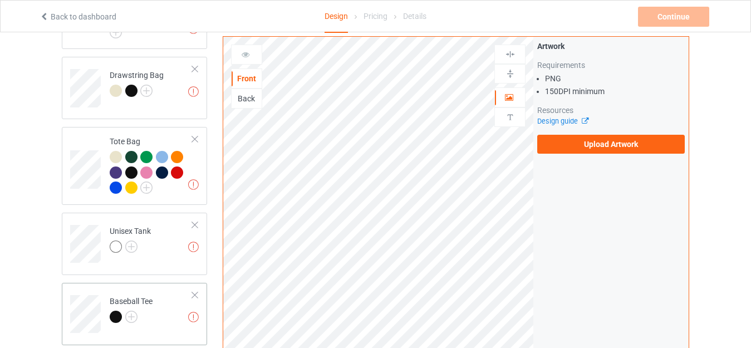
scroll to position [1062, 0]
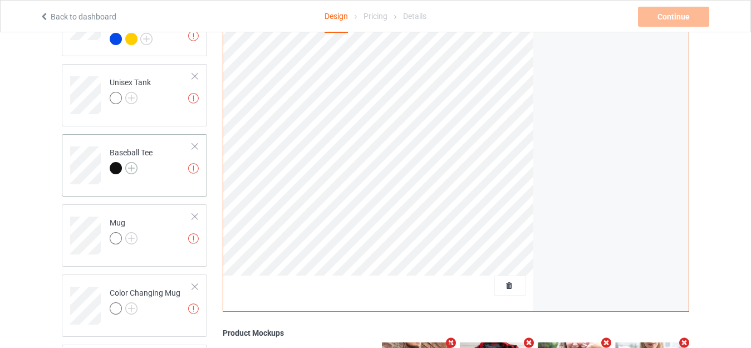
click at [130, 165] on img at bounding box center [131, 168] width 12 height 12
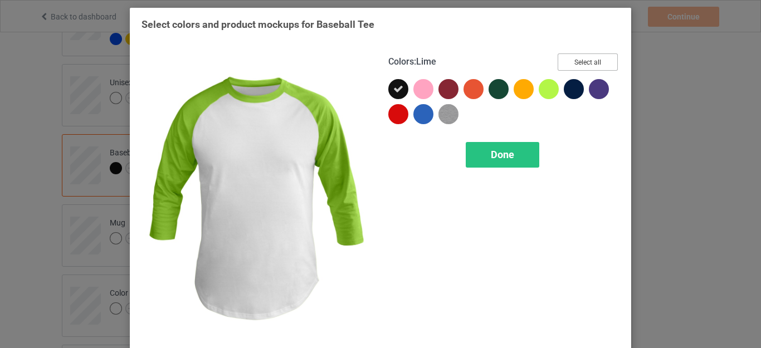
click at [566, 61] on button "Select all" at bounding box center [587, 61] width 60 height 17
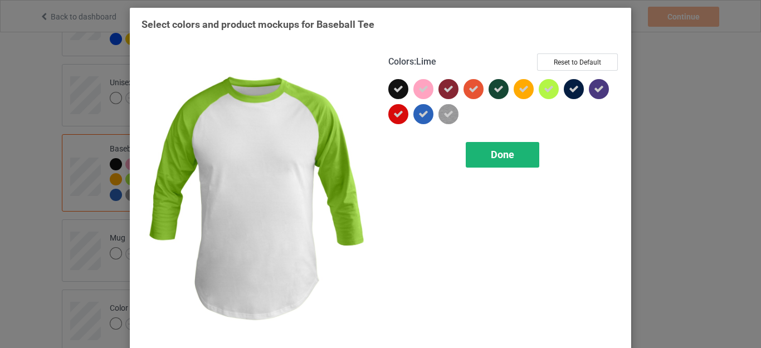
click at [501, 157] on span "Done" at bounding box center [502, 155] width 23 height 12
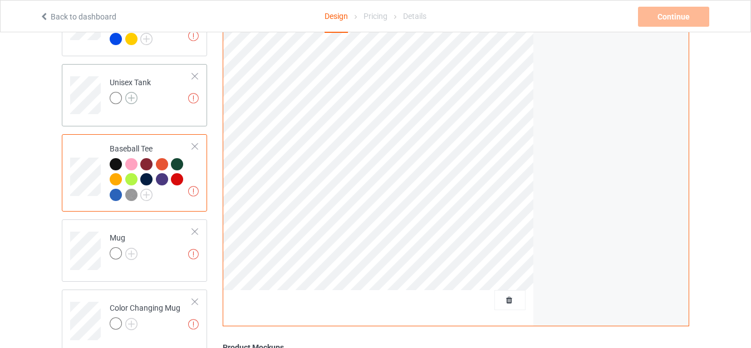
click at [132, 93] on img at bounding box center [131, 98] width 12 height 12
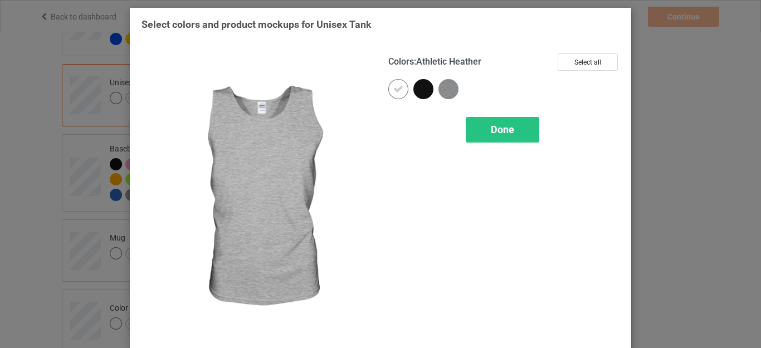
click at [444, 86] on img at bounding box center [448, 89] width 20 height 20
click at [498, 127] on span "Done" at bounding box center [502, 130] width 23 height 12
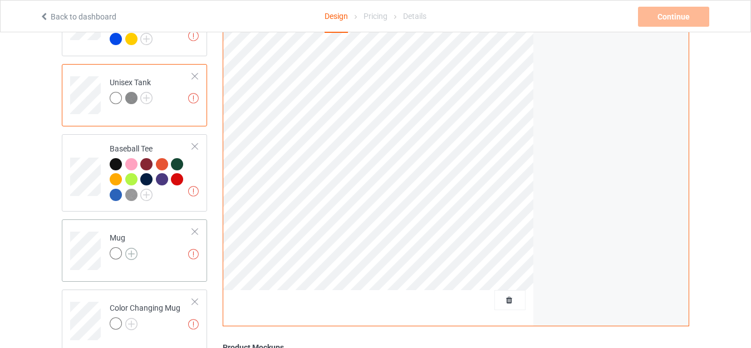
click at [134, 249] on img at bounding box center [131, 254] width 12 height 12
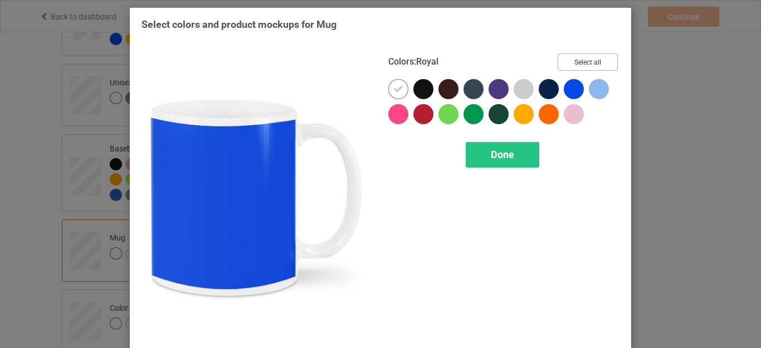
click at [579, 66] on button "Select all" at bounding box center [587, 61] width 60 height 17
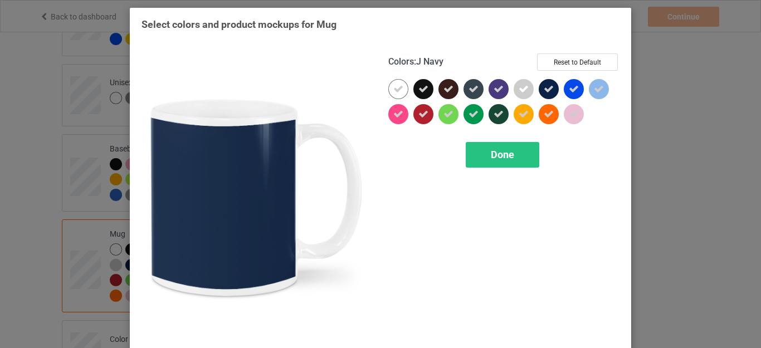
click at [550, 87] on div at bounding box center [548, 89] width 20 height 20
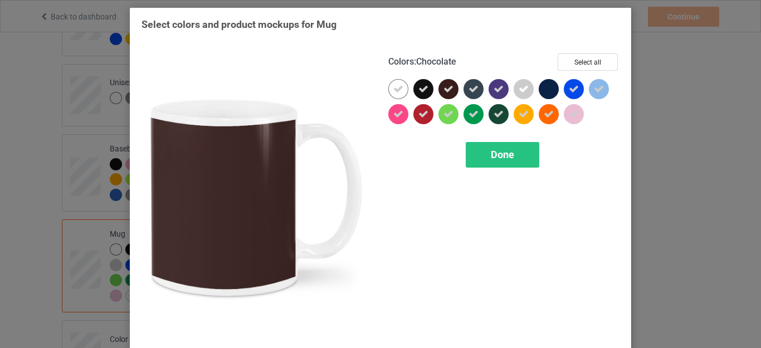
click at [448, 89] on icon at bounding box center [448, 89] width 10 height 10
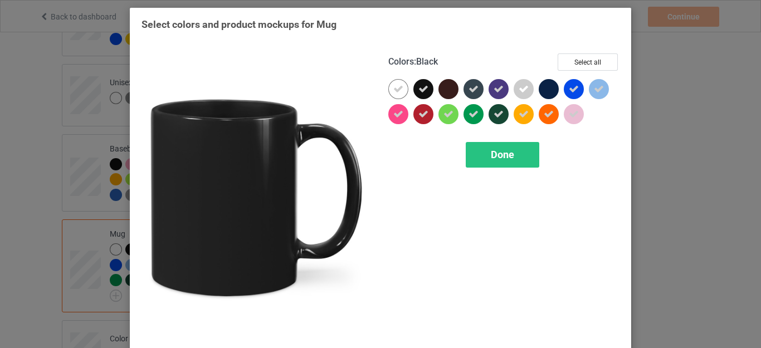
click at [419, 91] on icon at bounding box center [423, 89] width 10 height 10
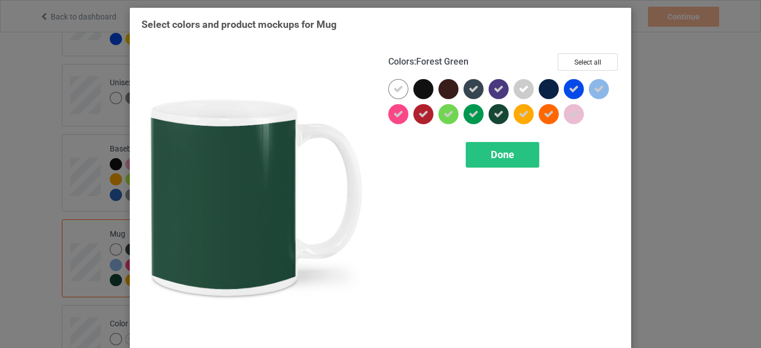
click at [493, 115] on icon at bounding box center [498, 114] width 10 height 10
click at [491, 155] on span "Done" at bounding box center [502, 155] width 23 height 12
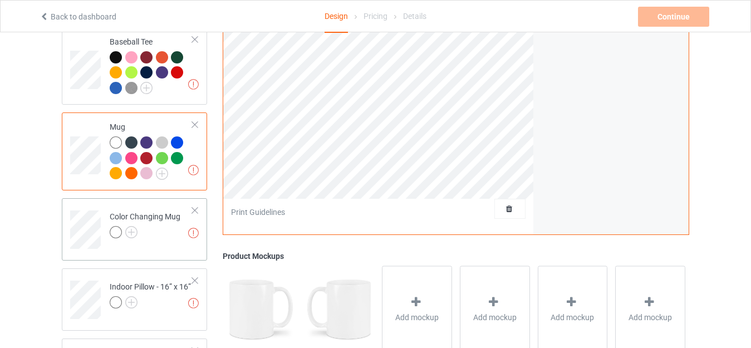
scroll to position [1174, 0]
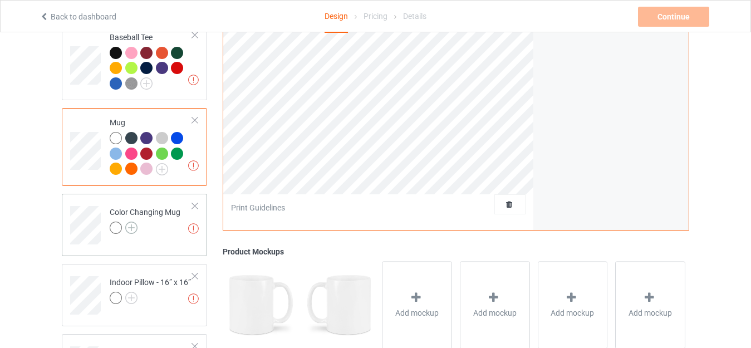
click at [132, 222] on img at bounding box center [131, 228] width 12 height 12
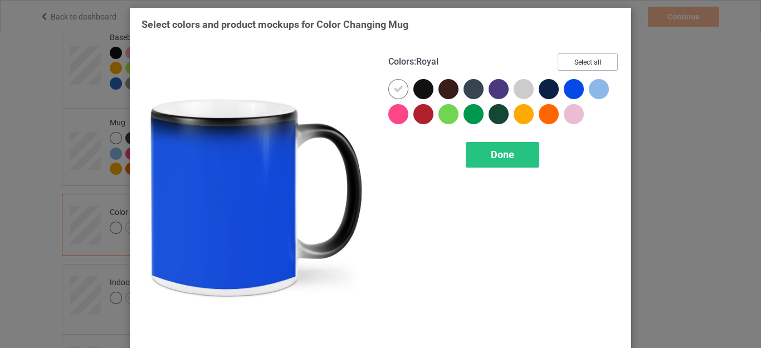
click at [574, 61] on button "Select all" at bounding box center [587, 61] width 60 height 17
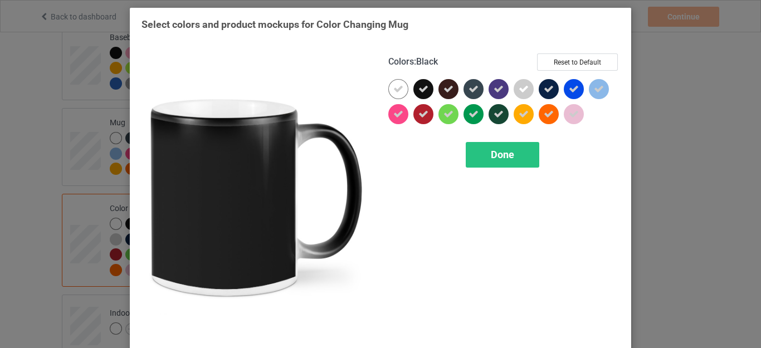
click at [420, 91] on icon at bounding box center [423, 89] width 10 height 10
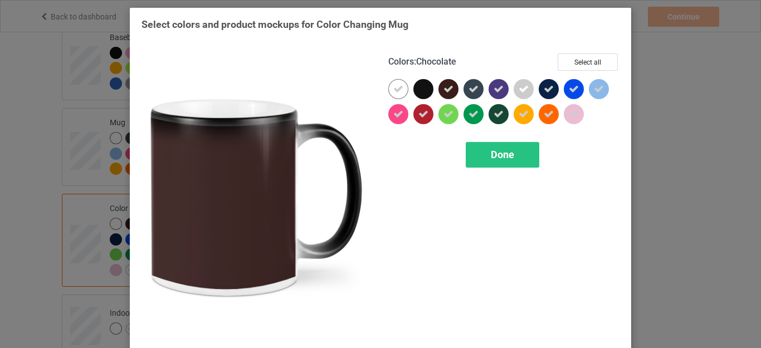
click at [443, 90] on icon at bounding box center [448, 89] width 10 height 10
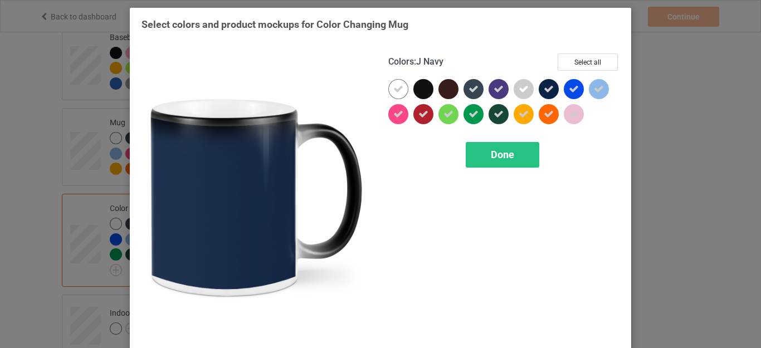
click at [545, 87] on icon at bounding box center [548, 89] width 10 height 10
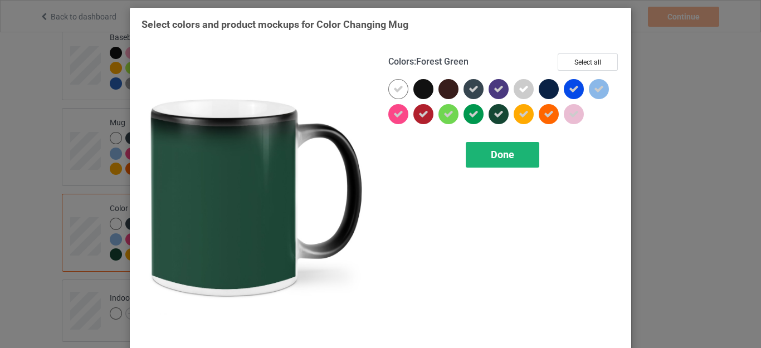
click at [497, 155] on span "Done" at bounding box center [502, 155] width 23 height 12
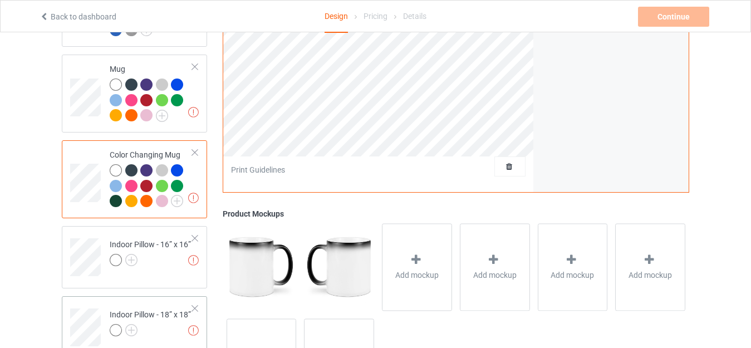
scroll to position [1309, 0]
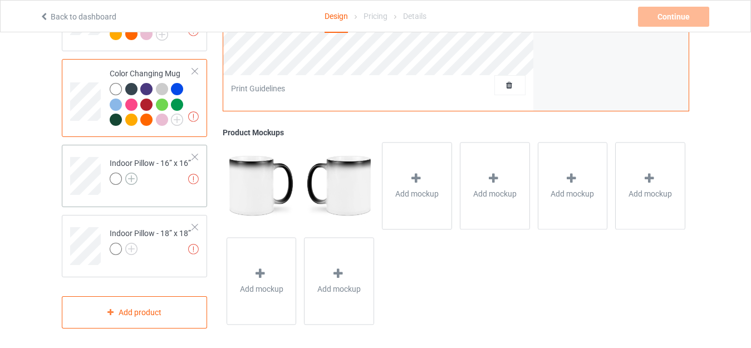
click at [130, 178] on img at bounding box center [131, 179] width 12 height 12
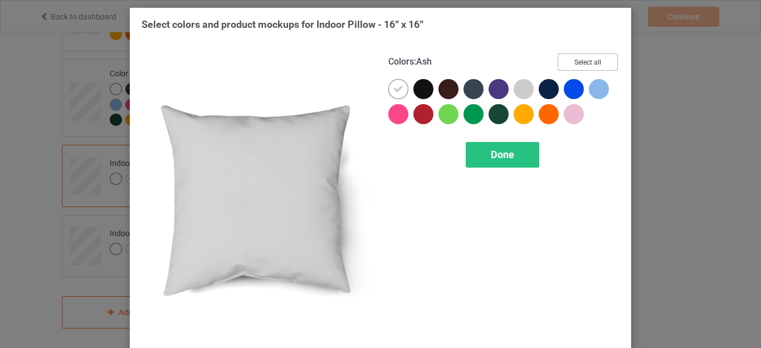
click at [575, 62] on button "Select all" at bounding box center [587, 61] width 60 height 17
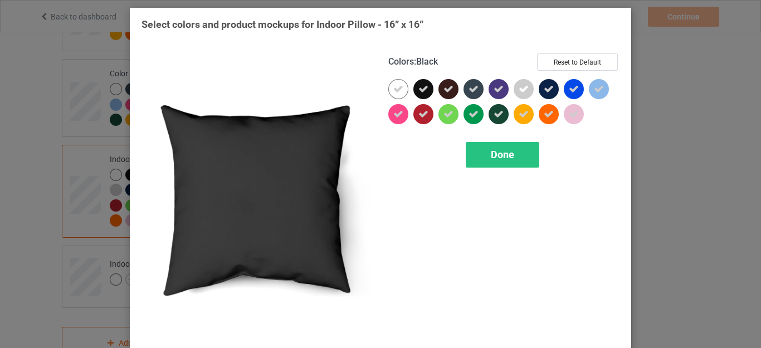
click at [418, 87] on icon at bounding box center [423, 89] width 10 height 10
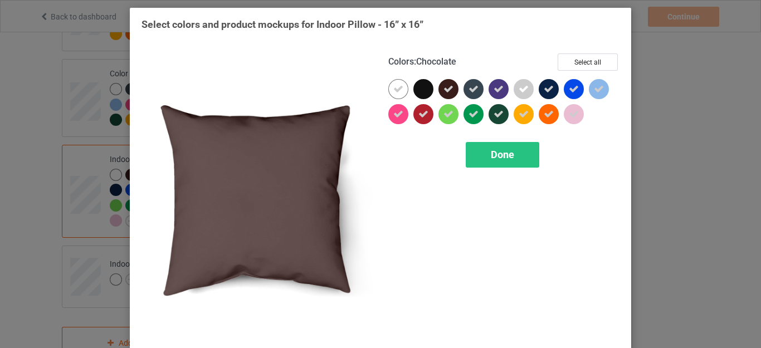
click at [443, 89] on icon at bounding box center [448, 89] width 10 height 10
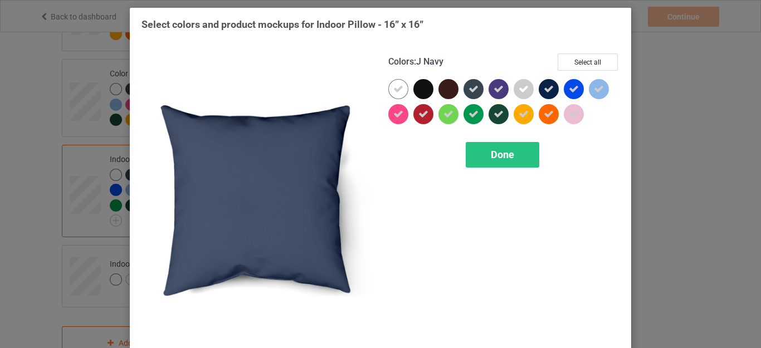
click at [545, 92] on icon at bounding box center [548, 89] width 10 height 10
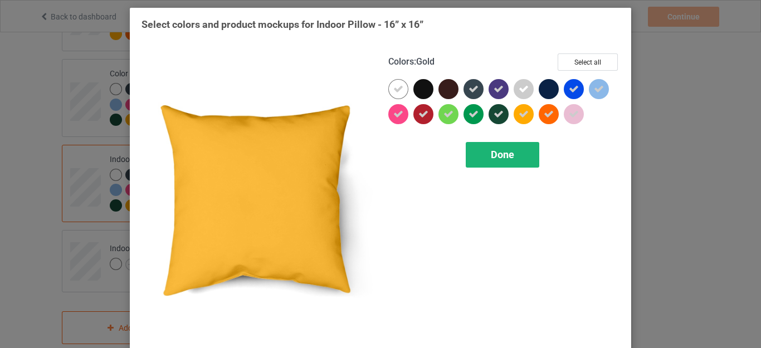
click at [507, 158] on span "Done" at bounding box center [502, 155] width 23 height 12
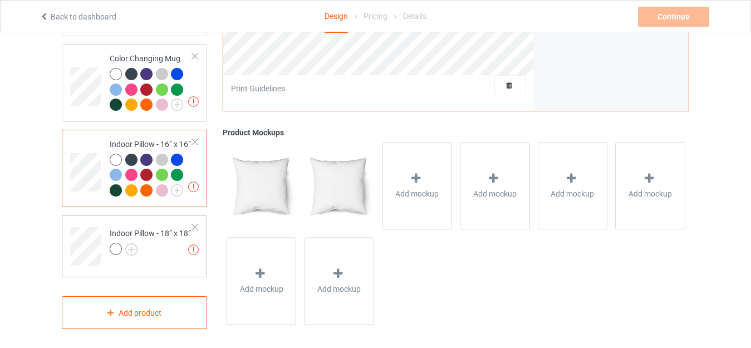
scroll to position [1324, 0]
click at [131, 246] on img at bounding box center [131, 249] width 12 height 12
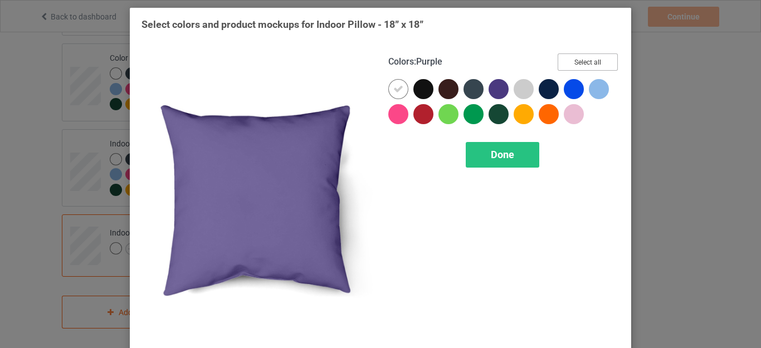
click at [585, 61] on button "Select all" at bounding box center [587, 61] width 60 height 17
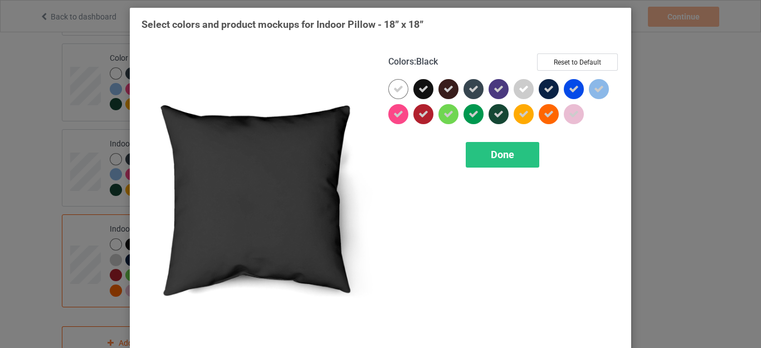
drag, startPoint x: 420, startPoint y: 92, endPoint x: 432, endPoint y: 91, distance: 12.4
click at [420, 92] on icon at bounding box center [423, 89] width 10 height 10
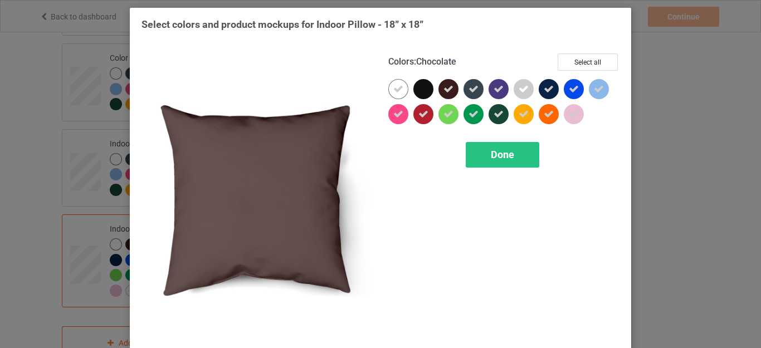
click at [438, 90] on div at bounding box center [448, 89] width 20 height 20
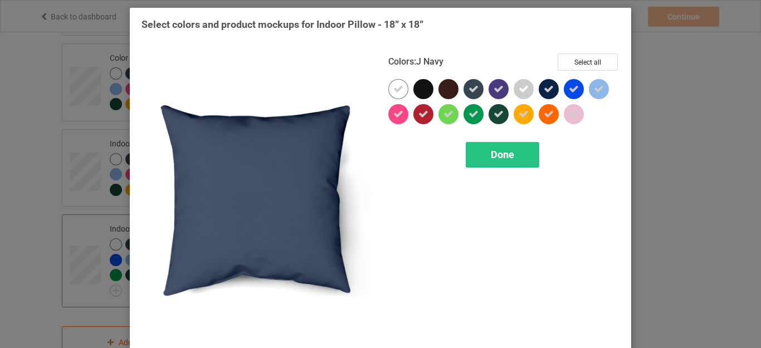
click at [543, 90] on icon at bounding box center [548, 89] width 10 height 10
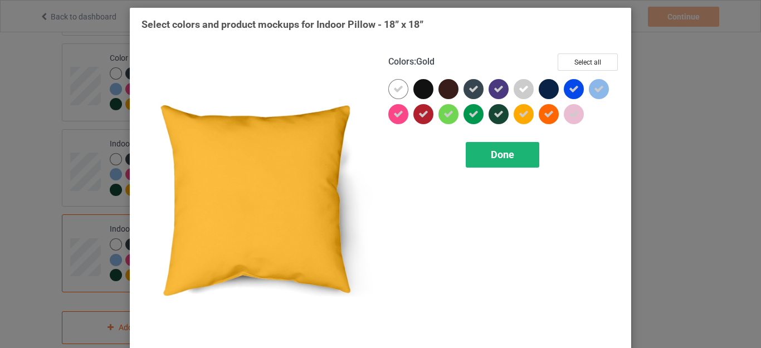
click at [501, 156] on span "Done" at bounding box center [502, 155] width 23 height 12
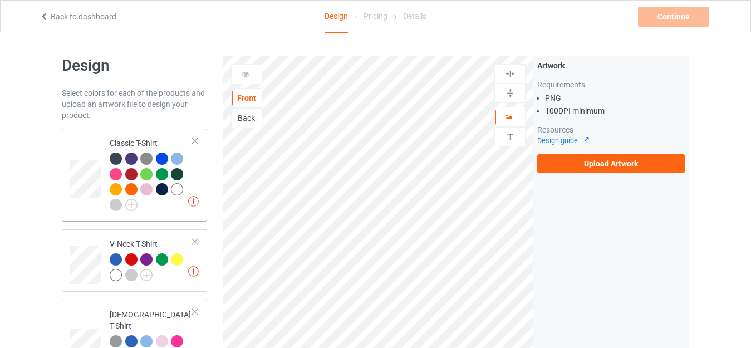
drag, startPoint x: 131, startPoint y: 136, endPoint x: 156, endPoint y: 137, distance: 25.1
click at [131, 135] on td "Missing artworks Classic T-Shirt" at bounding box center [151, 175] width 95 height 84
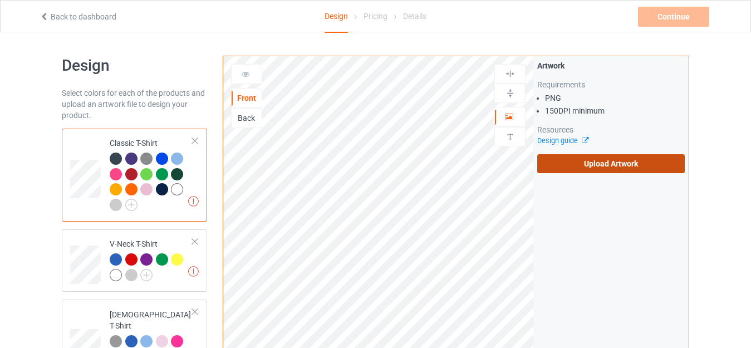
click at [571, 164] on label "Upload Artwork" at bounding box center [611, 163] width 148 height 19
click at [0, 0] on input "Upload Artwork" at bounding box center [0, 0] width 0 height 0
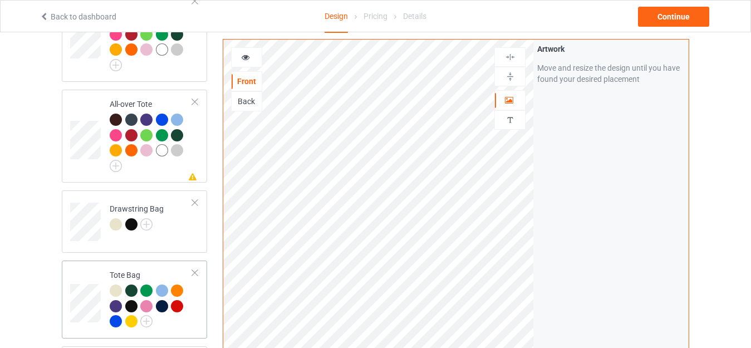
scroll to position [780, 0]
click at [126, 99] on div "All-over Tote" at bounding box center [151, 134] width 83 height 70
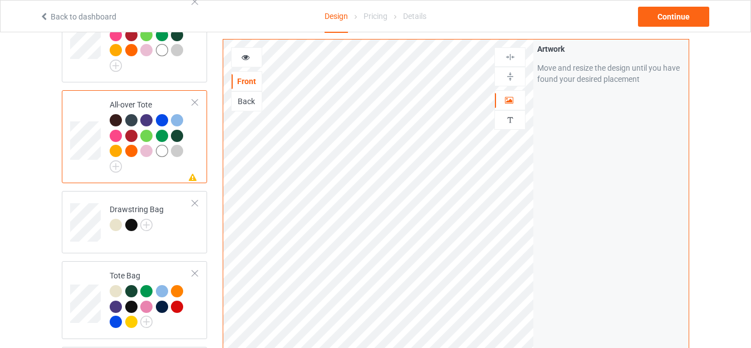
click at [249, 60] on icon at bounding box center [245, 56] width 9 height 8
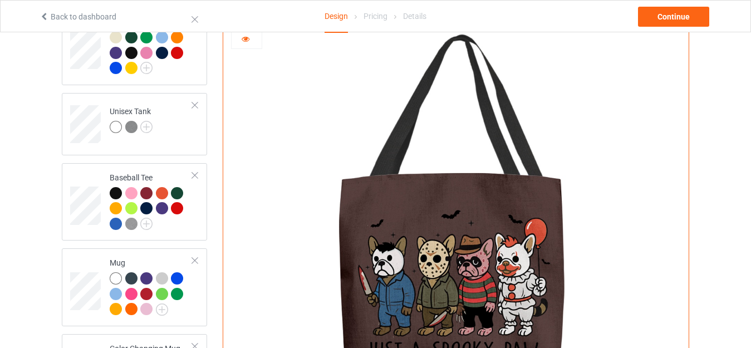
scroll to position [1169, 0]
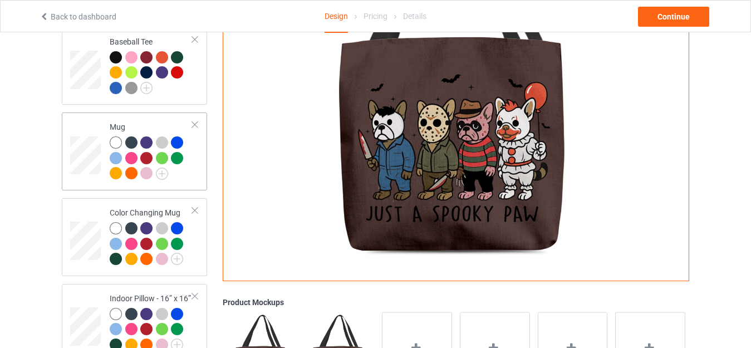
click at [130, 122] on div "Mug" at bounding box center [151, 149] width 83 height 57
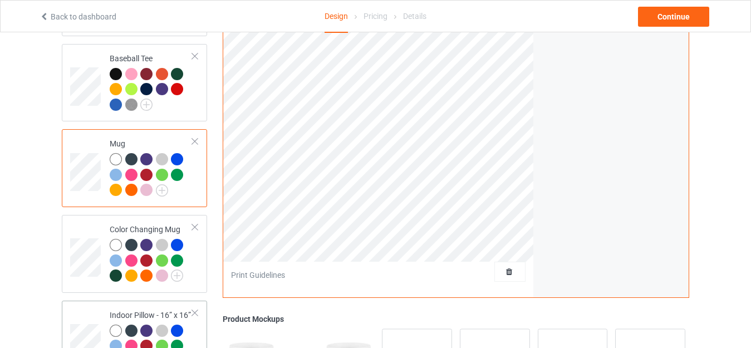
scroll to position [1281, 0]
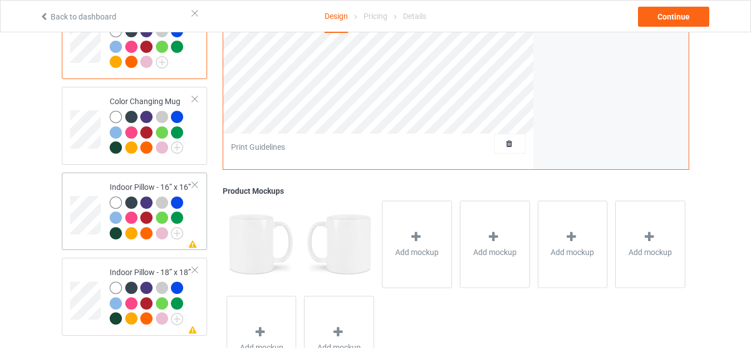
click at [138, 182] on div "Indoor Pillow - 16” x 16”" at bounding box center [151, 210] width 83 height 57
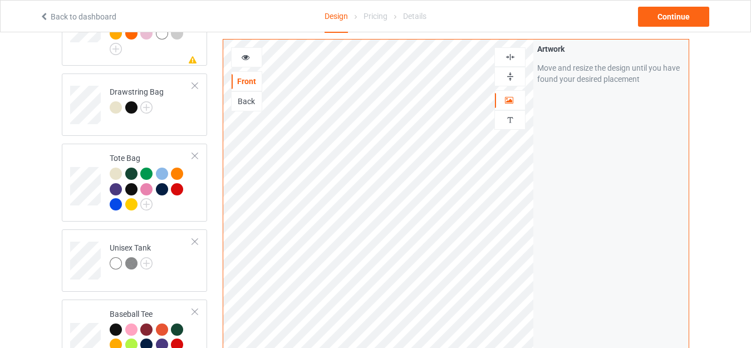
scroll to position [891, 0]
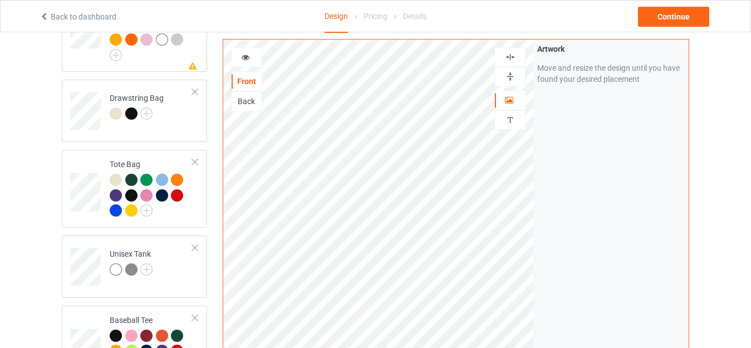
click at [511, 76] on img at bounding box center [510, 76] width 11 height 11
click at [510, 60] on img at bounding box center [510, 57] width 11 height 11
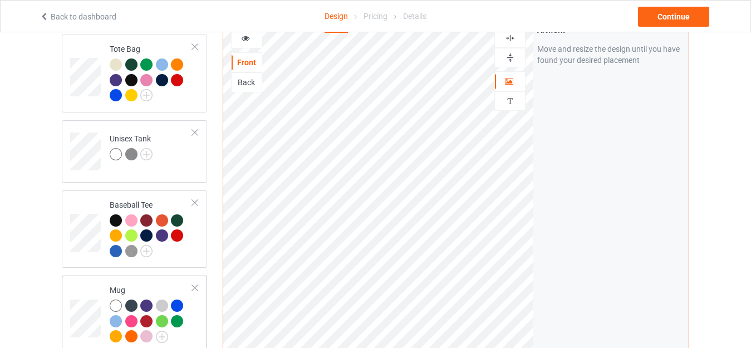
scroll to position [1114, 0]
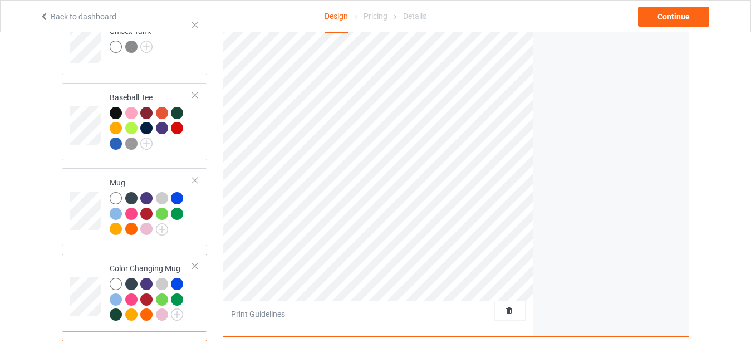
click at [140, 258] on td "Color Changing Mug" at bounding box center [151, 292] width 95 height 69
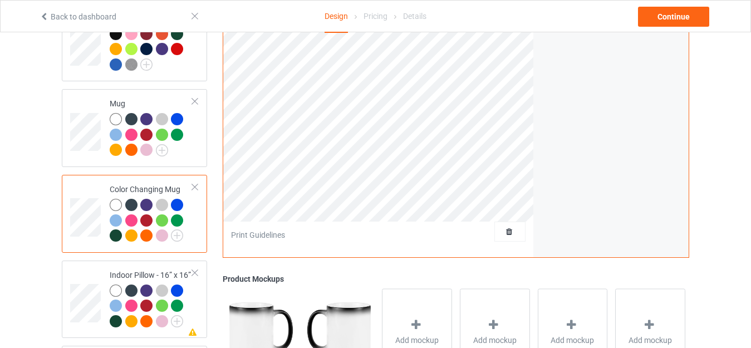
scroll to position [1281, 0]
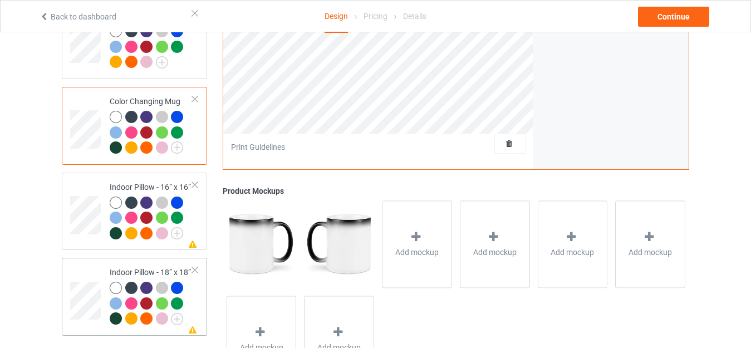
click at [134, 268] on div "Indoor Pillow - 18” x 18”" at bounding box center [151, 295] width 83 height 57
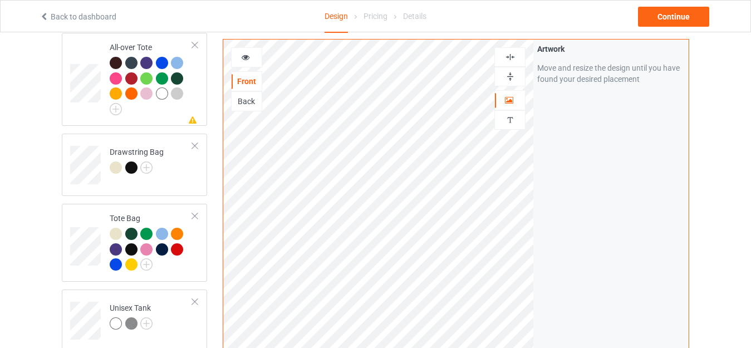
scroll to position [835, 0]
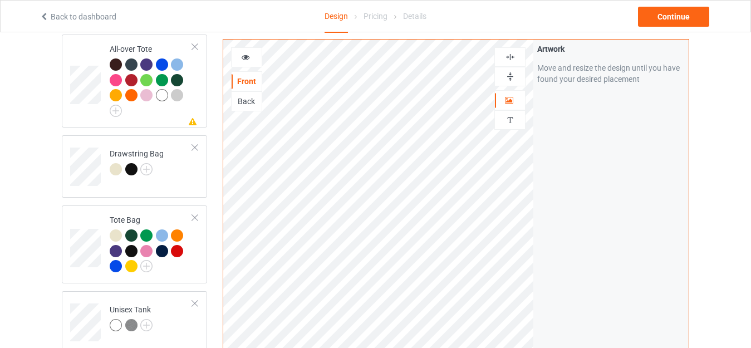
click at [509, 78] on img at bounding box center [510, 76] width 11 height 11
click at [511, 58] on img at bounding box center [510, 57] width 11 height 11
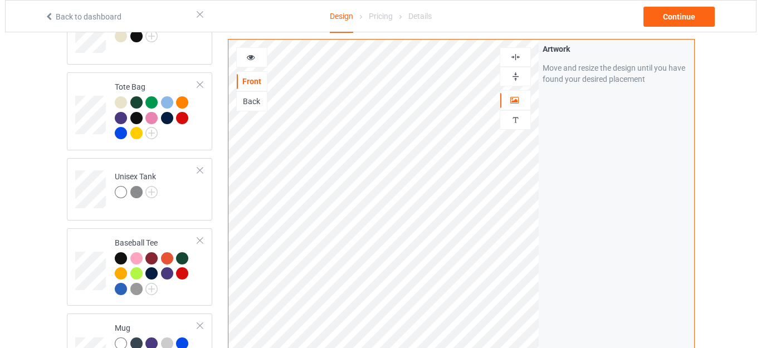
scroll to position [672, 0]
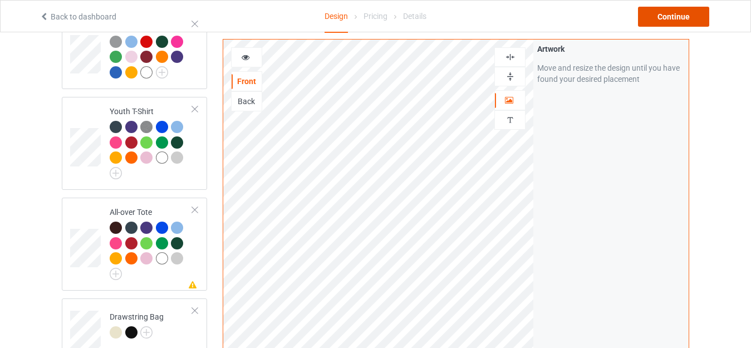
click at [673, 23] on div "Continue" at bounding box center [673, 17] width 71 height 20
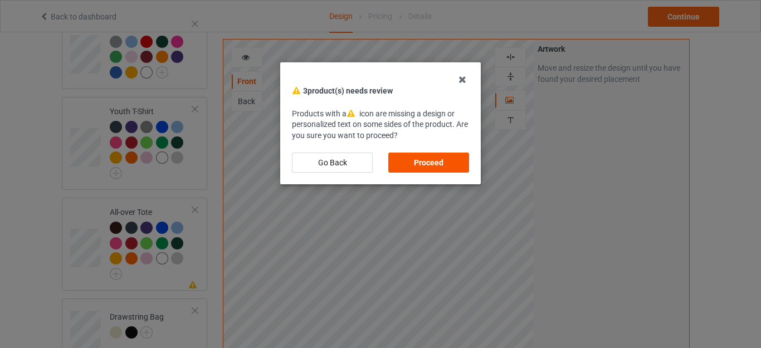
click at [418, 155] on div "Proceed" at bounding box center [428, 163] width 81 height 20
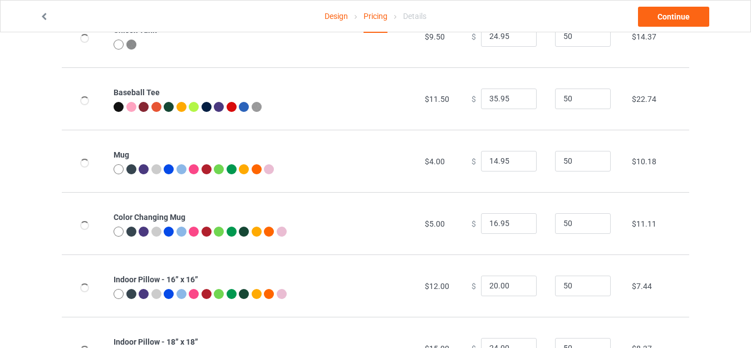
scroll to position [845, 0]
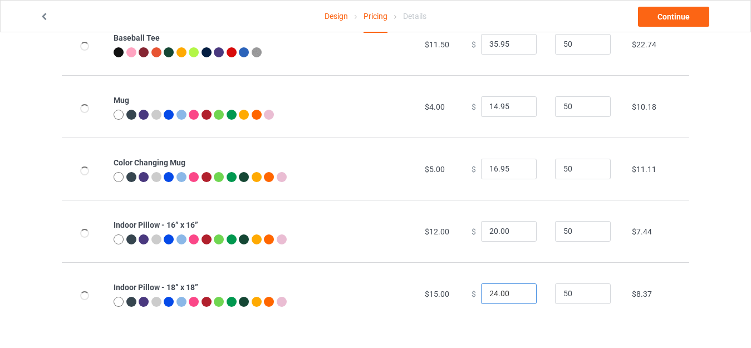
drag, startPoint x: 491, startPoint y: 293, endPoint x: 472, endPoint y: 292, distance: 19.0
click at [472, 292] on div "$ 24.00" at bounding box center [507, 293] width 71 height 21
click at [497, 295] on input "31.00" at bounding box center [509, 293] width 56 height 21
drag, startPoint x: 494, startPoint y: 293, endPoint x: 520, endPoint y: 293, distance: 25.6
click at [520, 293] on input "31.00" at bounding box center [509, 293] width 56 height 21
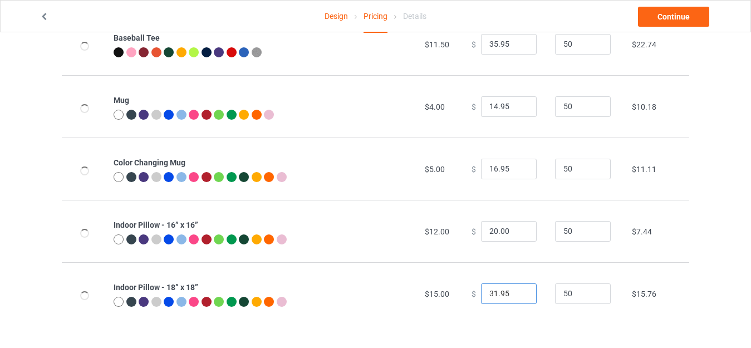
type input "31.95"
drag, startPoint x: 490, startPoint y: 231, endPoint x: 480, endPoint y: 231, distance: 10.0
click at [481, 231] on input "20.00" at bounding box center [509, 231] width 56 height 21
drag, startPoint x: 495, startPoint y: 229, endPoint x: 511, endPoint y: 231, distance: 15.6
click at [511, 231] on input "28.00" at bounding box center [509, 231] width 56 height 21
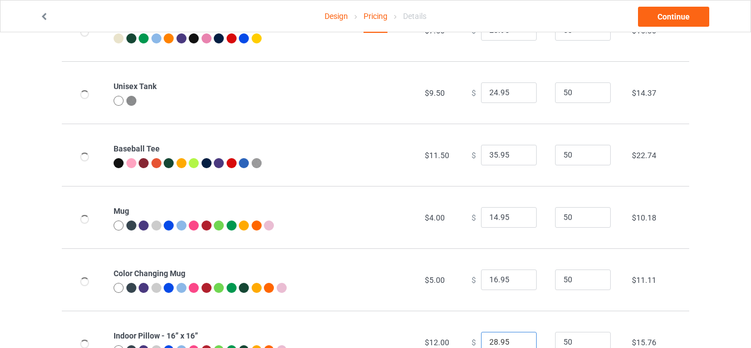
scroll to position [734, 0]
type input "28.95"
drag, startPoint x: 490, startPoint y: 278, endPoint x: 457, endPoint y: 279, distance: 32.9
click at [457, 279] on tr "Color Changing Mug $5.00 $ 16.95 50 $11.11" at bounding box center [376, 280] width 628 height 62
type input "21.95"
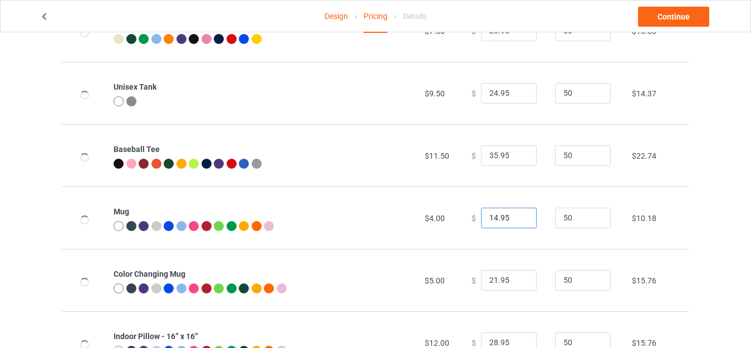
click at [489, 217] on input "14.95" at bounding box center [509, 218] width 56 height 21
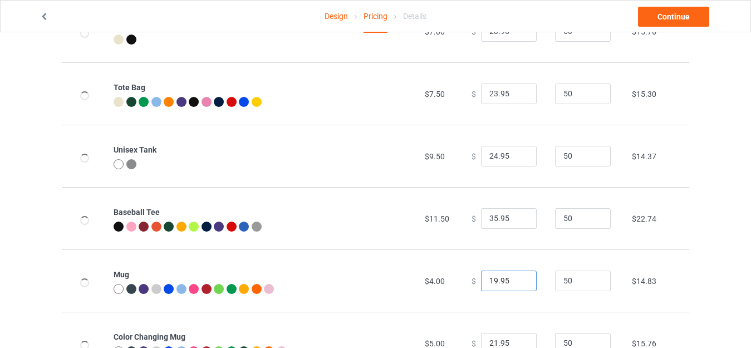
scroll to position [623, 0]
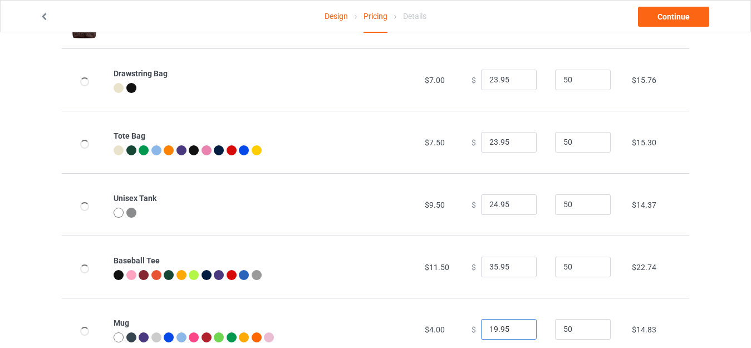
type input "19.95"
click at [488, 203] on input "24.95" at bounding box center [509, 204] width 56 height 21
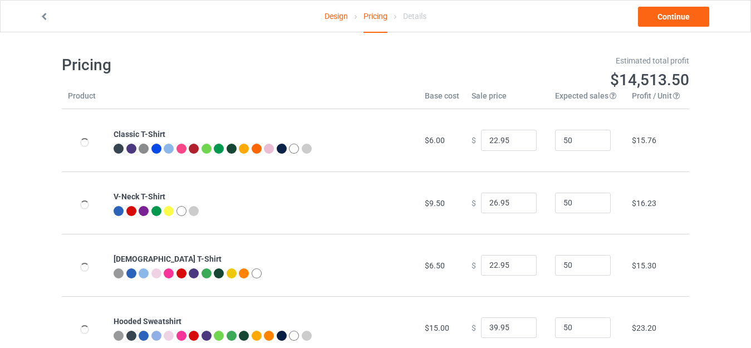
scroll to position [0, 0]
type input "25.95"
click at [673, 12] on link "Continue" at bounding box center [673, 17] width 71 height 20
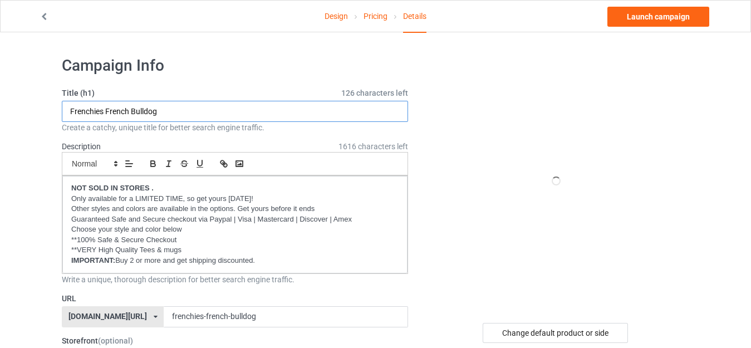
click at [175, 116] on input "Frenchies French Bulldog" at bounding box center [235, 111] width 346 height 21
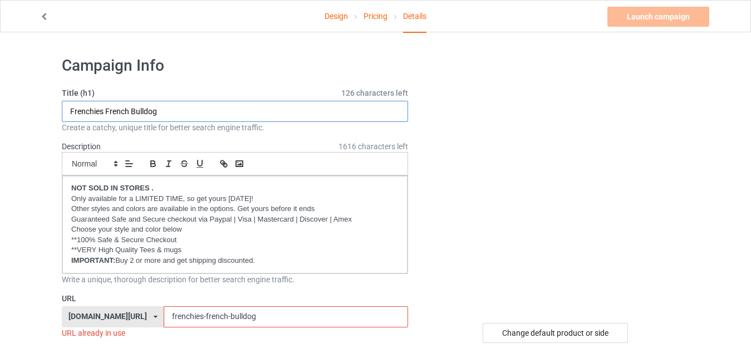
paste input "Just A Spooky Paw - Funny Dachshund Halloween"
click at [178, 112] on input "Just A Spooky Paw - Funny Dachshund Halloween" at bounding box center [235, 111] width 346 height 21
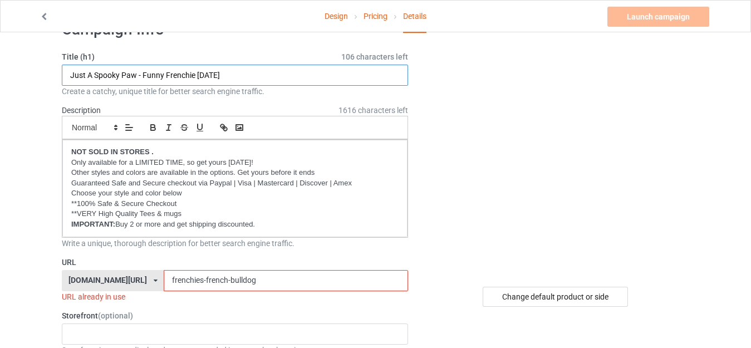
scroll to position [56, 0]
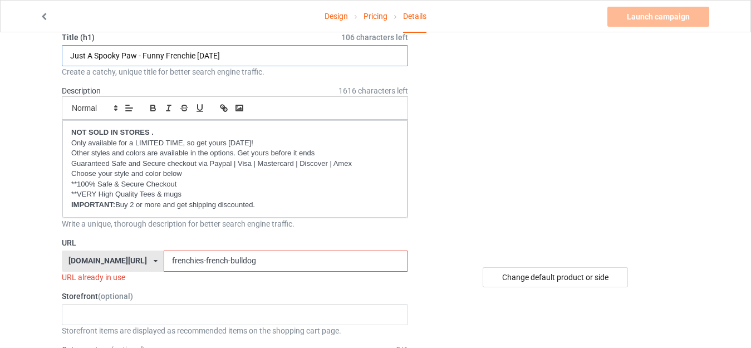
type input "Just A Spooky Paw - Funny Frenchie Halloween"
click at [233, 266] on input "frenchies-french-bulldog" at bounding box center [286, 261] width 244 height 21
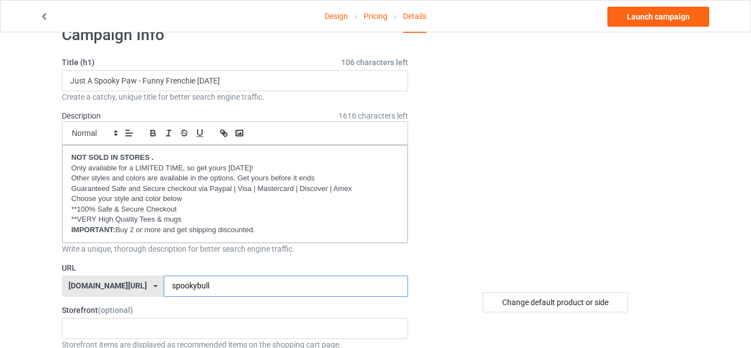
scroll to position [111, 0]
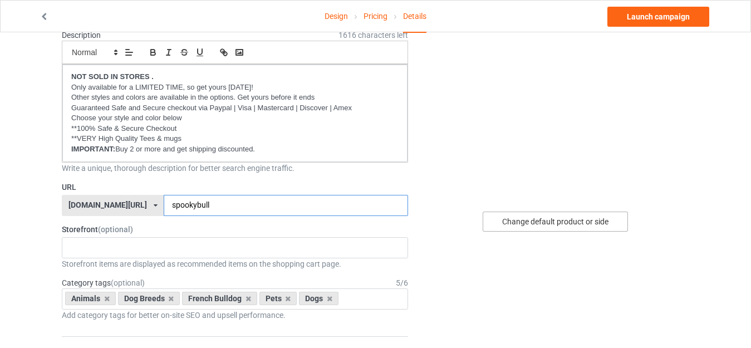
type input "spookybull"
click at [535, 227] on div "Change default product or side" at bounding box center [555, 222] width 145 height 20
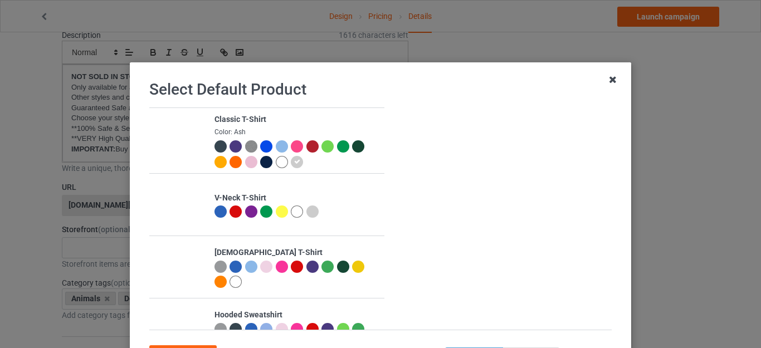
click at [606, 80] on icon at bounding box center [613, 80] width 18 height 18
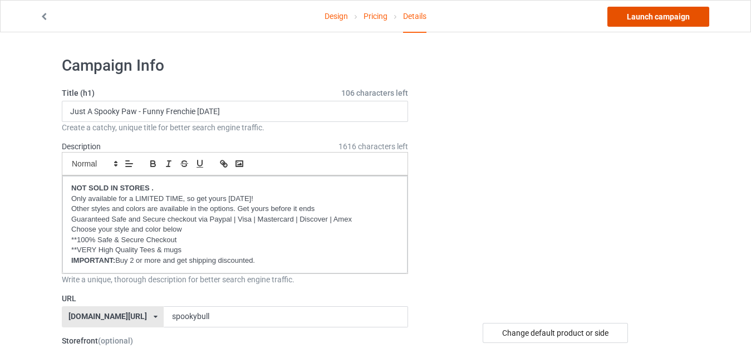
click at [652, 12] on link "Launch campaign" at bounding box center [658, 17] width 102 height 20
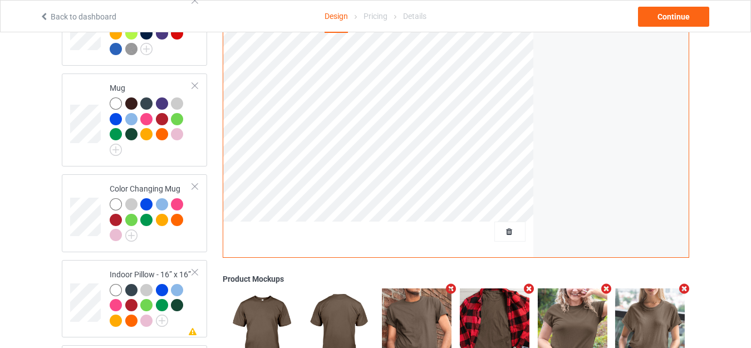
scroll to position [1336, 0]
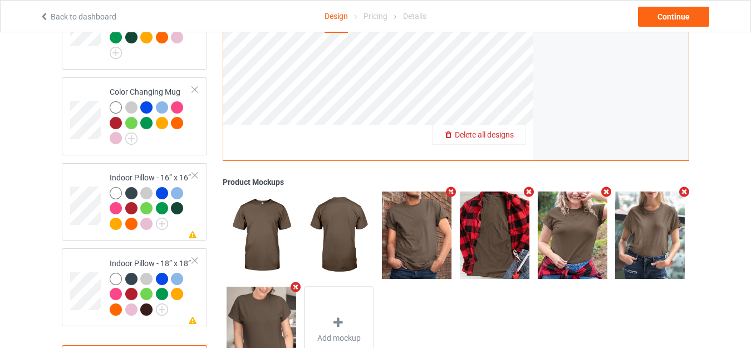
click at [506, 130] on span "Delete all designs" at bounding box center [484, 134] width 59 height 9
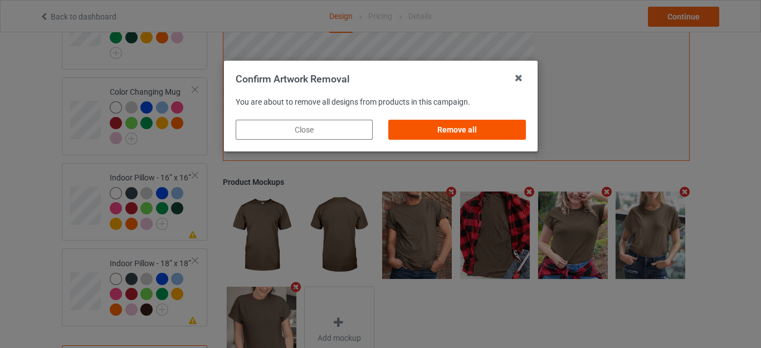
click at [450, 127] on div "Remove all" at bounding box center [456, 130] width 137 height 20
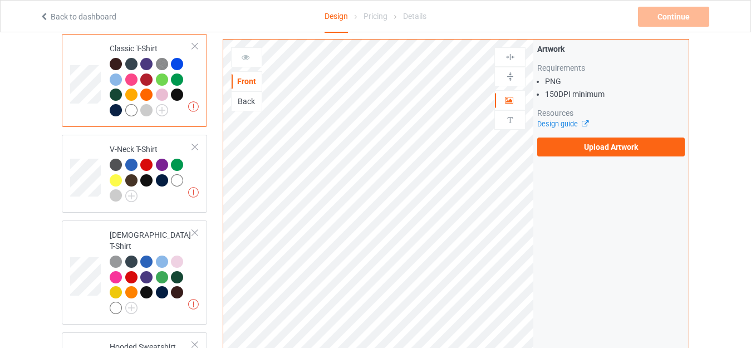
scroll to position [0, 0]
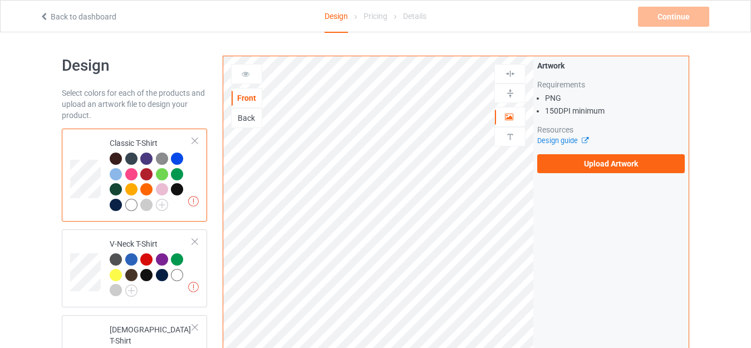
click at [132, 202] on div at bounding box center [131, 205] width 12 height 12
click at [589, 164] on label "Upload Artwork" at bounding box center [611, 163] width 148 height 19
click at [0, 0] on input "Upload Artwork" at bounding box center [0, 0] width 0 height 0
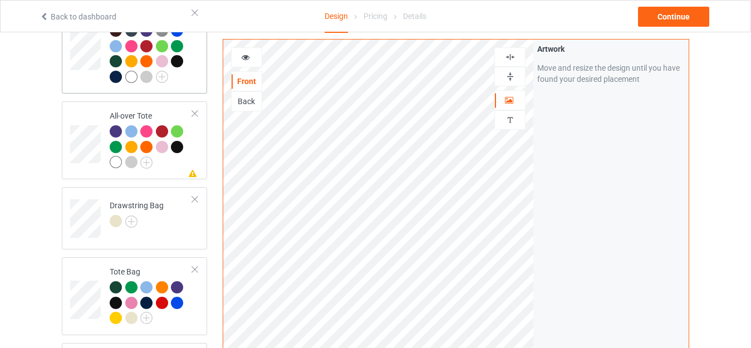
scroll to position [835, 0]
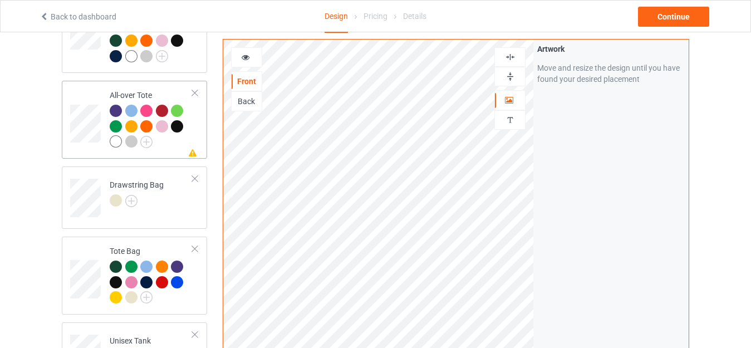
click at [140, 91] on div "All-over Tote" at bounding box center [151, 118] width 83 height 57
click at [511, 73] on img at bounding box center [510, 76] width 11 height 11
click at [507, 55] on img at bounding box center [510, 57] width 11 height 11
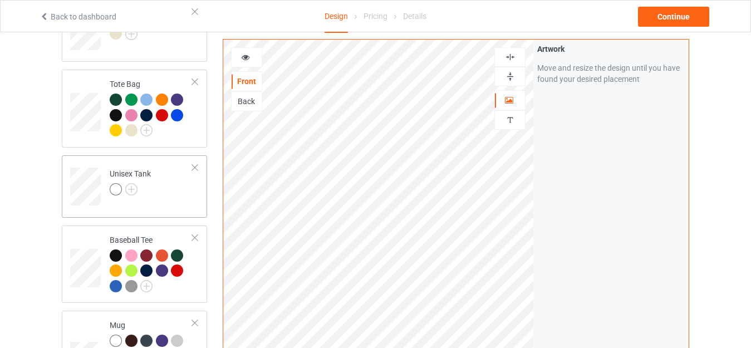
scroll to position [1169, 0]
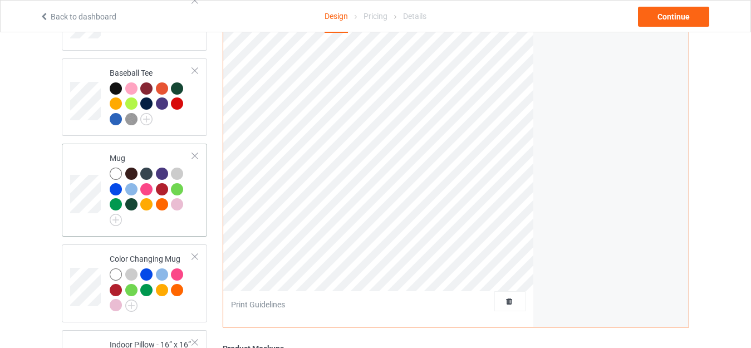
click at [133, 153] on div "Mug" at bounding box center [151, 188] width 83 height 70
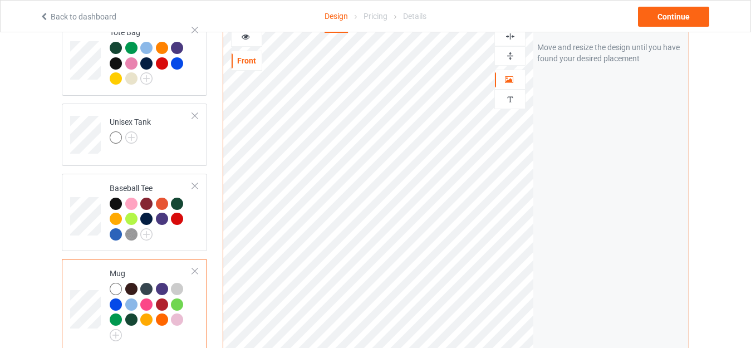
scroll to position [947, 0]
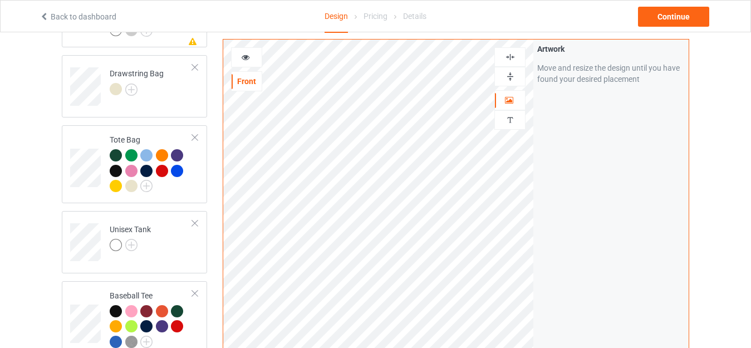
click at [244, 60] on icon at bounding box center [245, 56] width 9 height 8
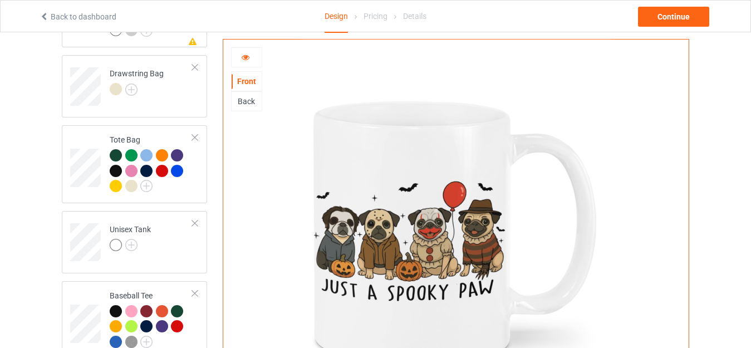
click at [248, 56] on icon at bounding box center [245, 56] width 9 height 8
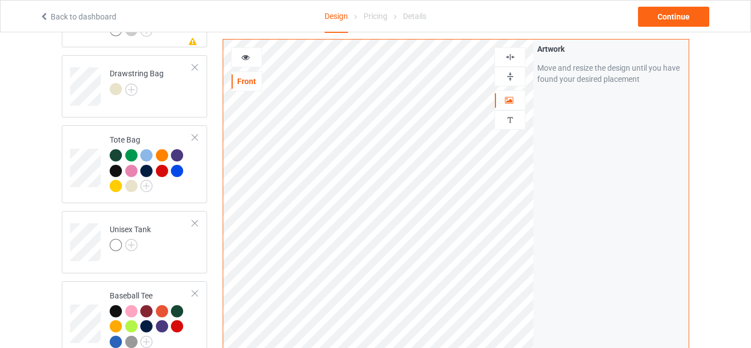
click at [246, 56] on icon at bounding box center [245, 56] width 9 height 8
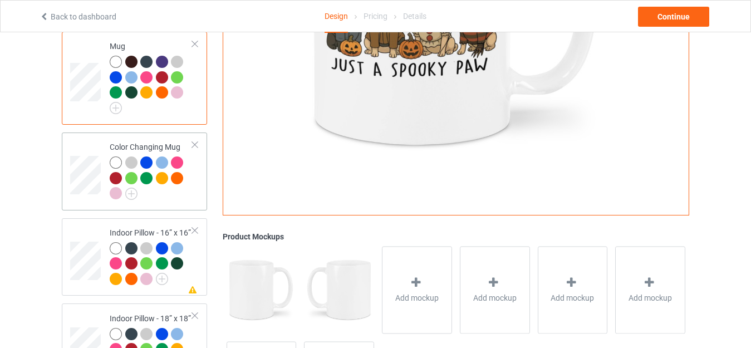
scroll to position [1275, 0]
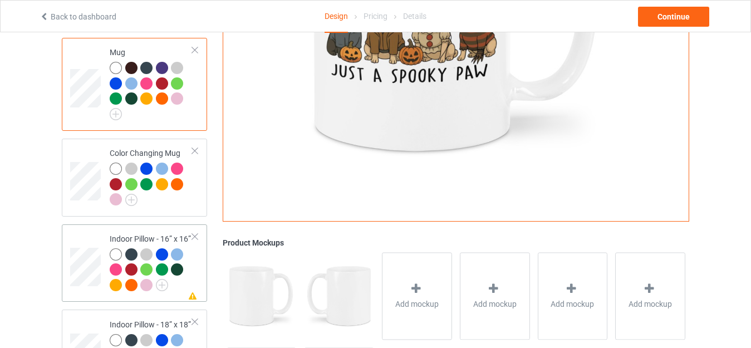
click at [120, 233] on div "Indoor Pillow - 16” x 16”" at bounding box center [151, 261] width 83 height 57
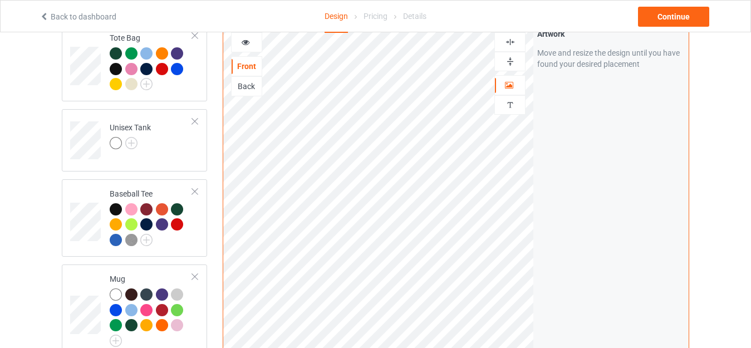
scroll to position [941, 0]
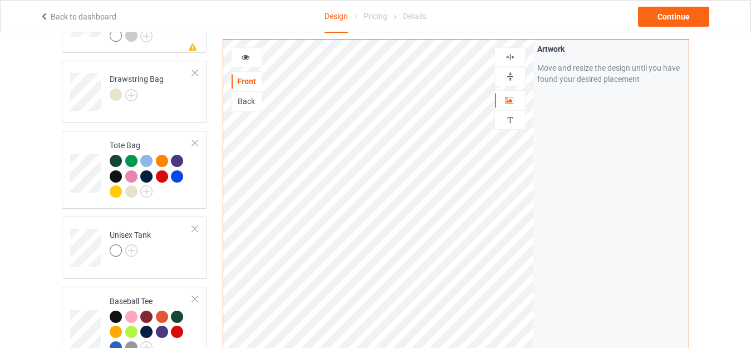
click at [509, 75] on img at bounding box center [510, 76] width 11 height 11
click at [509, 57] on img at bounding box center [510, 57] width 11 height 11
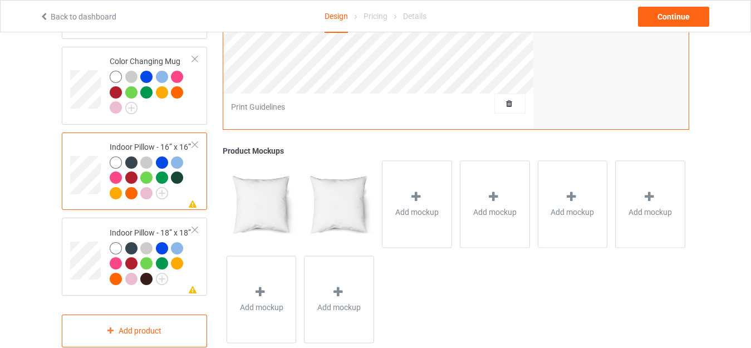
scroll to position [1386, 0]
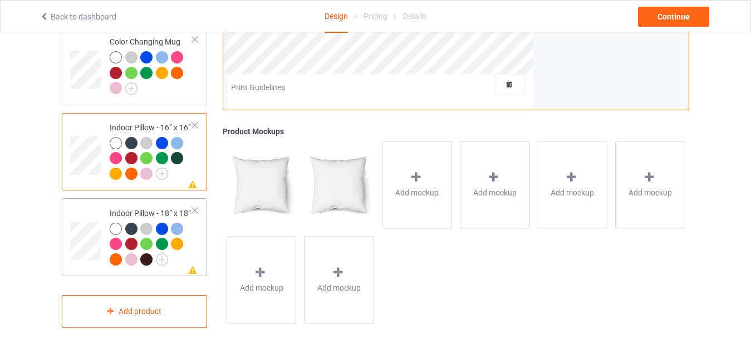
click at [138, 203] on td "Missing artwork on 1 side(s) Indoor Pillow - 18” x 18”" at bounding box center [151, 237] width 95 height 69
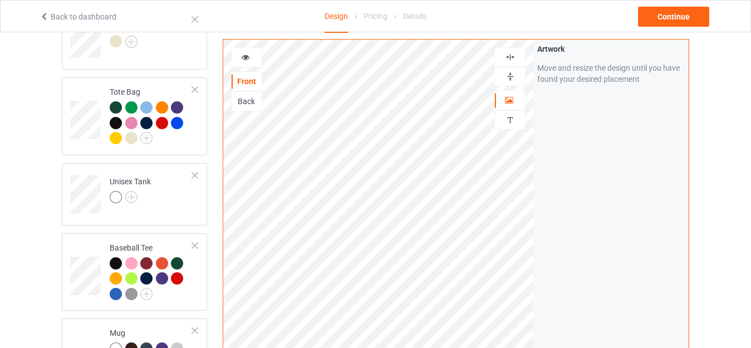
scroll to position [885, 0]
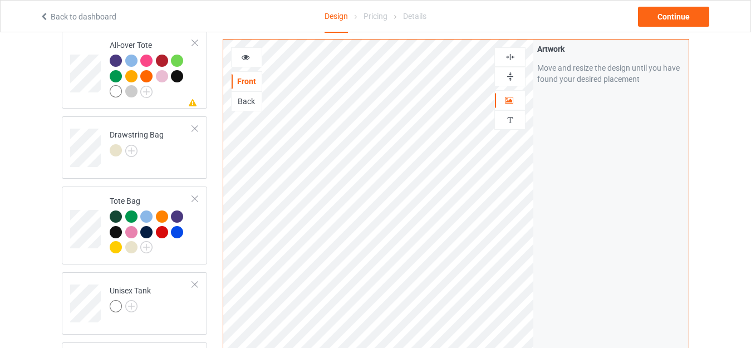
click at [507, 74] on img at bounding box center [510, 76] width 11 height 11
click at [510, 56] on img at bounding box center [510, 57] width 11 height 11
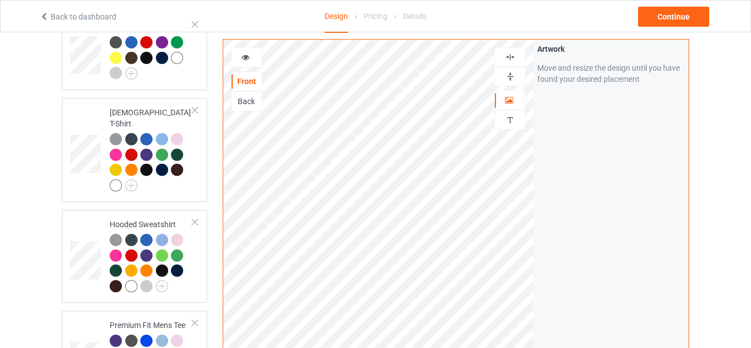
scroll to position [0, 0]
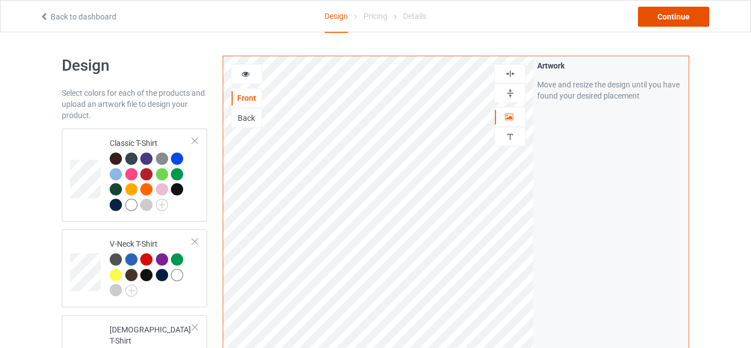
click at [673, 14] on div "Continue" at bounding box center [673, 17] width 71 height 20
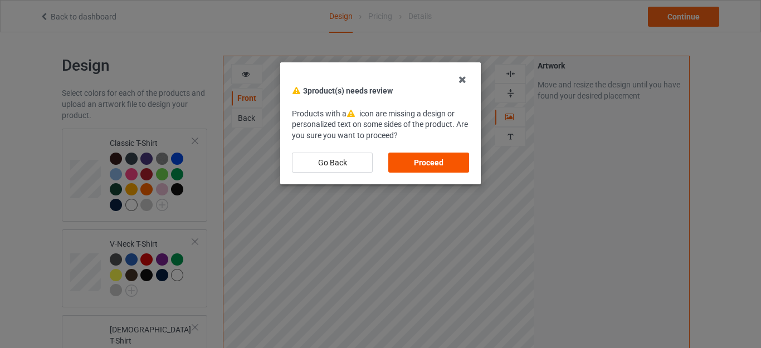
click at [429, 161] on div "Proceed" at bounding box center [428, 163] width 81 height 20
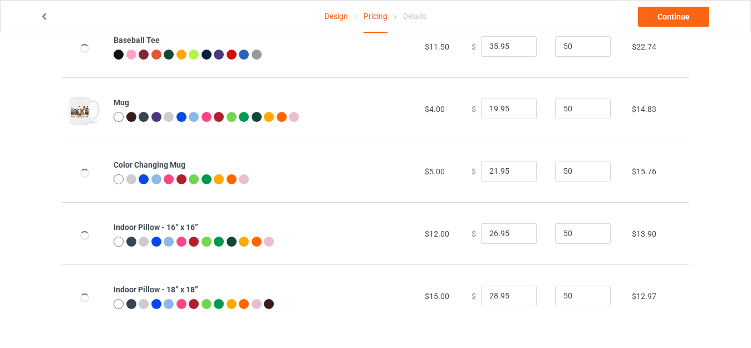
scroll to position [845, 0]
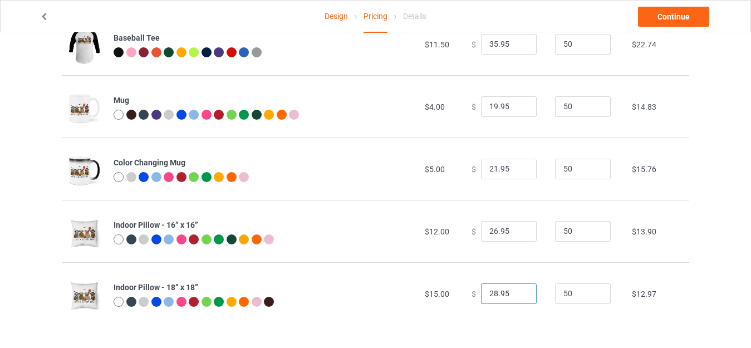
drag, startPoint x: 491, startPoint y: 291, endPoint x: 464, endPoint y: 292, distance: 26.8
click at [465, 292] on td "$ 28.95" at bounding box center [507, 293] width 84 height 62
type input "31.95"
click at [488, 228] on input "26.95" at bounding box center [509, 231] width 56 height 21
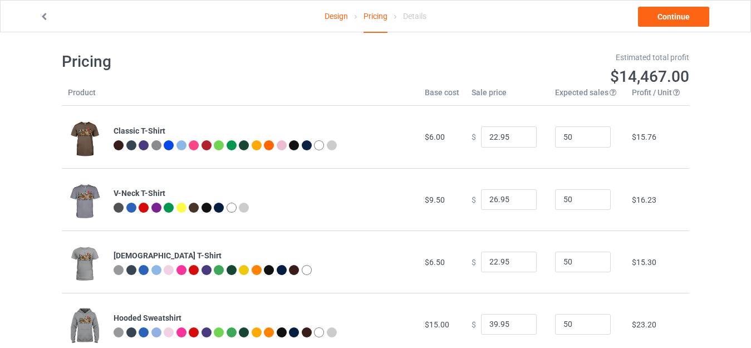
scroll to position [0, 0]
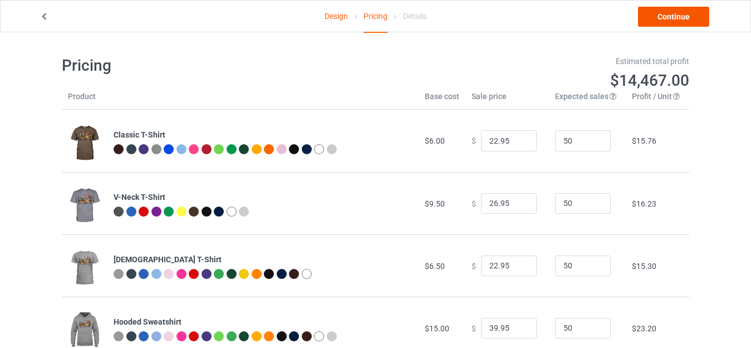
type input "28.95"
click at [665, 16] on link "Continue" at bounding box center [673, 17] width 71 height 20
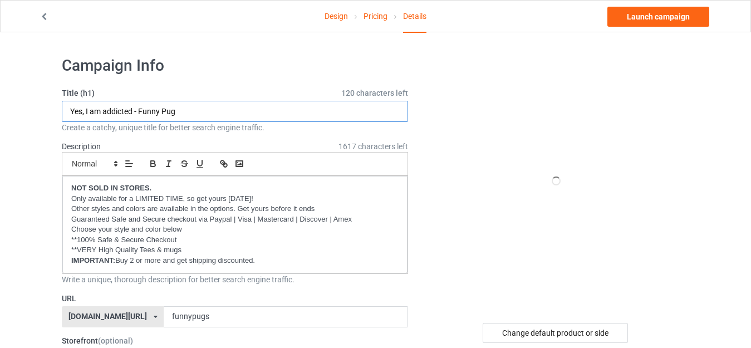
click at [189, 107] on input "Yes, I am addicted - Funny Pug" at bounding box center [235, 111] width 346 height 21
click at [180, 112] on input "Yes, I am addicted - Funny Pug" at bounding box center [235, 111] width 346 height 21
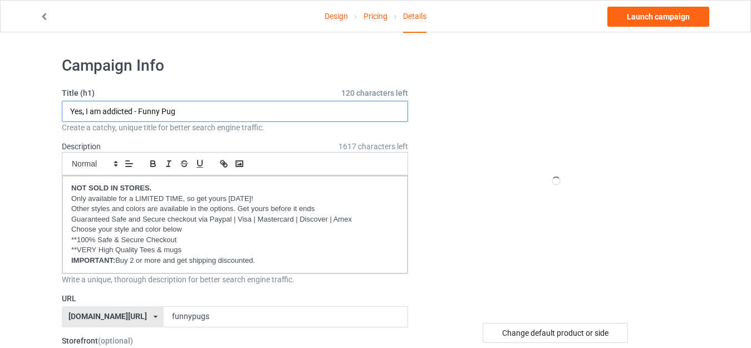
click at [180, 112] on input "Yes, I am addicted - Funny Pug" at bounding box center [235, 111] width 346 height 21
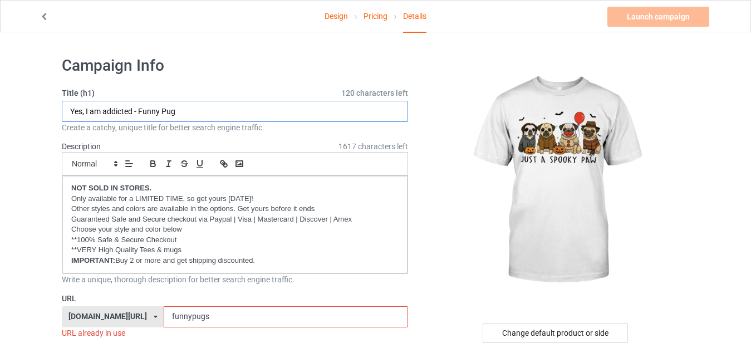
click at [180, 112] on input "Yes, I am addicted - Funny Pug" at bounding box center [235, 111] width 346 height 21
paste input "[URL][DOMAIN_NAME]"
click at [229, 112] on input "[URL][DOMAIN_NAME]" at bounding box center [235, 111] width 346 height 21
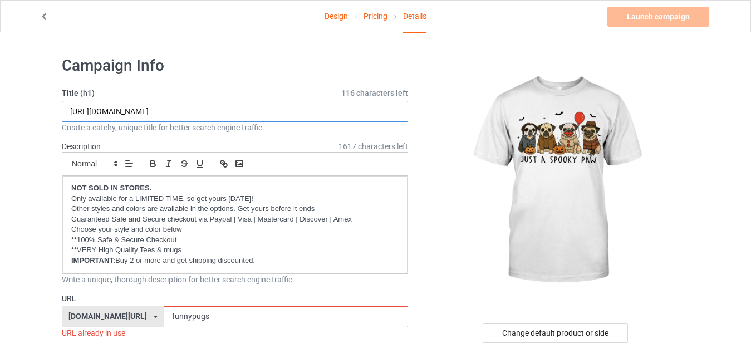
click at [229, 112] on input "[URL][DOMAIN_NAME]" at bounding box center [235, 111] width 346 height 21
paste input "Just A Spooky Paw - Funny Frenchie [DATE]"
click at [178, 111] on input "Just A Spooky Paw - Funny Frenchie [DATE]" at bounding box center [235, 111] width 346 height 21
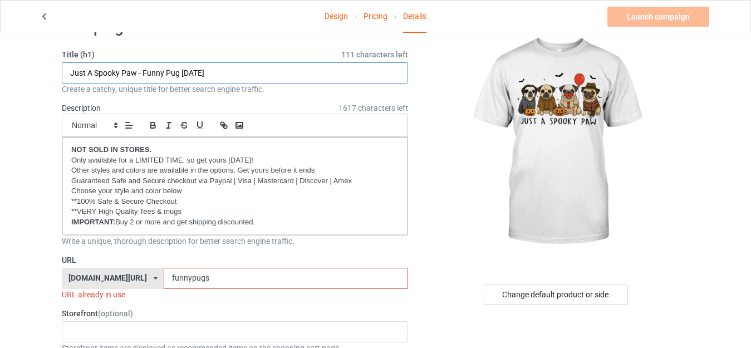
scroll to position [111, 0]
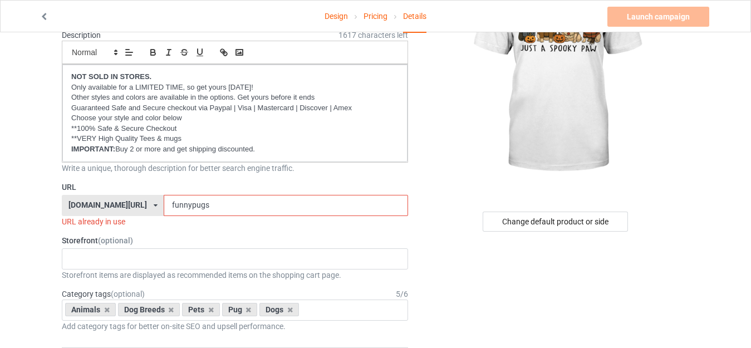
type input "Just A Spooky Paw - Funny Pug [DATE]"
click at [186, 211] on input "funnypugs" at bounding box center [286, 205] width 244 height 21
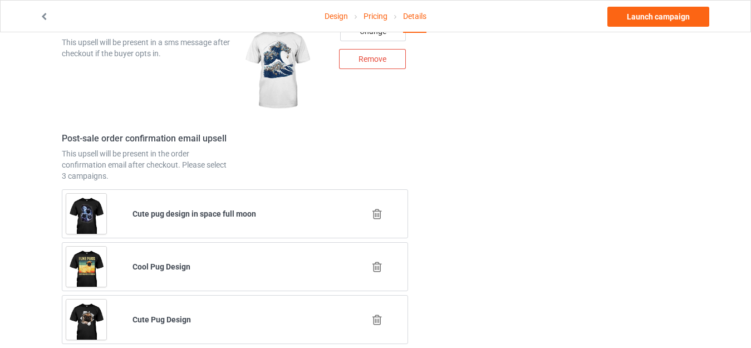
scroll to position [1546, 0]
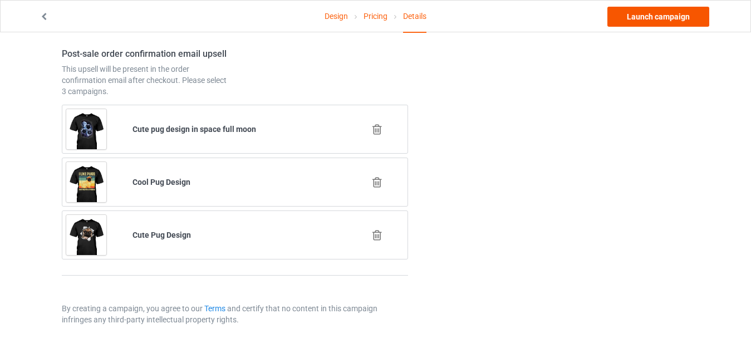
type input "spookypug"
drag, startPoint x: 661, startPoint y: 14, endPoint x: 652, endPoint y: 13, distance: 9.5
click at [661, 14] on link "Launch campaign" at bounding box center [658, 17] width 102 height 20
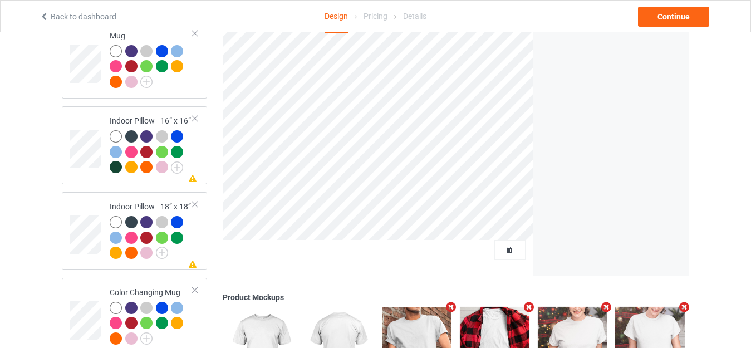
scroll to position [891, 0]
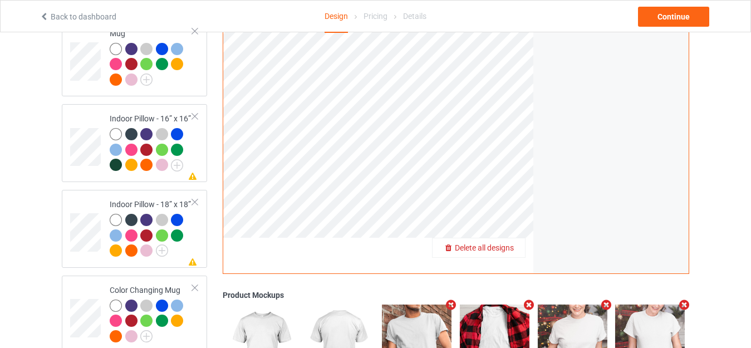
click at [507, 243] on span "Delete all designs" at bounding box center [484, 247] width 59 height 9
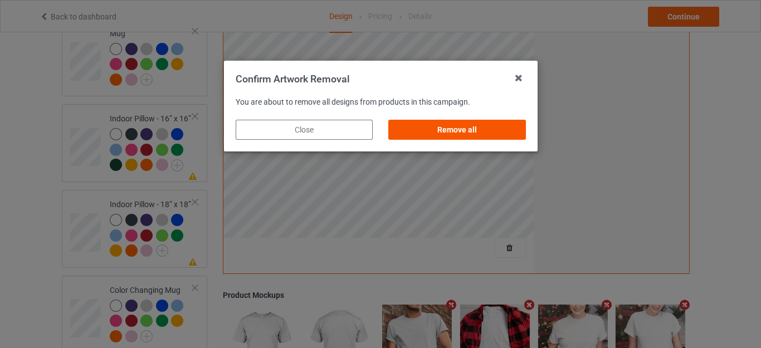
click at [473, 127] on div "Remove all" at bounding box center [456, 130] width 137 height 20
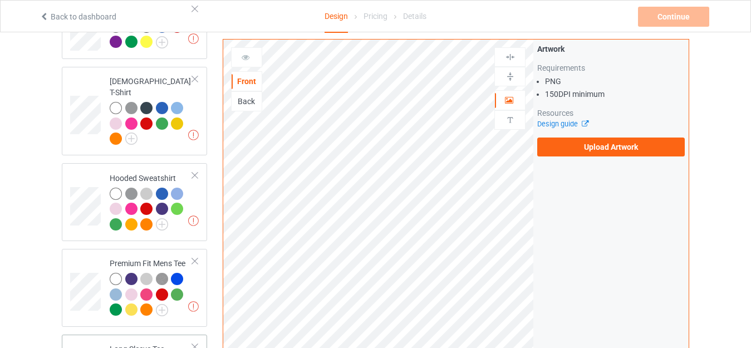
scroll to position [0, 0]
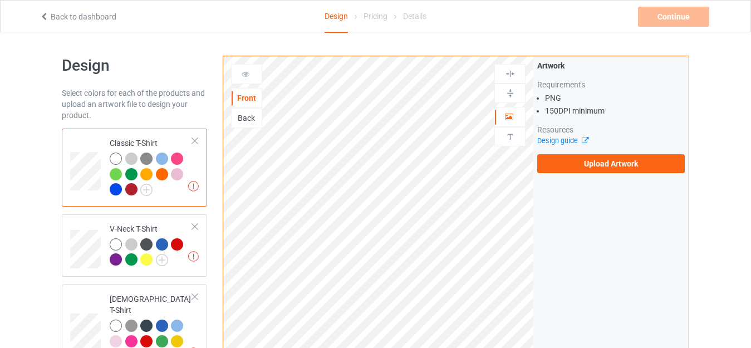
click at [130, 137] on td "Missing artworks Classic T-Shirt" at bounding box center [151, 167] width 95 height 69
click at [600, 164] on label "Upload Artwork" at bounding box center [611, 163] width 148 height 19
click at [0, 0] on input "Upload Artwork" at bounding box center [0, 0] width 0 height 0
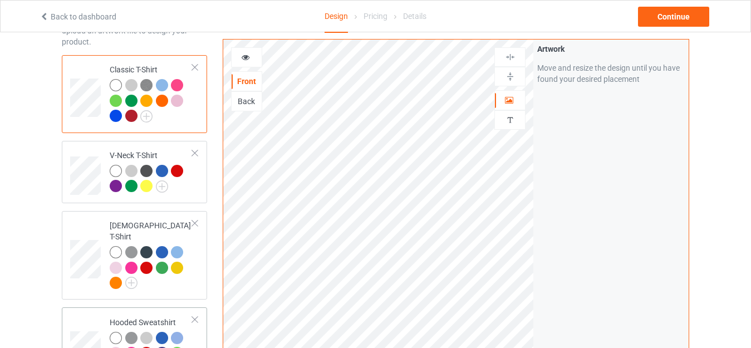
scroll to position [56, 0]
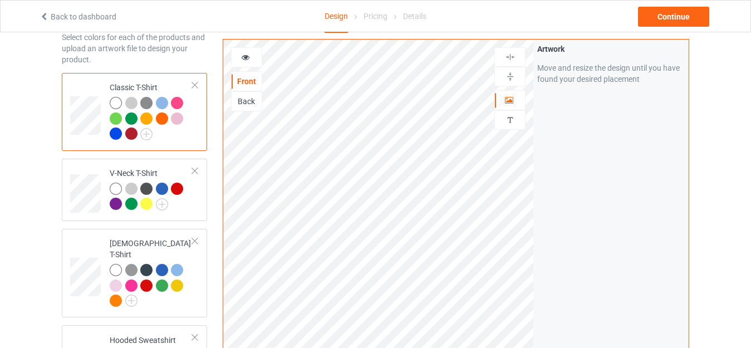
click at [130, 101] on div at bounding box center [131, 103] width 12 height 12
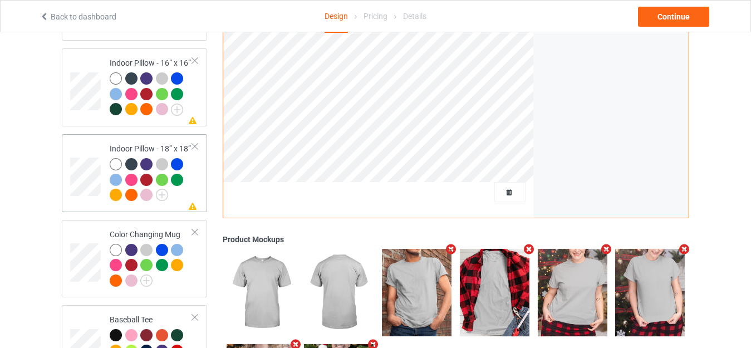
click at [143, 147] on div "Indoor Pillow - 18” x 18”" at bounding box center [151, 171] width 83 height 57
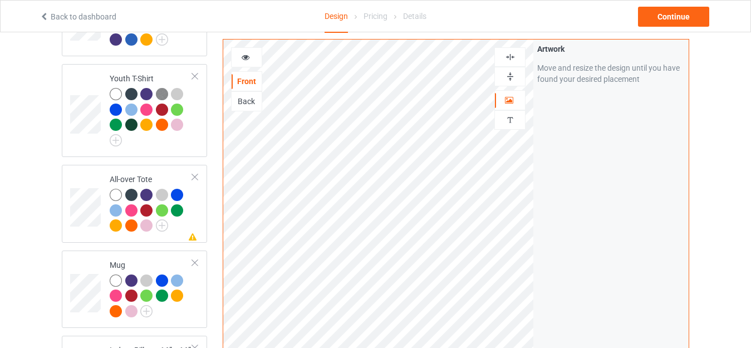
scroll to position [557, 0]
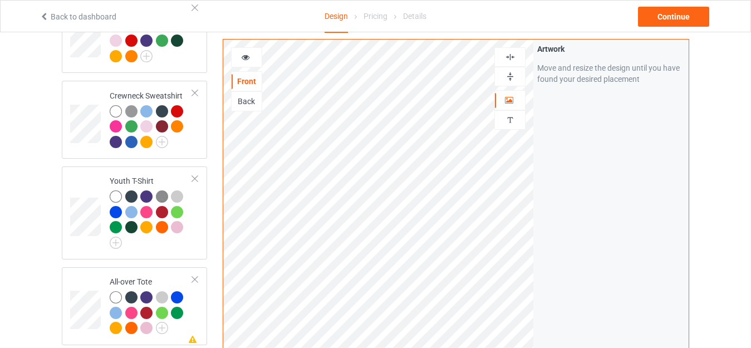
drag, startPoint x: 509, startPoint y: 77, endPoint x: 508, endPoint y: 61, distance: 16.7
click at [509, 77] on img at bounding box center [510, 76] width 11 height 11
click at [508, 59] on img at bounding box center [510, 57] width 11 height 11
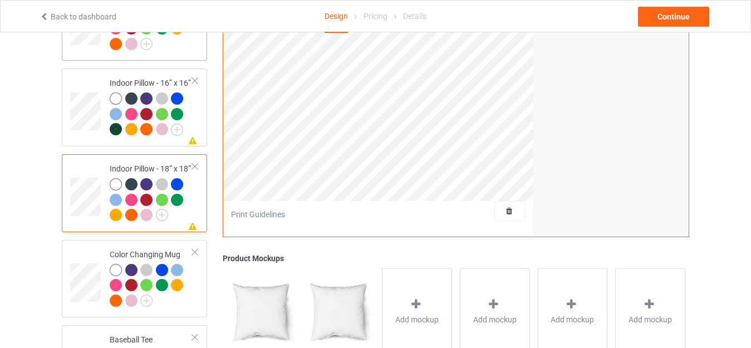
scroll to position [947, 0]
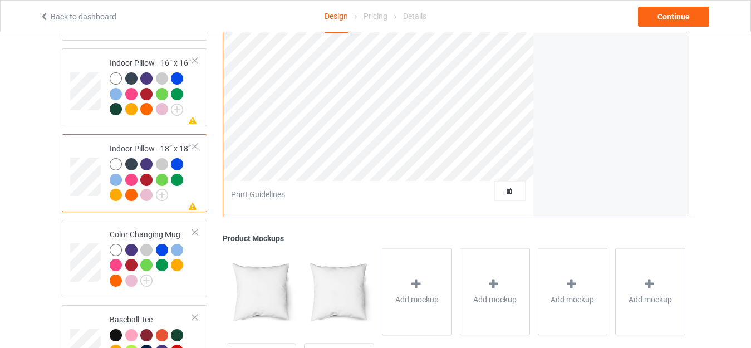
click at [135, 143] on div "Indoor Pillow - 18” x 18”" at bounding box center [151, 171] width 83 height 57
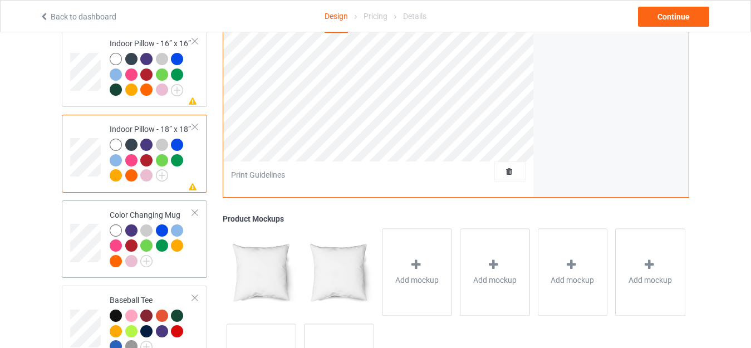
scroll to position [947, 0]
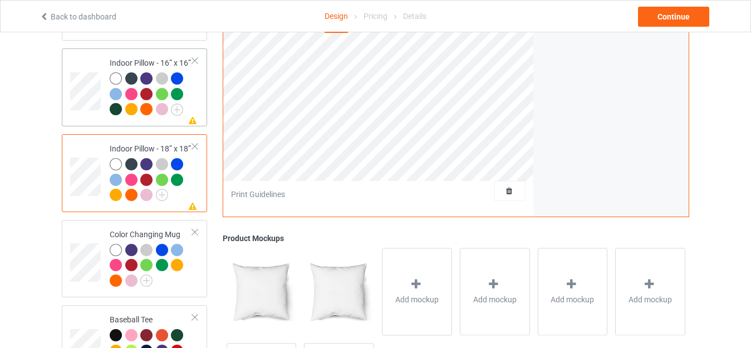
click at [131, 53] on td "Missing artwork on 1 side(s) Indoor Pillow - 16” x 16”" at bounding box center [151, 87] width 95 height 69
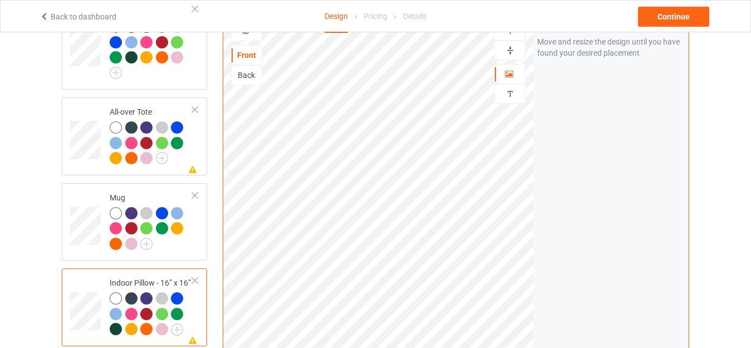
scroll to position [724, 0]
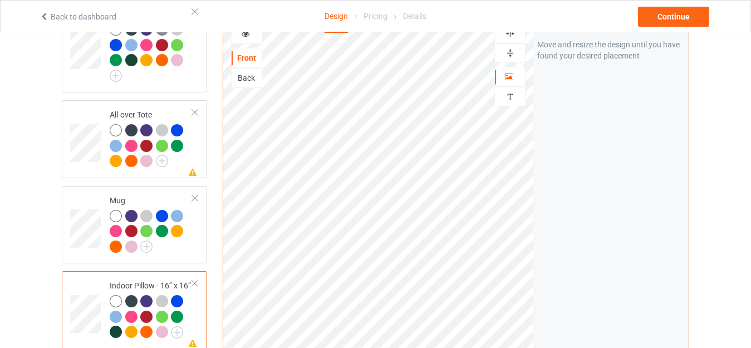
click at [509, 53] on img at bounding box center [510, 53] width 11 height 11
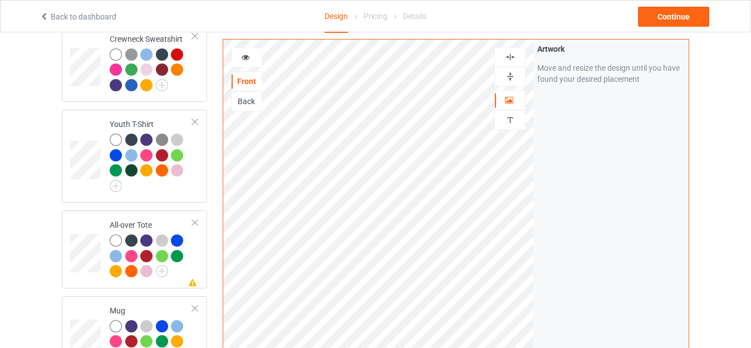
scroll to position [612, 0]
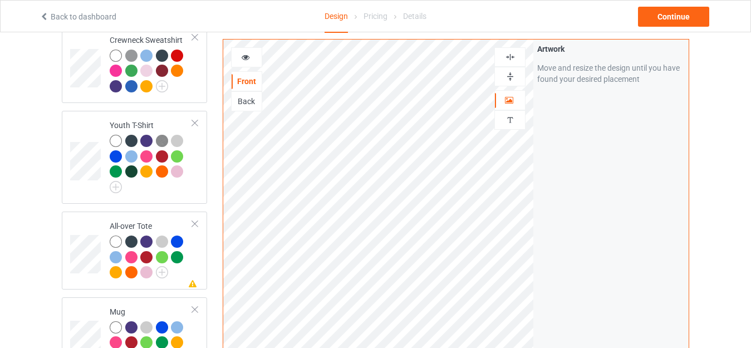
click at [508, 75] on img at bounding box center [510, 76] width 11 height 11
click at [511, 50] on div at bounding box center [509, 56] width 31 height 19
click at [515, 58] on img at bounding box center [510, 57] width 11 height 11
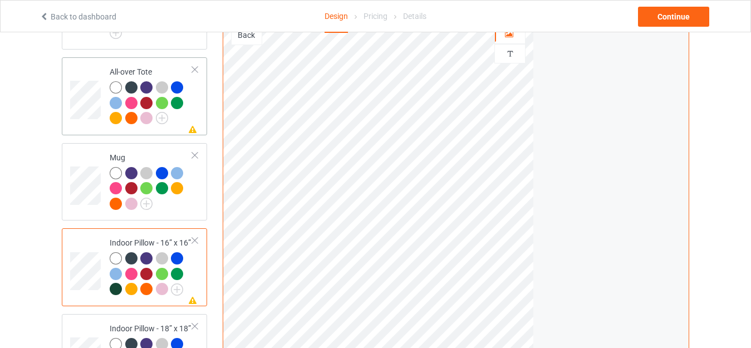
scroll to position [780, 0]
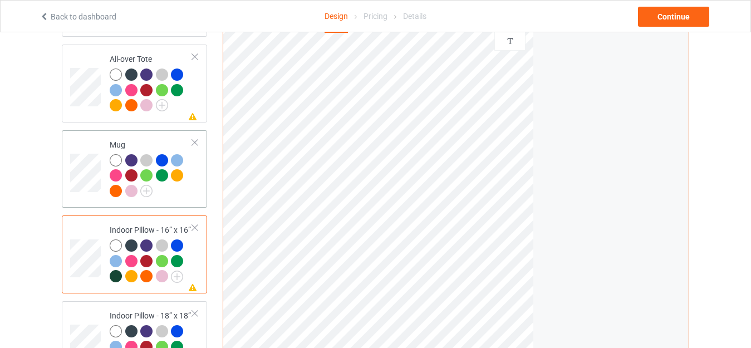
click at [128, 135] on td "Mug" at bounding box center [151, 169] width 95 height 69
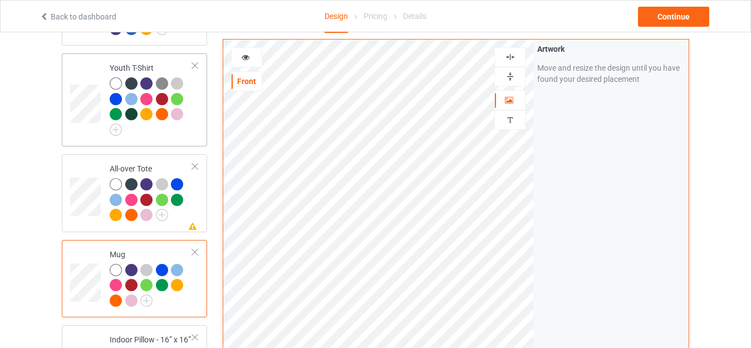
scroll to position [668, 0]
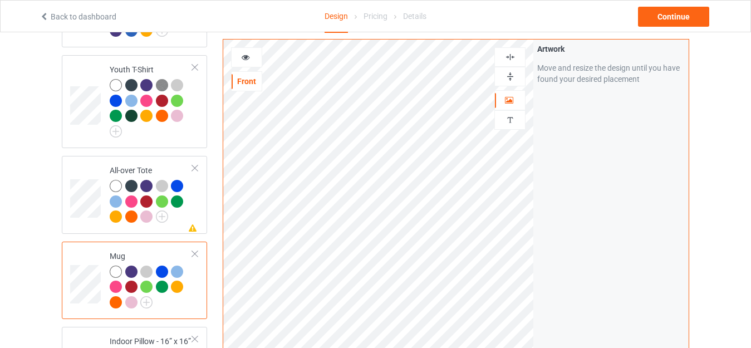
click at [239, 56] on div at bounding box center [247, 57] width 30 height 11
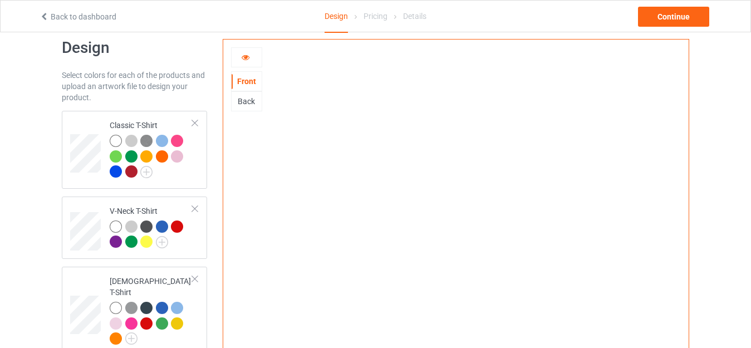
scroll to position [0, 0]
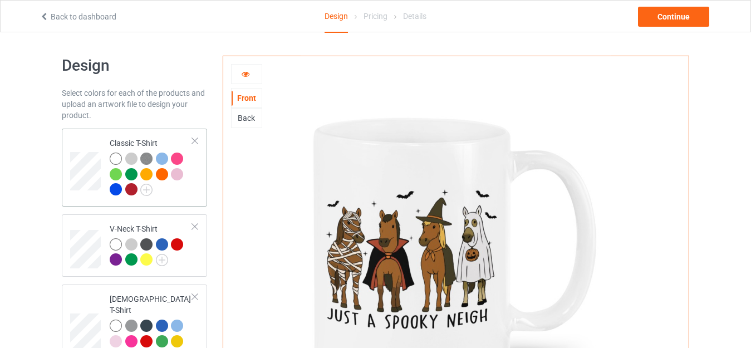
click at [136, 156] on div at bounding box center [131, 159] width 12 height 12
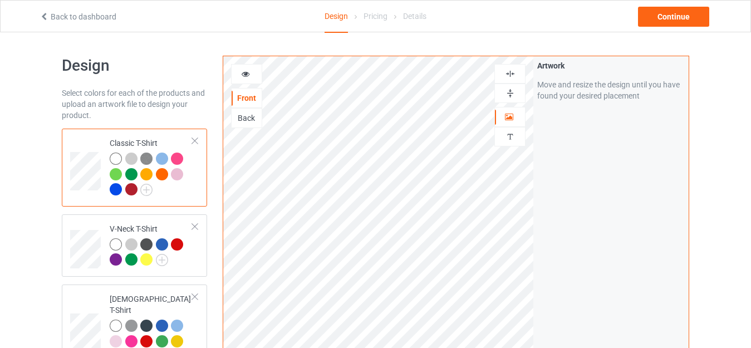
click at [131, 156] on div at bounding box center [131, 159] width 12 height 12
click at [659, 17] on div "Continue" at bounding box center [673, 17] width 71 height 20
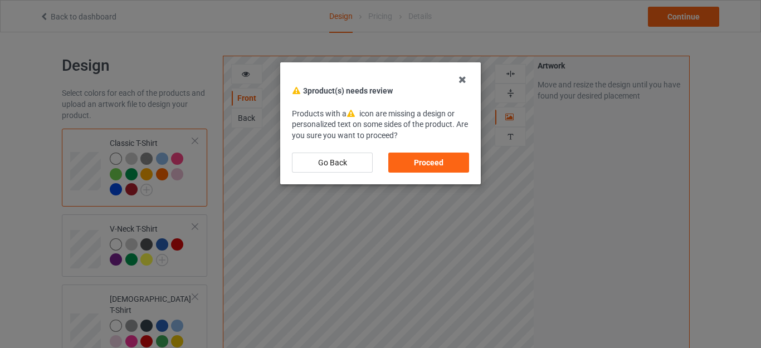
click at [430, 163] on div "Proceed" at bounding box center [428, 163] width 81 height 20
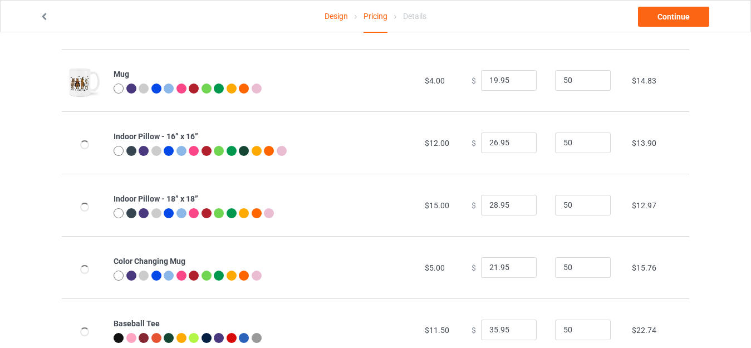
scroll to position [602, 0]
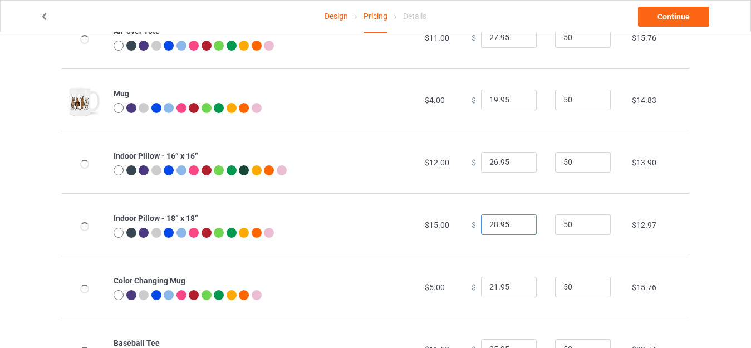
drag, startPoint x: 492, startPoint y: 220, endPoint x: 445, endPoint y: 221, distance: 46.2
click at [445, 222] on tr "Indoor Pillow - 18” x 18” $15.00 $ 28.95 50 $12.97" at bounding box center [376, 224] width 628 height 62
type input "31.95"
click at [488, 158] on input "26.95" at bounding box center [509, 162] width 56 height 21
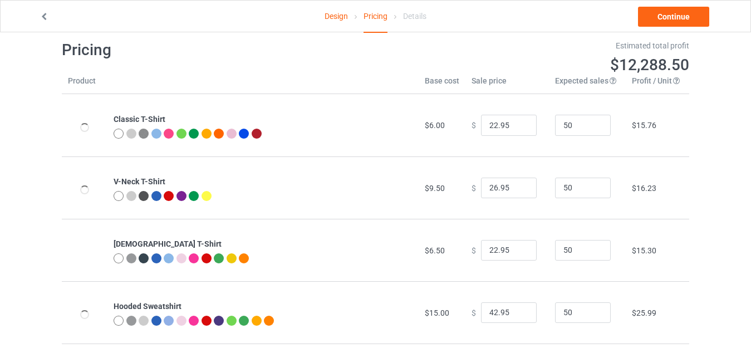
scroll to position [0, 0]
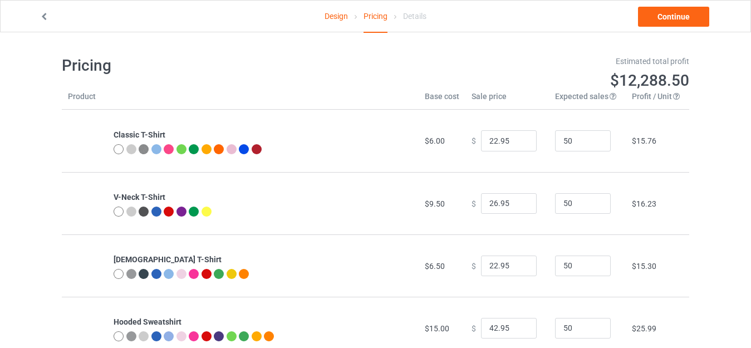
type input "28.95"
click at [334, 19] on link "Design" at bounding box center [336, 16] width 23 height 31
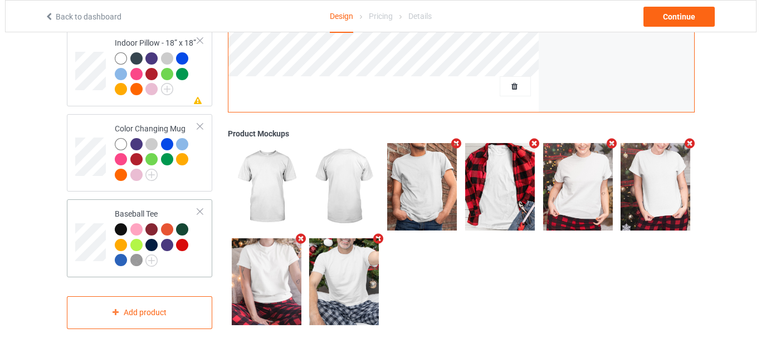
scroll to position [1053, 0]
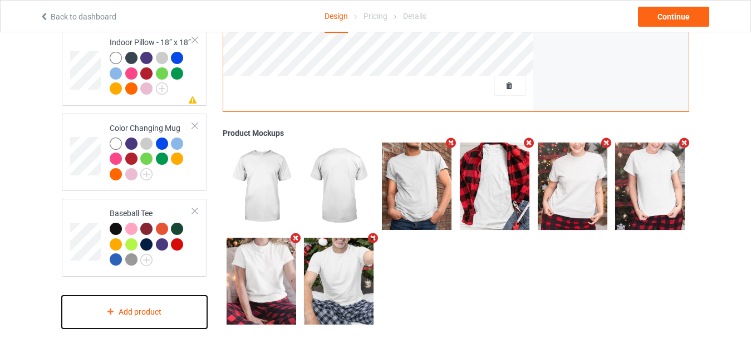
click at [128, 303] on div "Add product" at bounding box center [134, 312] width 145 height 33
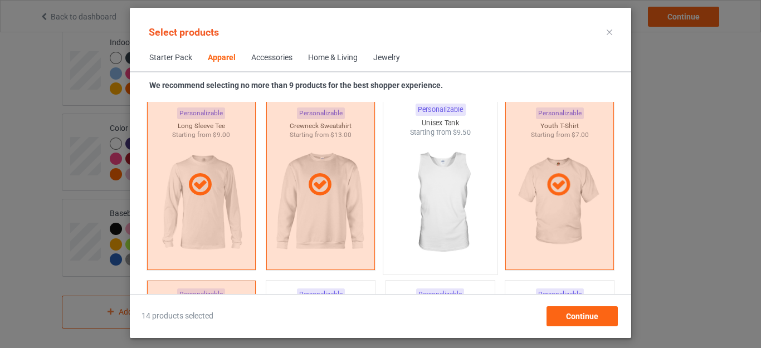
click at [442, 211] on img at bounding box center [440, 203] width 105 height 131
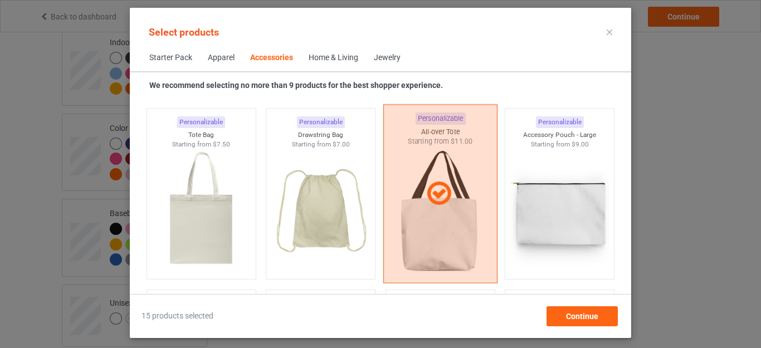
scroll to position [3366, 0]
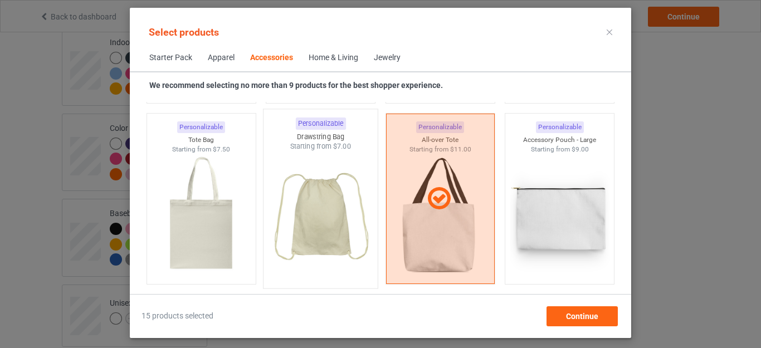
click at [312, 236] on img at bounding box center [320, 216] width 105 height 131
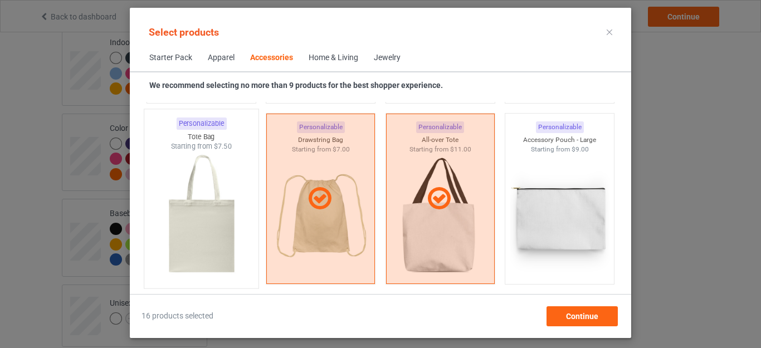
click at [217, 212] on img at bounding box center [201, 216] width 105 height 131
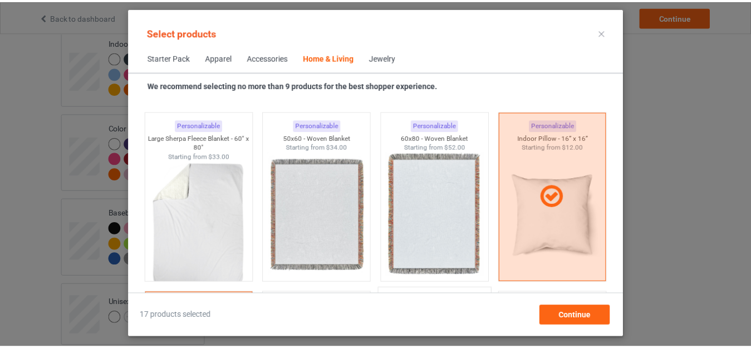
scroll to position [5705, 0]
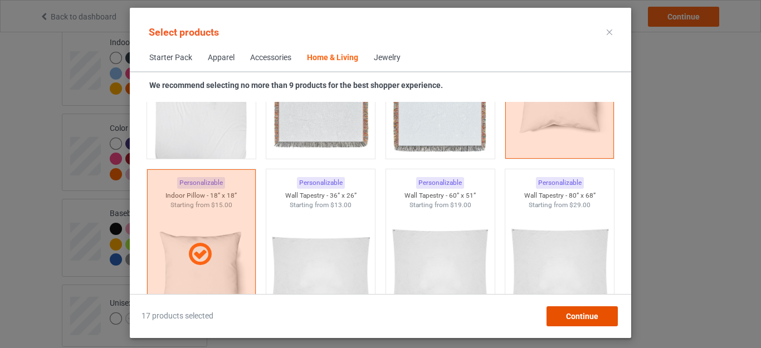
click at [580, 317] on span "Continue" at bounding box center [582, 316] width 32 height 9
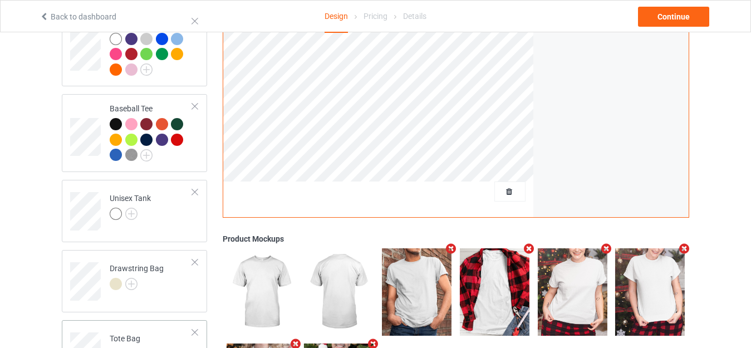
scroll to position [1263, 0]
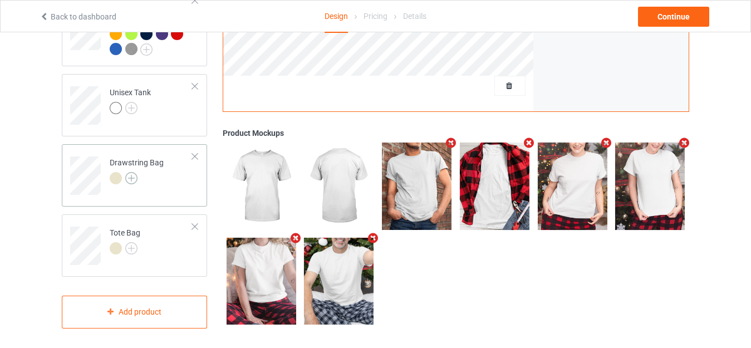
click at [128, 173] on img at bounding box center [131, 178] width 12 height 12
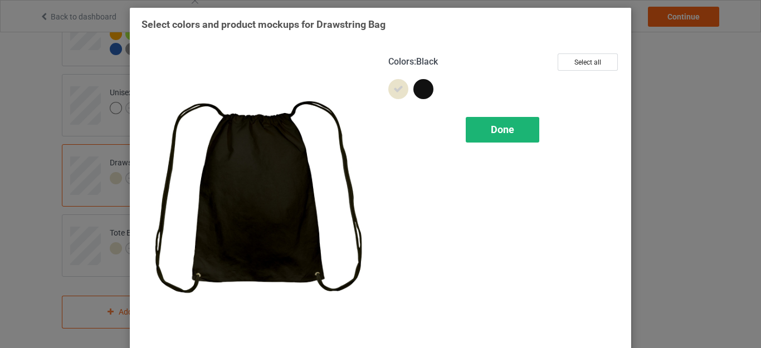
click at [491, 122] on div "Done" at bounding box center [501, 130] width 73 height 26
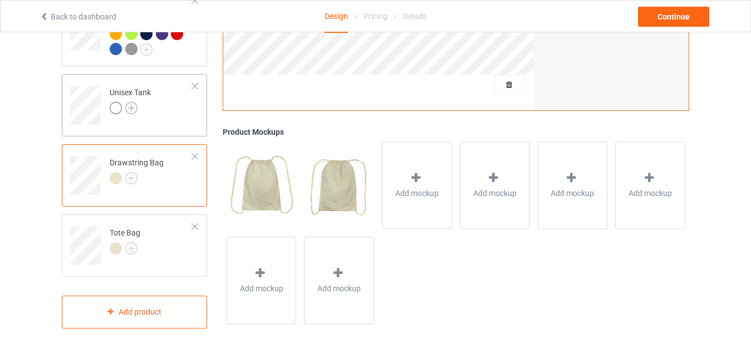
click at [131, 107] on img at bounding box center [131, 108] width 12 height 12
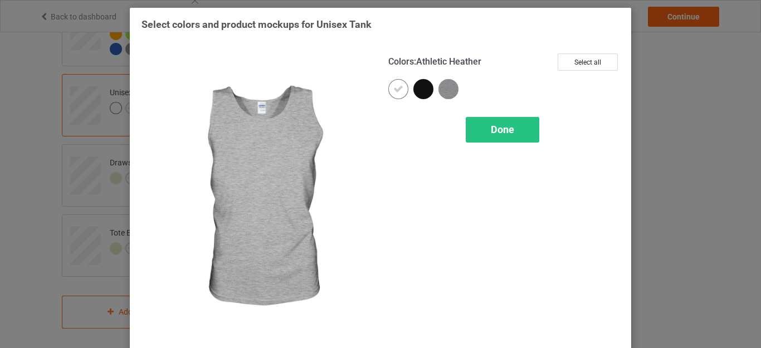
click at [447, 89] on img at bounding box center [448, 89] width 20 height 20
click at [492, 122] on div "Done" at bounding box center [501, 130] width 73 height 26
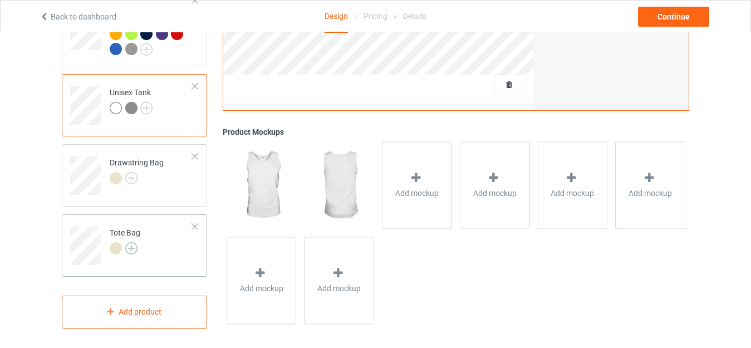
click at [136, 242] on img at bounding box center [131, 248] width 12 height 12
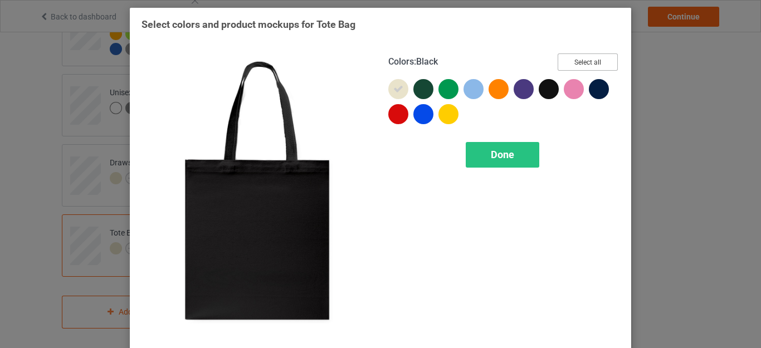
click at [571, 61] on button "Select all" at bounding box center [587, 61] width 60 height 17
click at [548, 92] on icon at bounding box center [548, 89] width 10 height 10
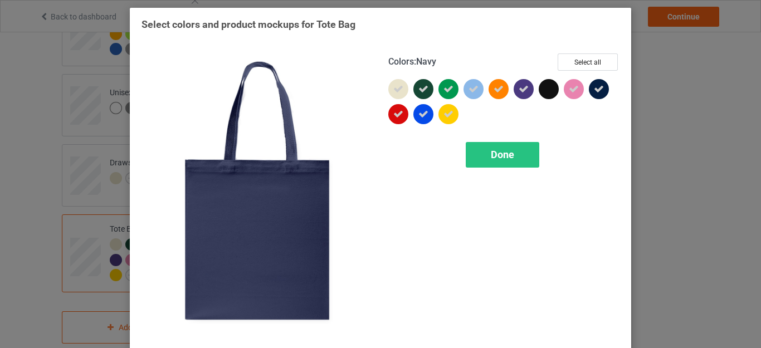
click at [594, 89] on icon at bounding box center [599, 89] width 10 height 10
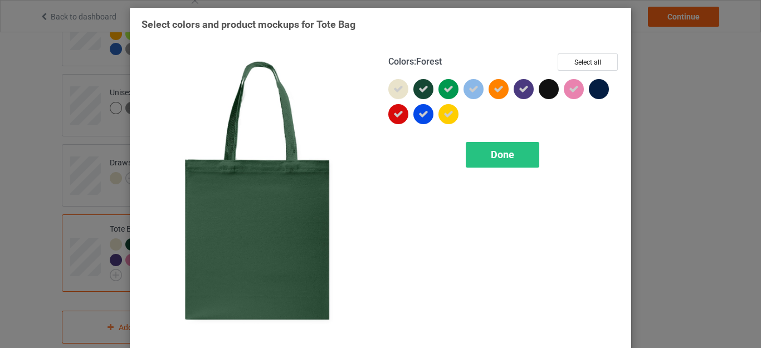
click at [419, 94] on icon at bounding box center [423, 89] width 10 height 10
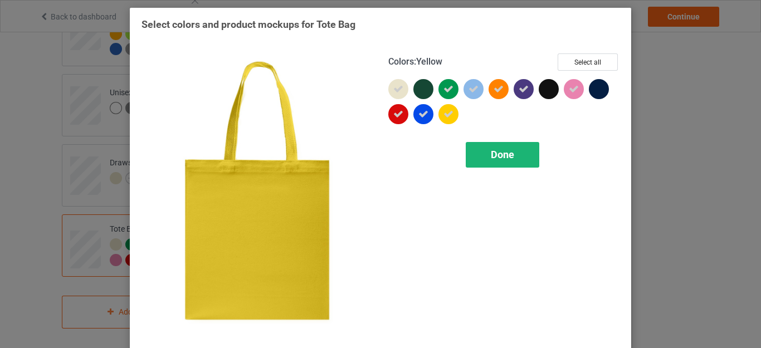
click at [481, 157] on div "Done" at bounding box center [501, 155] width 73 height 26
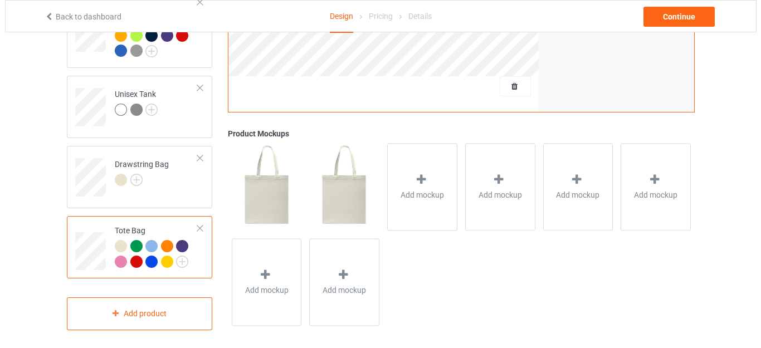
scroll to position [1264, 0]
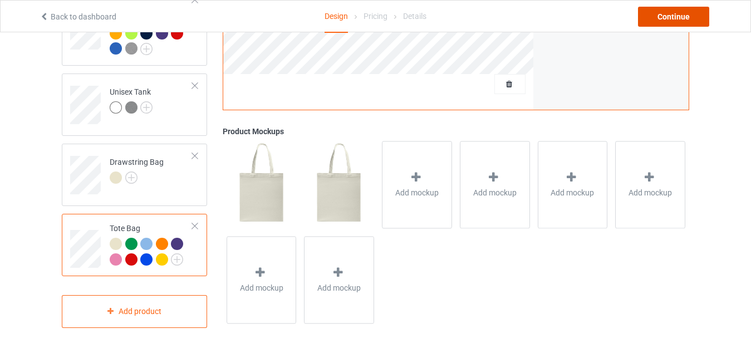
click at [664, 15] on div "Continue" at bounding box center [673, 17] width 71 height 20
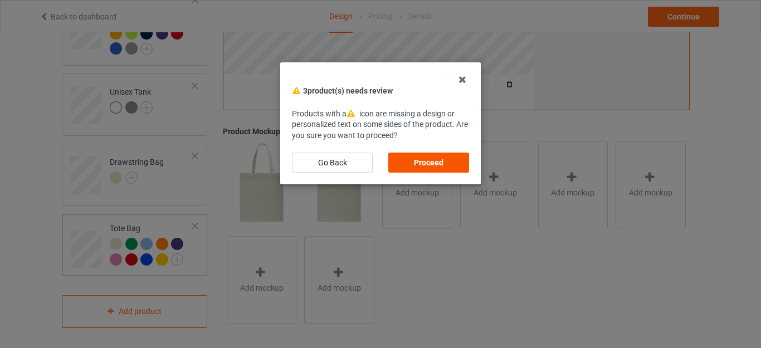
click at [418, 165] on div "Proceed" at bounding box center [428, 163] width 81 height 20
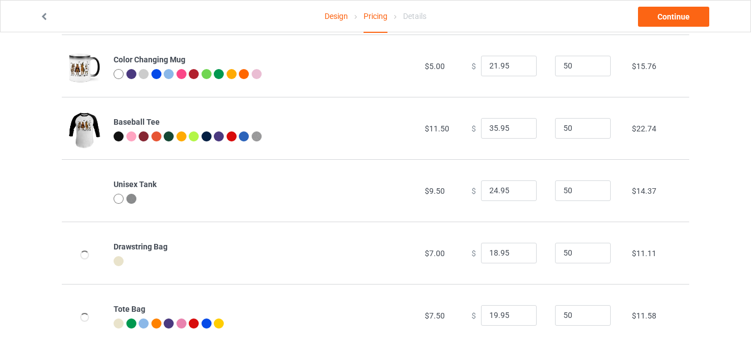
scroll to position [845, 0]
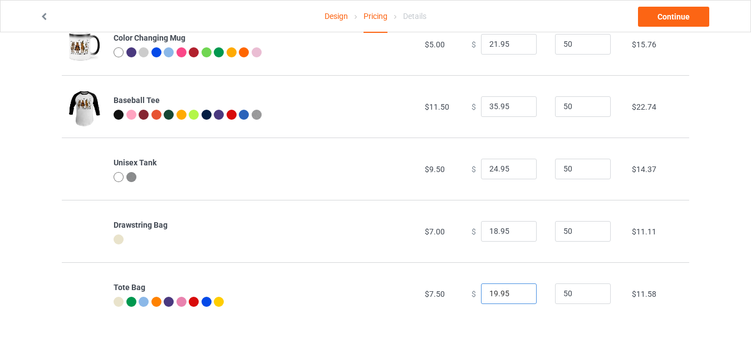
drag, startPoint x: 491, startPoint y: 290, endPoint x: 442, endPoint y: 286, distance: 49.8
click at [444, 287] on tr "Tote Bag $7.50 $ 19.95 50 $11.58" at bounding box center [376, 293] width 628 height 62
type input "23.95"
drag, startPoint x: 491, startPoint y: 228, endPoint x: 450, endPoint y: 228, distance: 40.6
click at [450, 228] on tr "Drawstring Bag $7.00 $ 18.95 50 $11.11" at bounding box center [376, 231] width 628 height 62
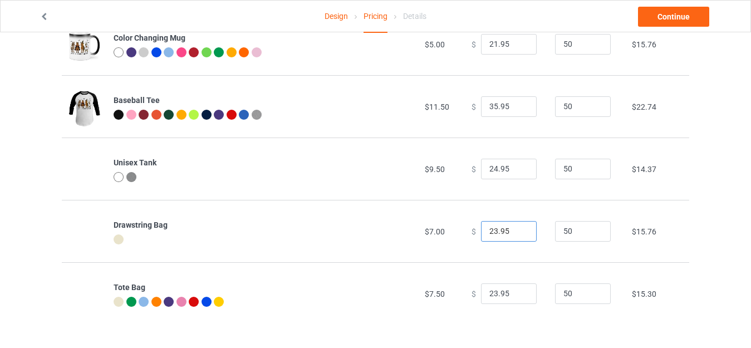
type input "23.95"
click at [486, 168] on input "24.95" at bounding box center [509, 169] width 56 height 21
click at [490, 168] on input "24.95" at bounding box center [509, 169] width 56 height 21
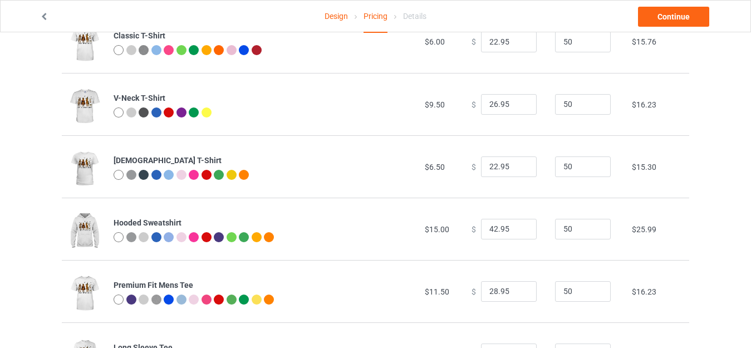
scroll to position [0, 0]
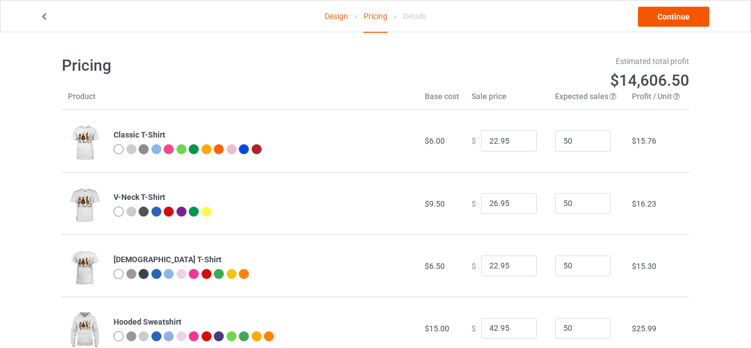
type input "25.95"
click at [673, 17] on link "Continue" at bounding box center [673, 17] width 71 height 20
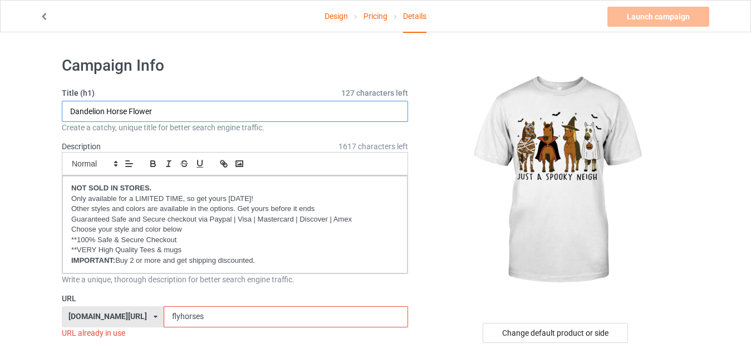
click at [200, 107] on input "Dandelion Horse Flower" at bounding box center [235, 111] width 346 height 21
paste input "Just A Spooky Paw - Funny Pug [DATE]"
click at [126, 111] on input "Just A Spooky Paw - Funny Pug [DATE]" at bounding box center [235, 111] width 346 height 21
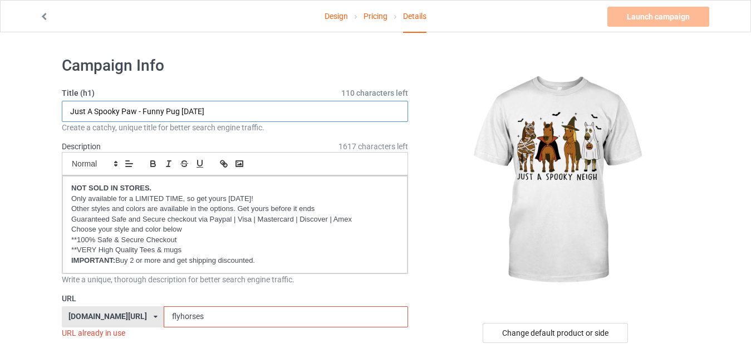
click at [126, 111] on input "Just A Spooky Paw - Funny Pug [DATE]" at bounding box center [235, 111] width 346 height 21
click at [173, 112] on input "Just A Spooky Neigh - Funny Pug [DATE]" at bounding box center [235, 111] width 346 height 21
type input "Just A Spooky Neigh - Funny Horse [DATE]"
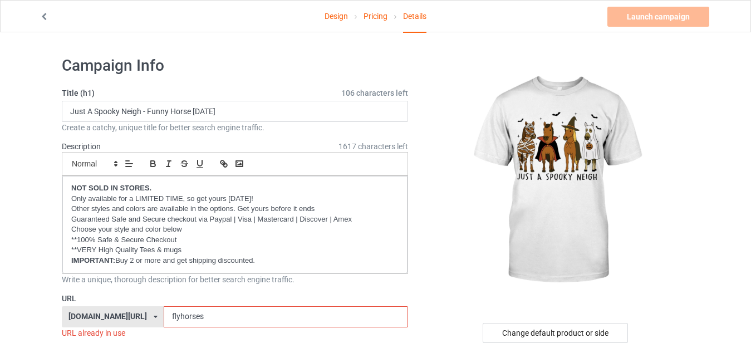
click at [195, 306] on input "flyhorses" at bounding box center [286, 316] width 244 height 21
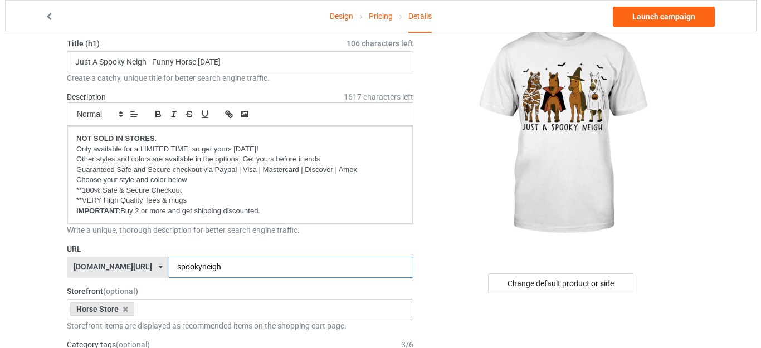
scroll to position [111, 0]
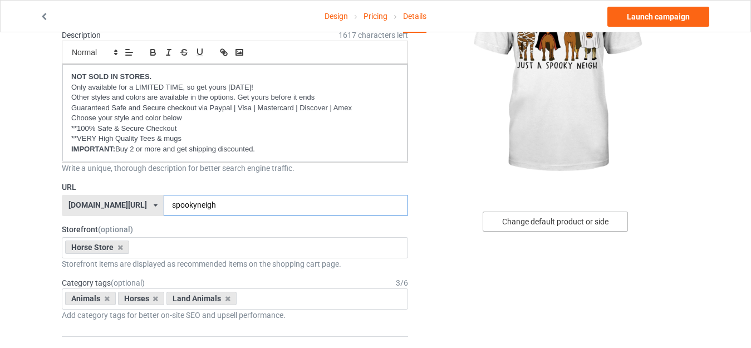
type input "spookyneigh"
click at [535, 212] on div "Change default product or side" at bounding box center [555, 222] width 145 height 20
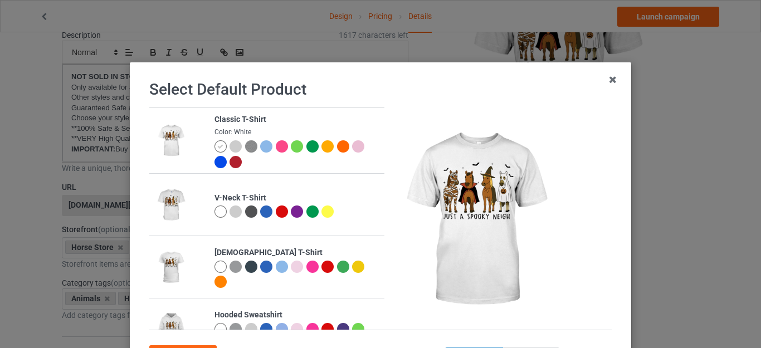
click at [229, 148] on div at bounding box center [235, 146] width 12 height 12
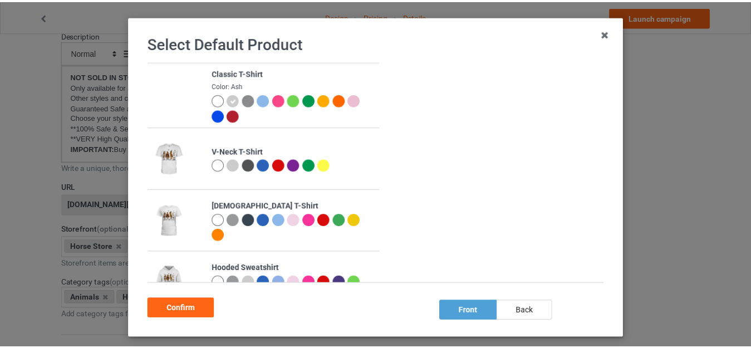
scroll to position [99, 0]
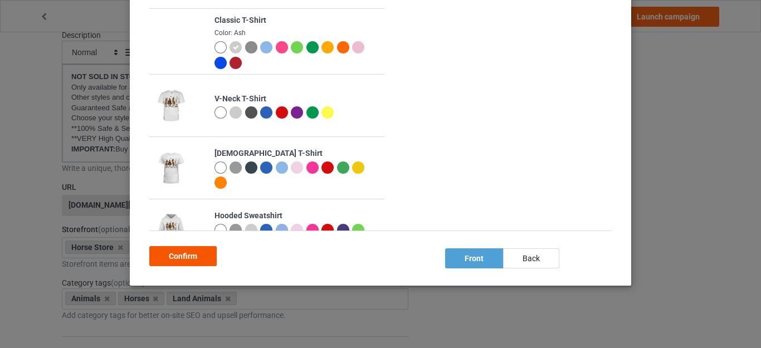
click at [174, 253] on div "Confirm" at bounding box center [182, 256] width 67 height 20
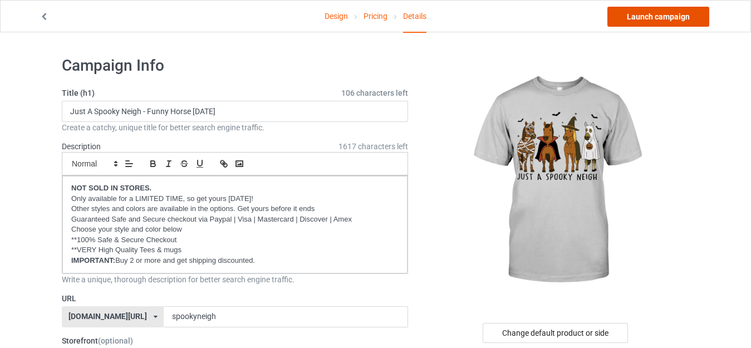
click at [648, 21] on link "Launch campaign" at bounding box center [658, 17] width 102 height 20
